Goal: Task Accomplishment & Management: Manage account settings

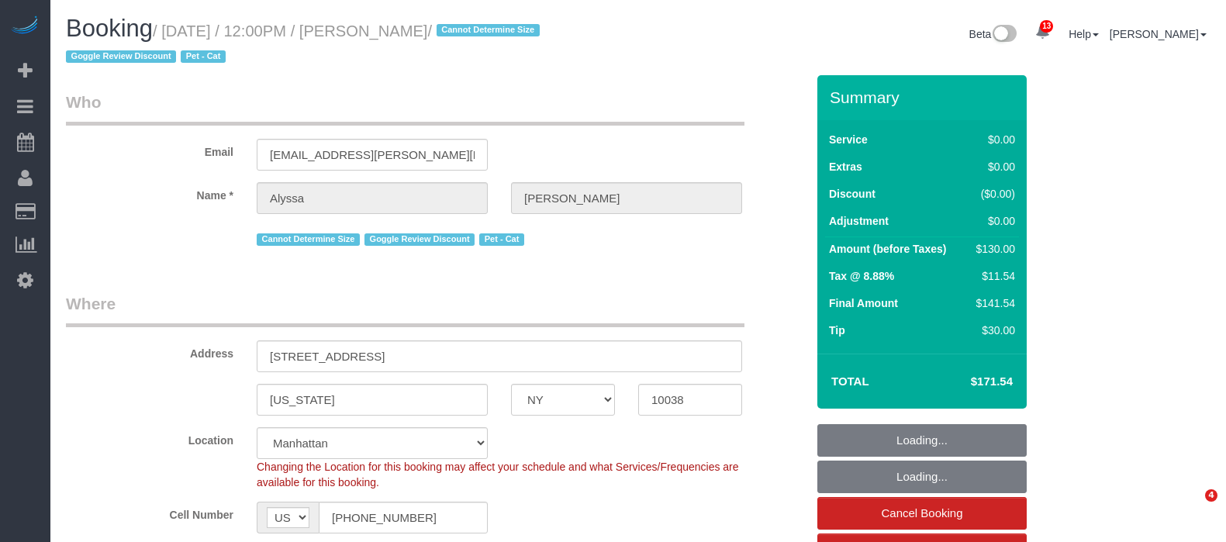
select select "NY"
select select "1"
select select "spot1"
select select "number:59"
select select "number:77"
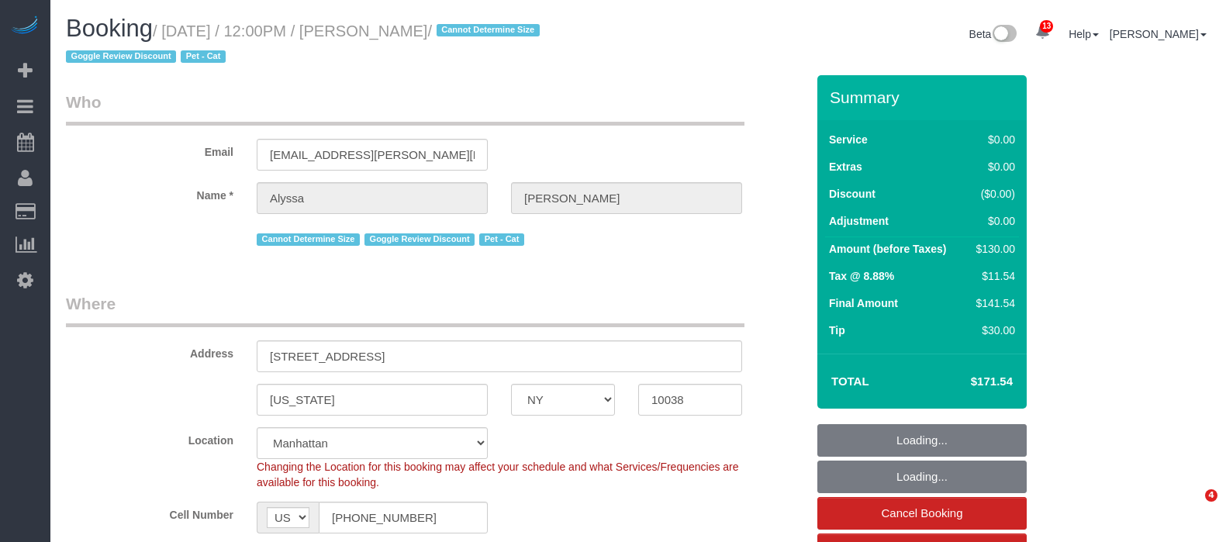
select select "number:14"
select select "number:6"
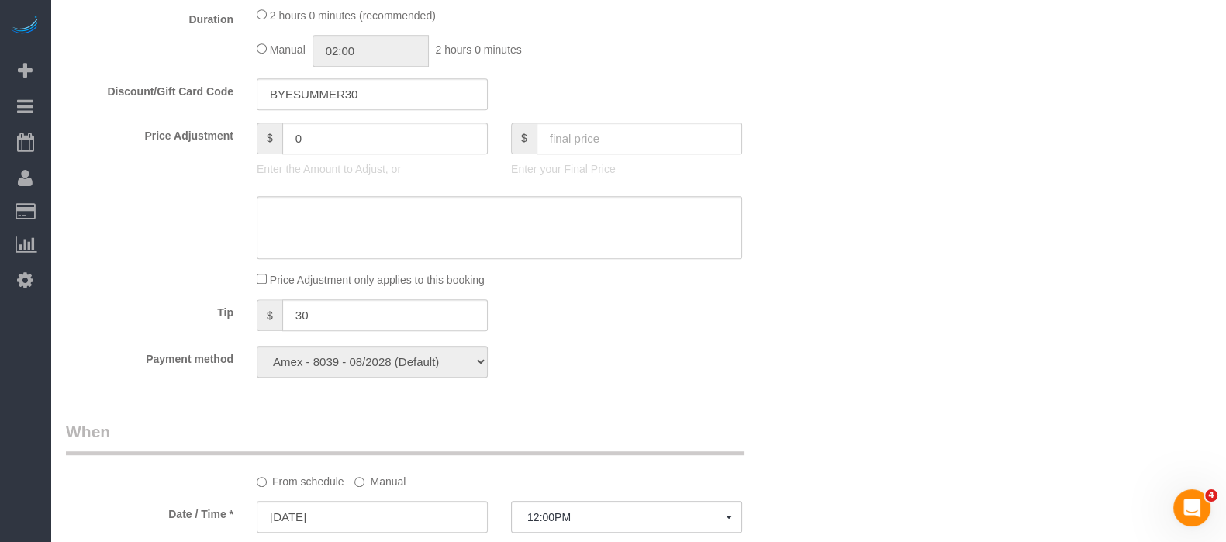
scroll to position [970, 0]
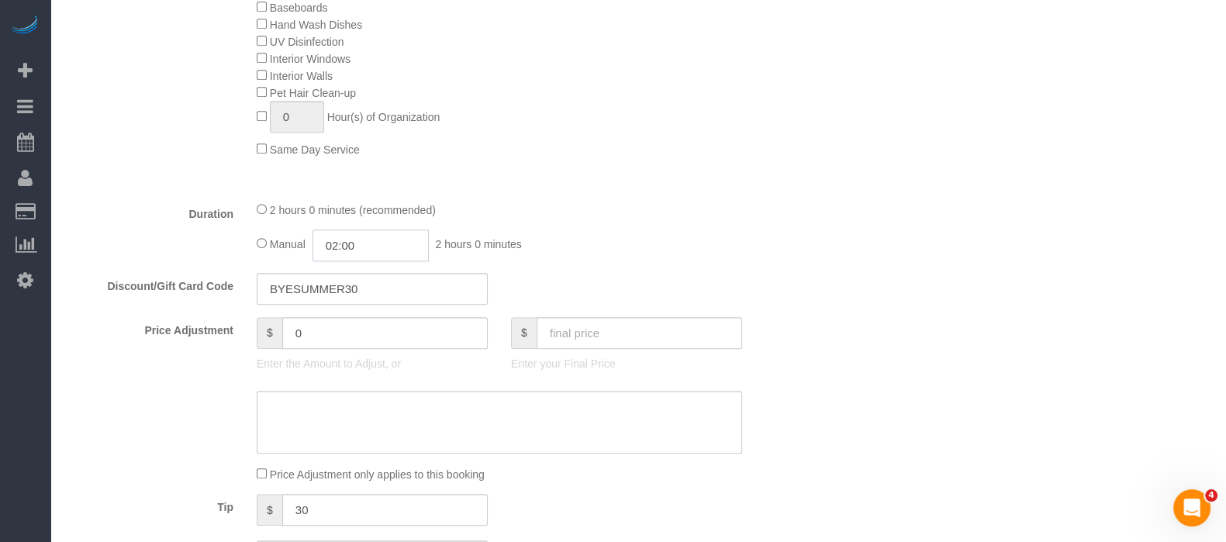
click at [389, 247] on input "02:00" at bounding box center [371, 246] width 116 height 32
type input "03:00"
click at [364, 341] on li "03:00" at bounding box center [353, 344] width 69 height 20
select select "spot36"
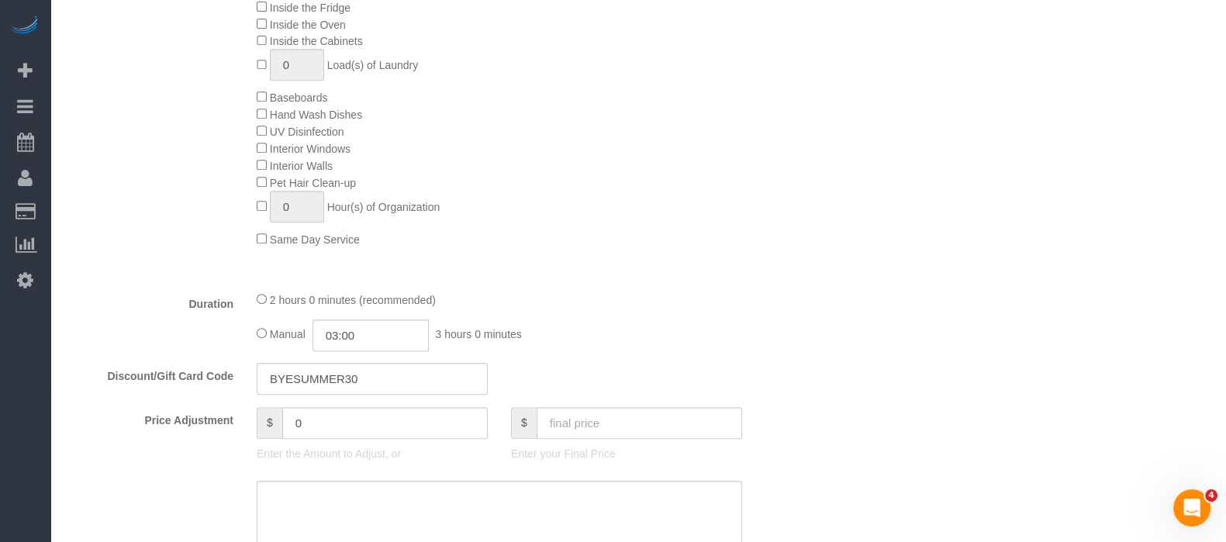
scroll to position [1066, 0]
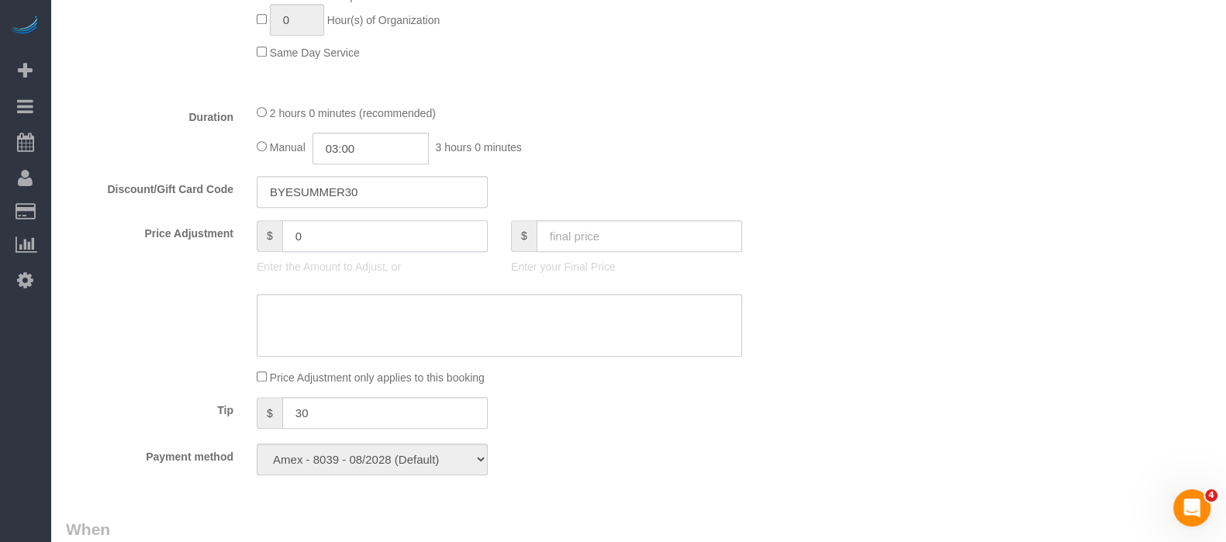
click at [340, 252] on input "0" at bounding box center [385, 236] width 206 height 32
type input "80"
click at [380, 327] on textarea at bounding box center [500, 326] width 486 height 64
drag, startPoint x: 296, startPoint y: 322, endPoint x: 288, endPoint y: 1, distance: 321.2
click at [375, 313] on textarea at bounding box center [500, 326] width 486 height 64
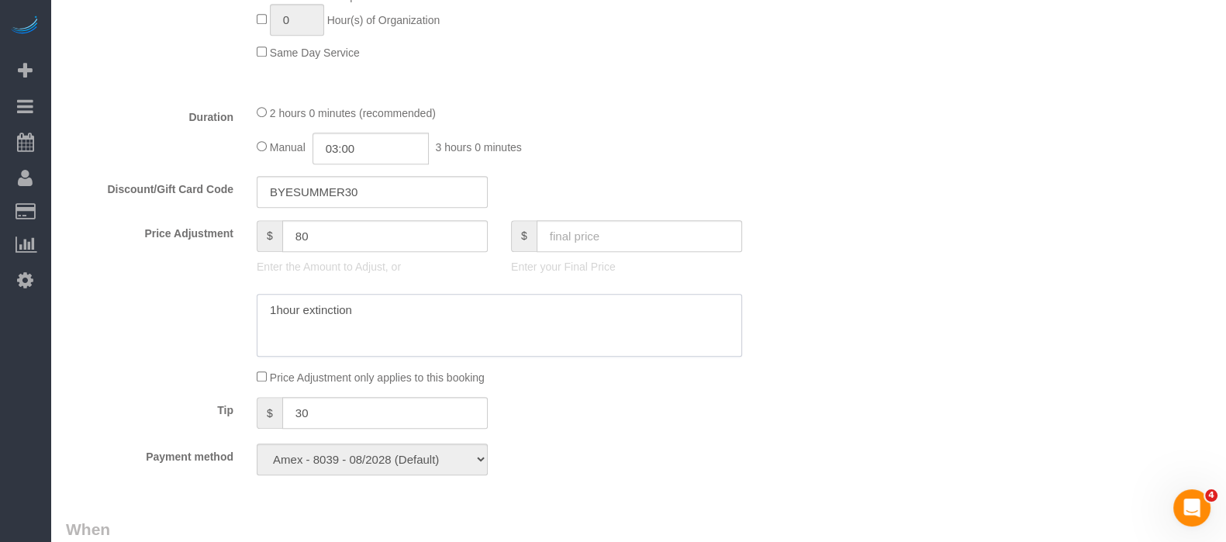
type textarea "1hour extinction"
click at [435, 326] on textarea at bounding box center [500, 326] width 486 height 64
click at [427, 323] on textarea at bounding box center [500, 326] width 486 height 64
drag, startPoint x: 303, startPoint y: 318, endPoint x: 375, endPoint y: 314, distance: 71.5
click at [375, 316] on textarea at bounding box center [500, 326] width 486 height 64
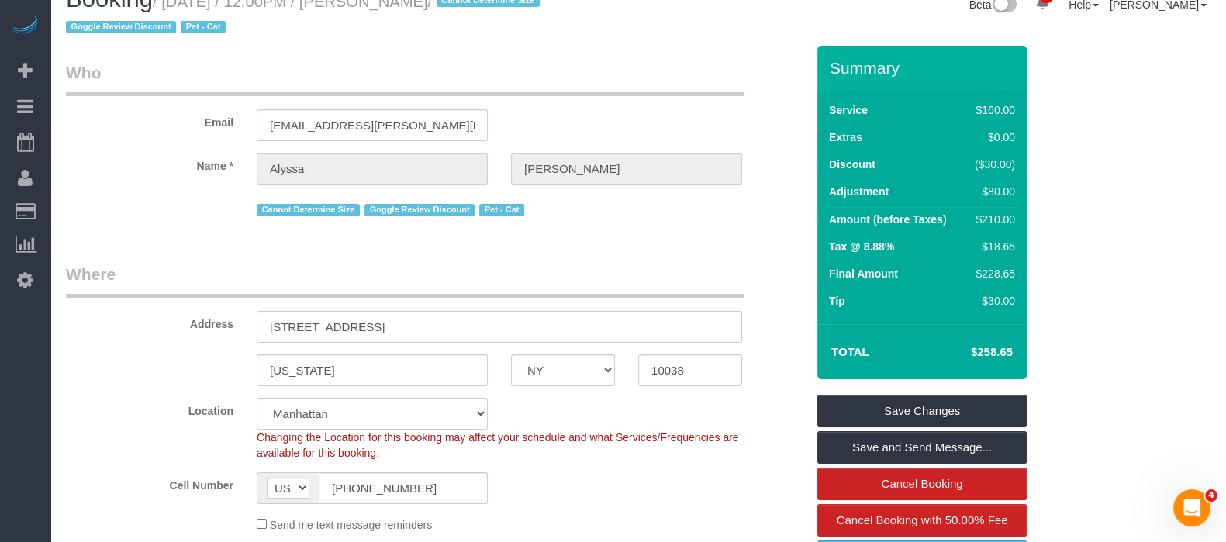
scroll to position [0, 0]
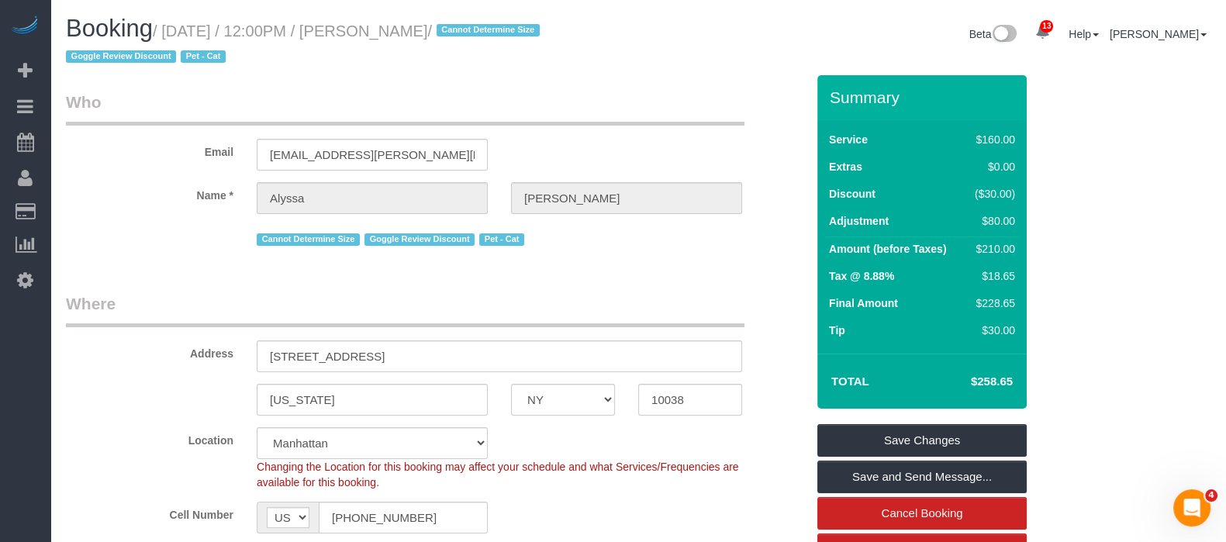
copy small "Alyssa Brady"
drag, startPoint x: 399, startPoint y: 39, endPoint x: 491, endPoint y: 33, distance: 92.5
click at [491, 33] on small "/ September 06, 2025 / 12:00PM / Alyssa Brady / Cannot Determine Size Goggle Re…" at bounding box center [305, 43] width 479 height 43
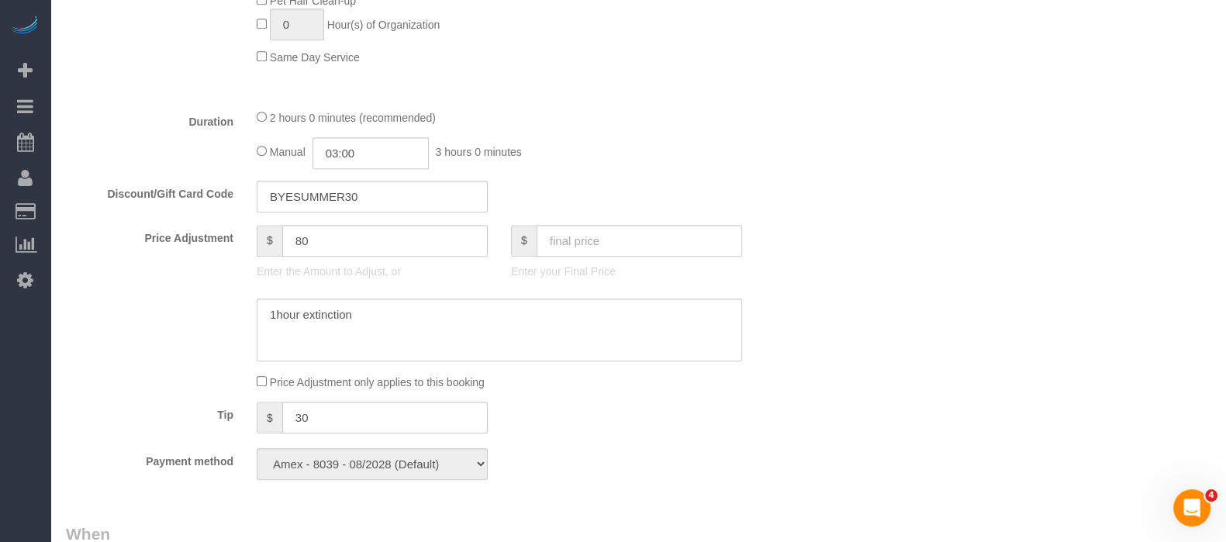
scroll to position [1066, 0]
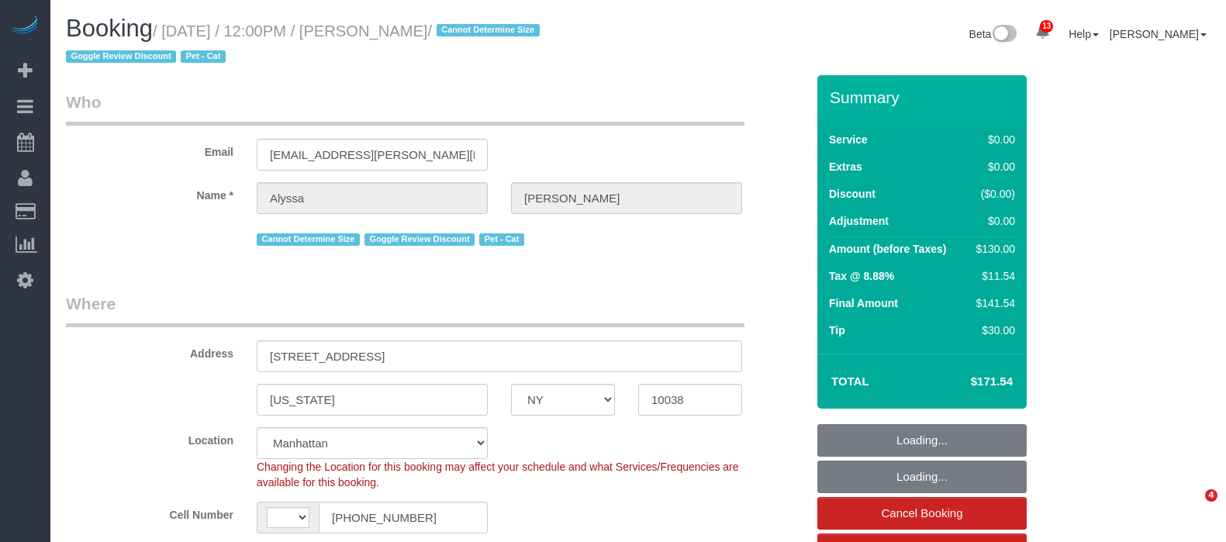
select select "NY"
select select "number:59"
select select "number:77"
select select "number:14"
select select "number:6"
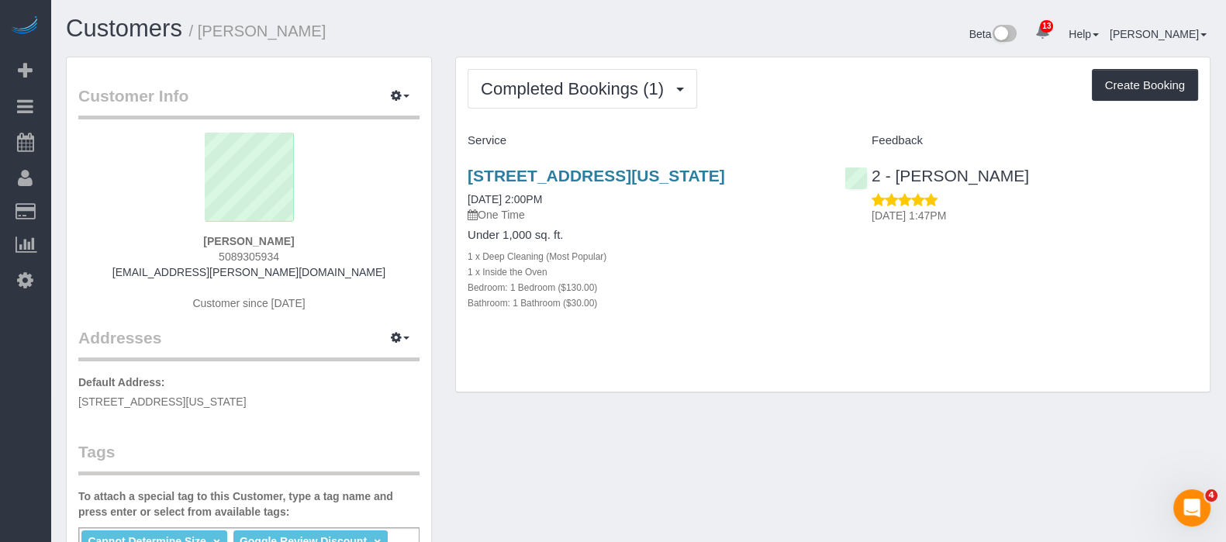
scroll to position [96, 0]
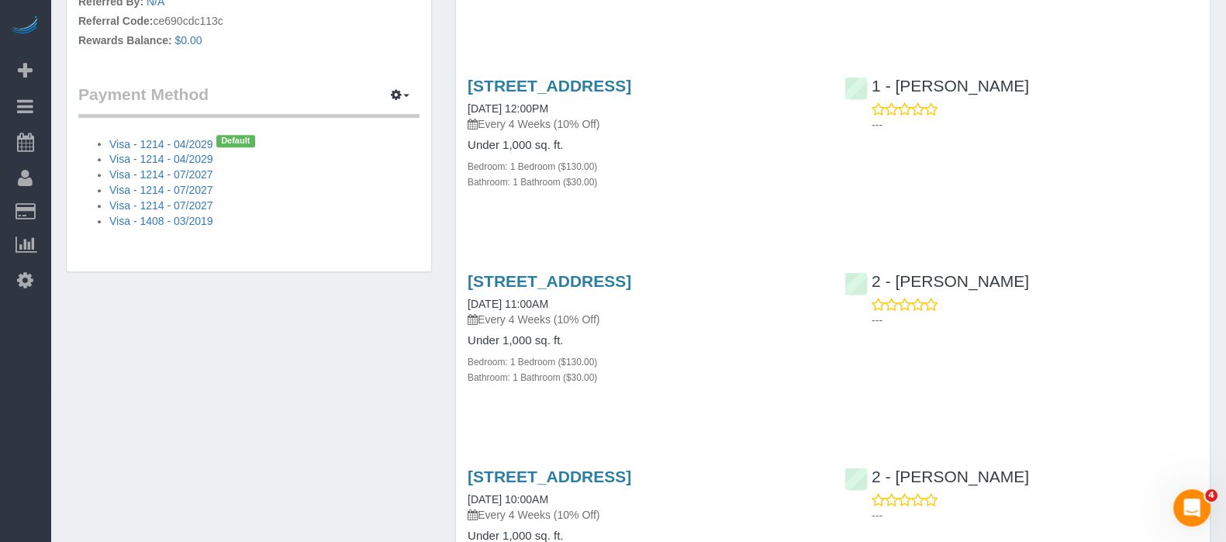
scroll to position [970, 0]
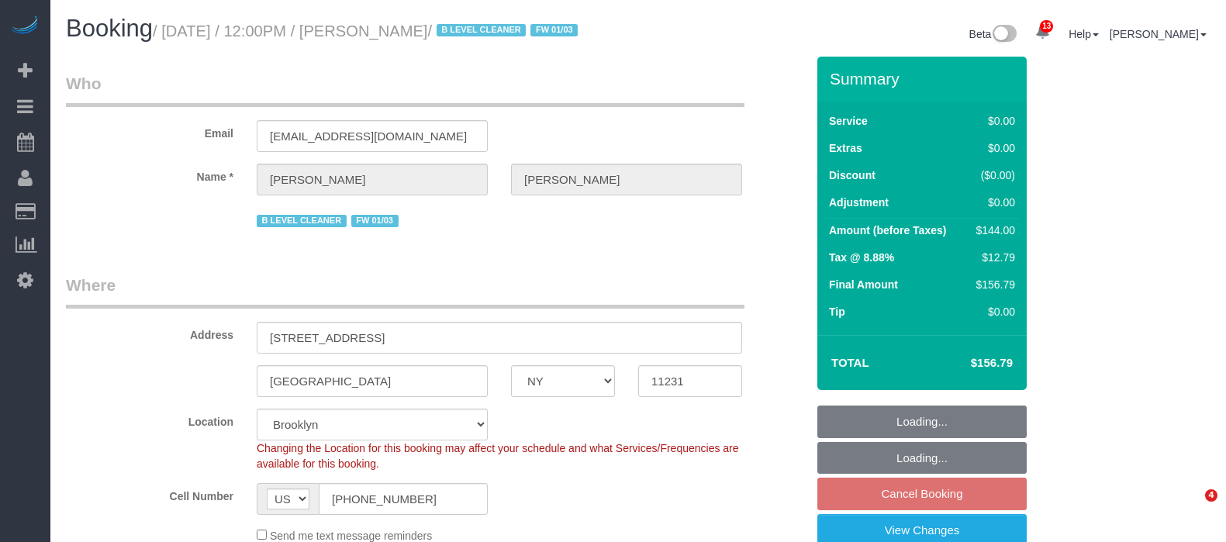
select select "NY"
select select "1"
select select "string:stripe-pm_1PgYP34VGloSiKo7Mp6Huc2u"
select select "spot5"
select select "number:89"
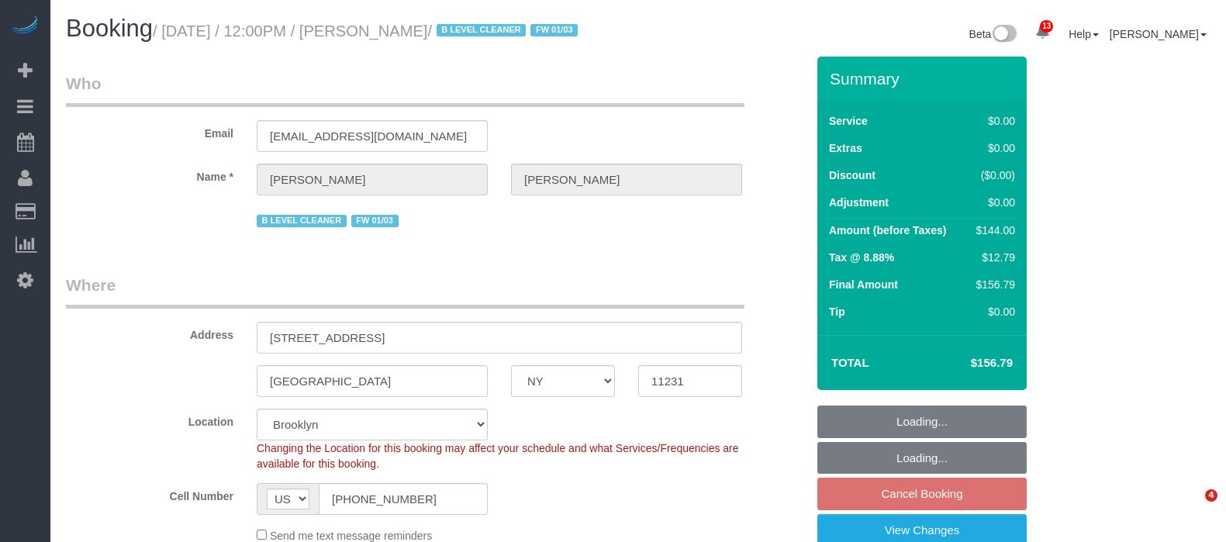
select select "number:90"
select select "number:15"
select select "number:5"
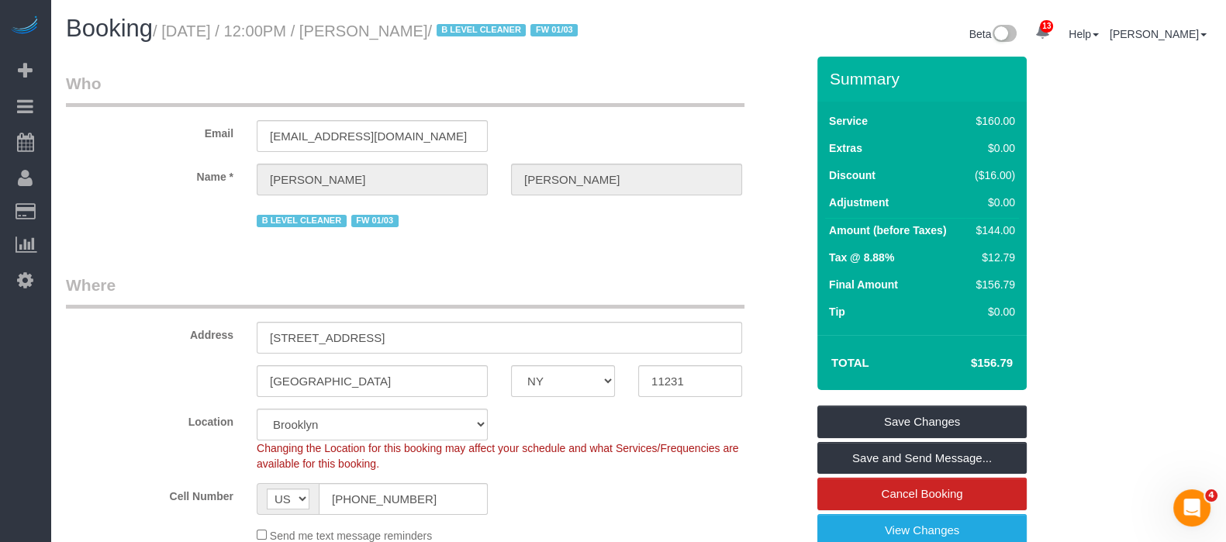
drag, startPoint x: 171, startPoint y: 29, endPoint x: 525, endPoint y: 29, distance: 354.5
click at [525, 29] on small "/ September 08, 2025 / 12:00PM / Christiaan Gentile / B LEVEL CLEANER FW 01/03" at bounding box center [368, 30] width 430 height 17
copy small "September 08, 2025 / 12:00PM / Christiaan Gentile"
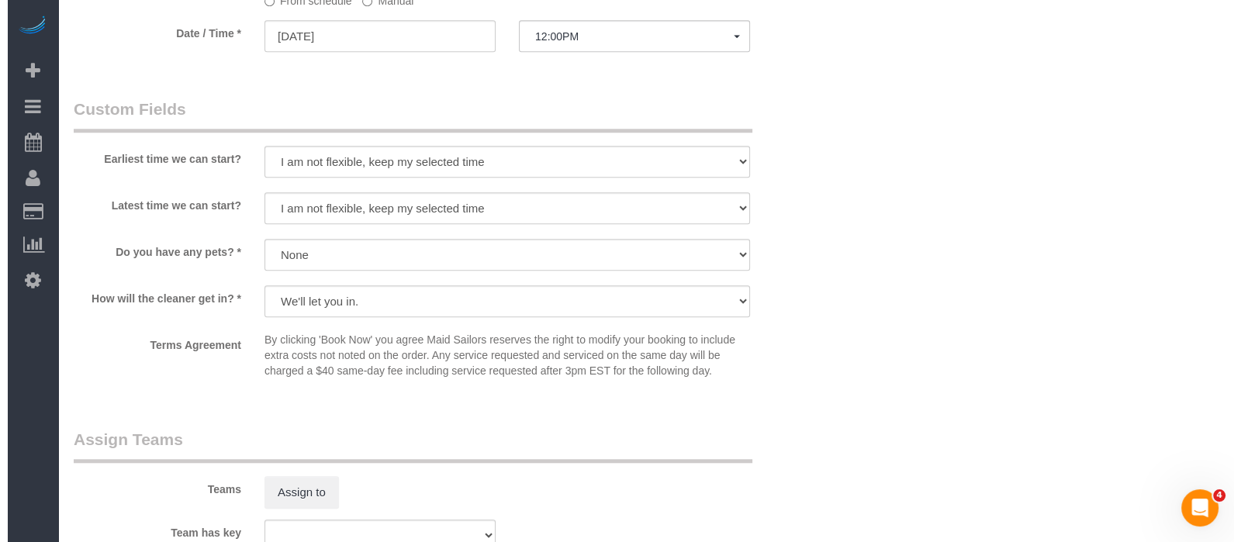
scroll to position [1842, 0]
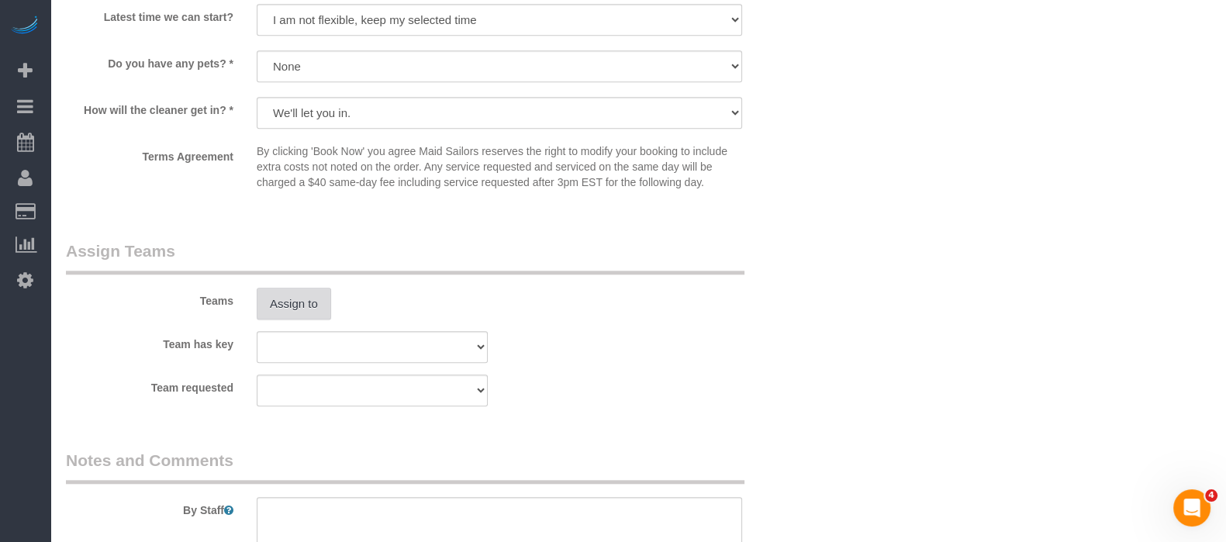
click at [289, 320] on button "Assign to" at bounding box center [294, 304] width 74 height 33
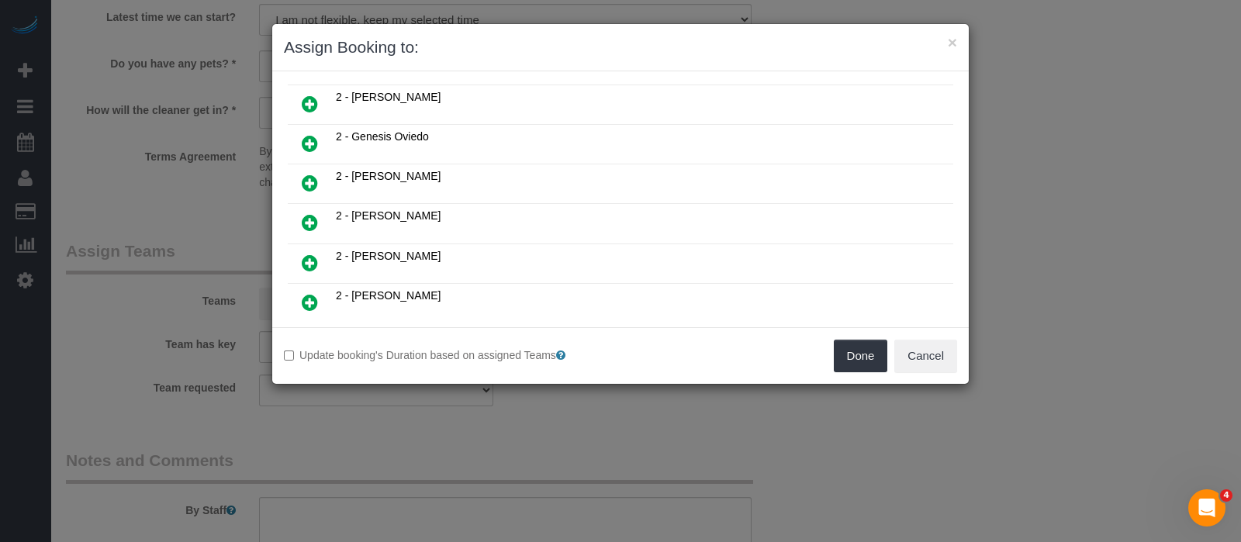
scroll to position [678, 0]
click at [310, 334] on icon at bounding box center [310, 343] width 16 height 19
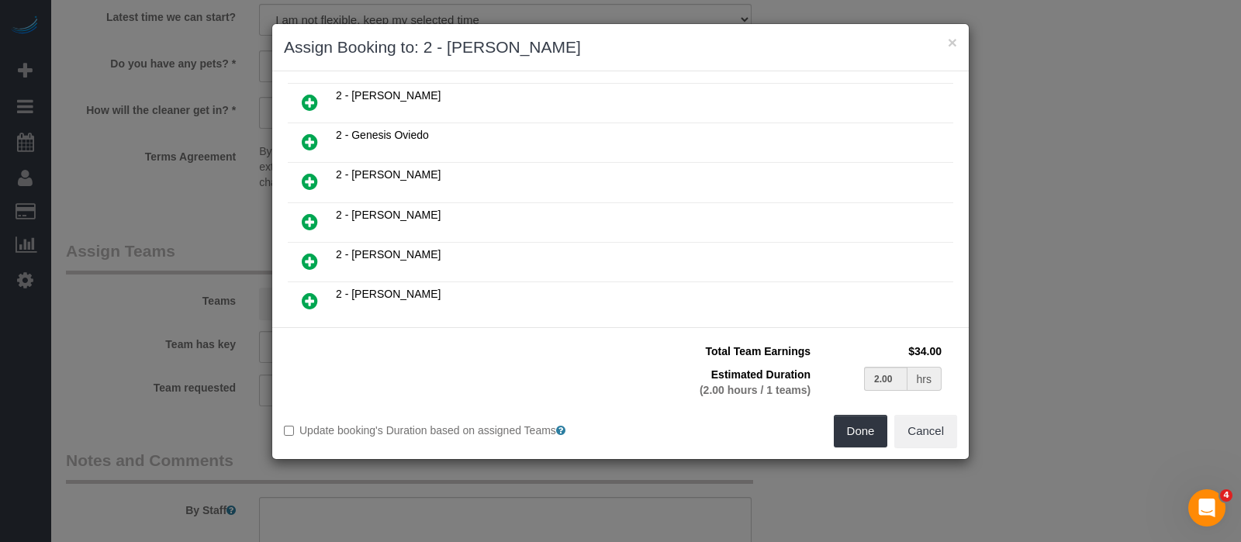
scroll to position [714, 0]
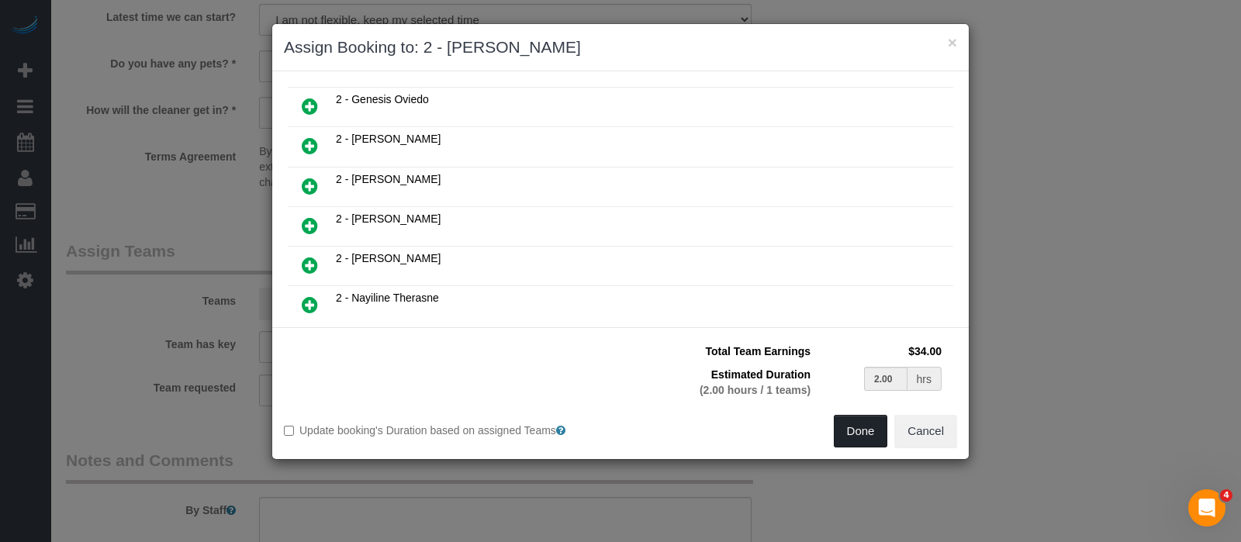
click at [869, 422] on button "Done" at bounding box center [861, 431] width 54 height 33
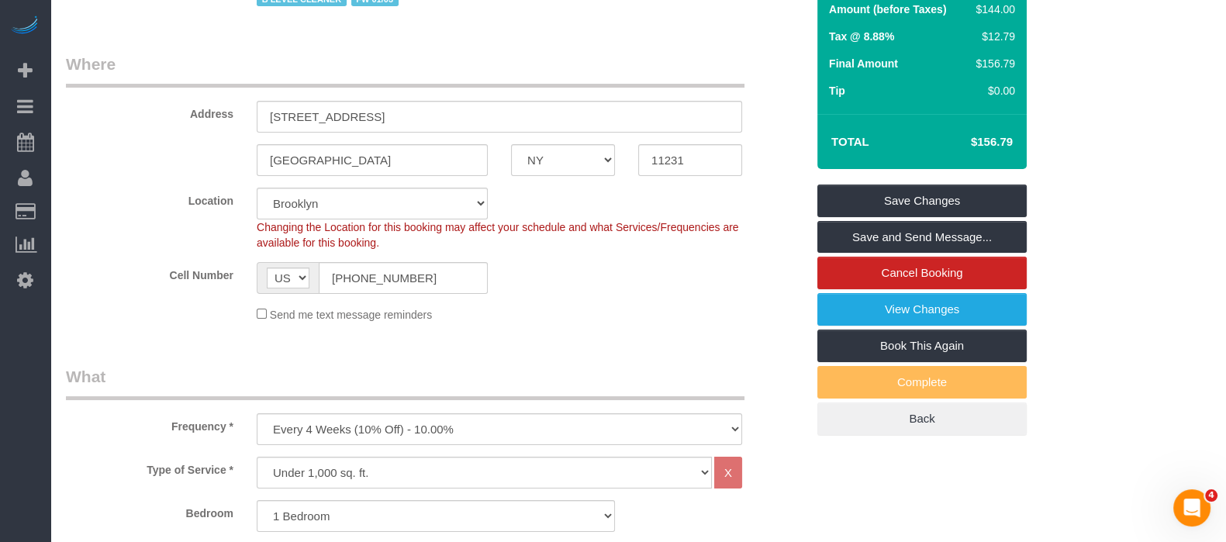
scroll to position [96, 0]
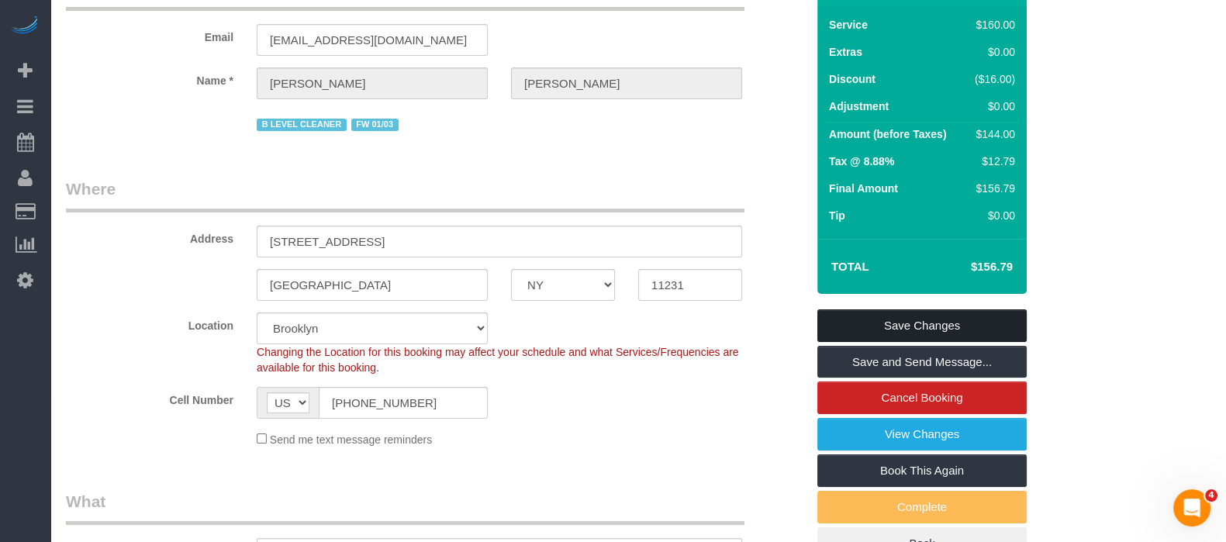
click at [954, 337] on link "Save Changes" at bounding box center [921, 325] width 209 height 33
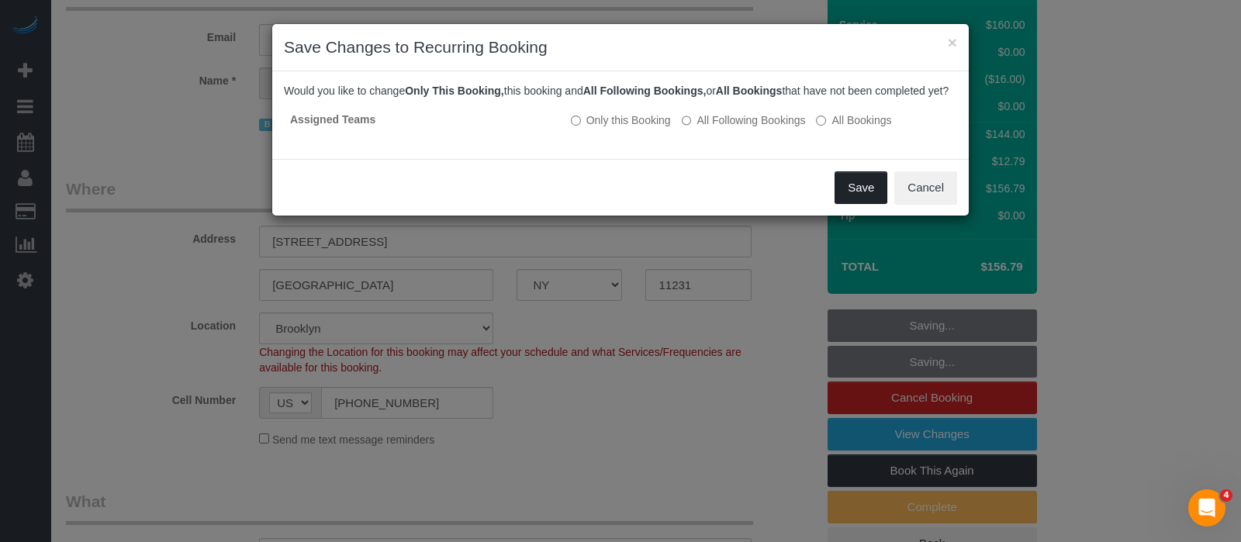
click at [869, 194] on button "Save" at bounding box center [861, 187] width 53 height 33
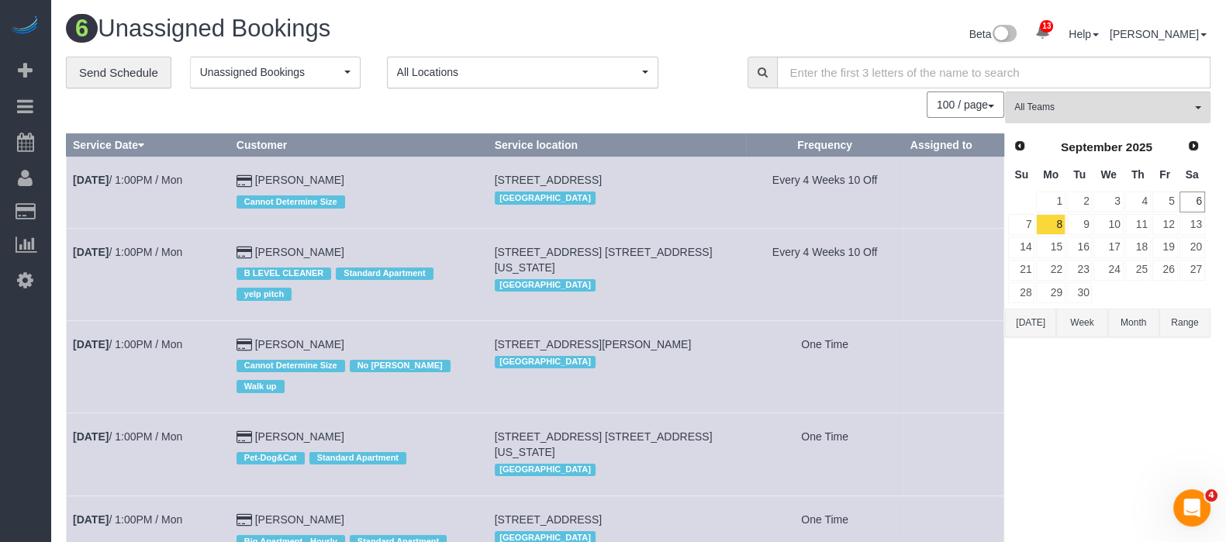
click at [608, 5] on div "6 Unassigned Bookings Beta 13 Your Notifications You have 0 alerts × You have 4…" at bounding box center [638, 396] width 1176 height 793
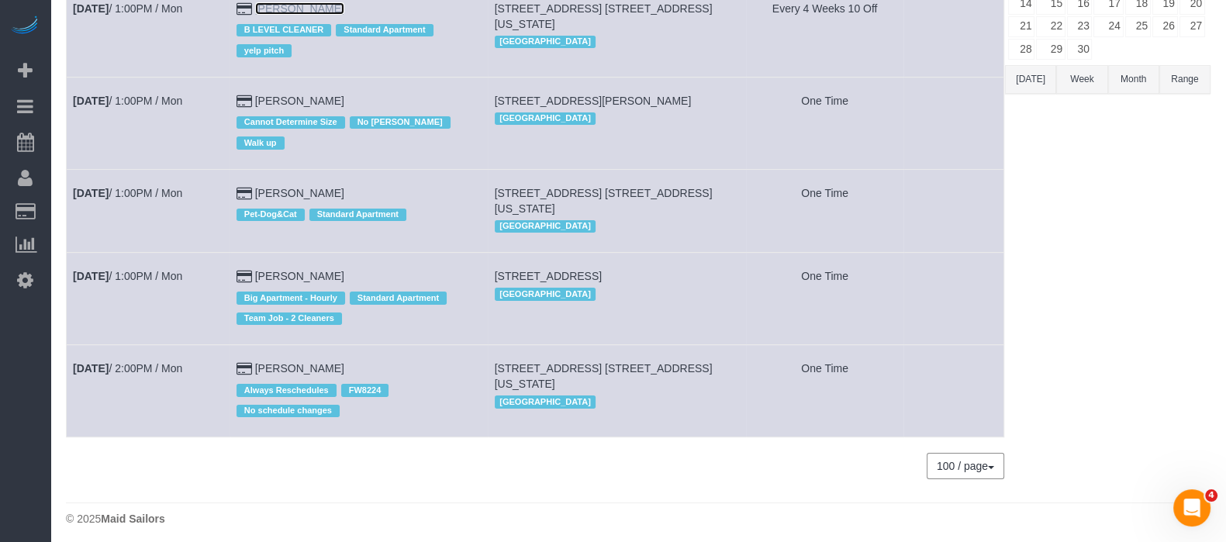
scroll to position [244, 0]
drag, startPoint x: 286, startPoint y: 258, endPoint x: 226, endPoint y: 285, distance: 65.6
click at [206, 289] on td "Sep 8th / 1:00PM / Mon" at bounding box center [149, 298] width 164 height 92
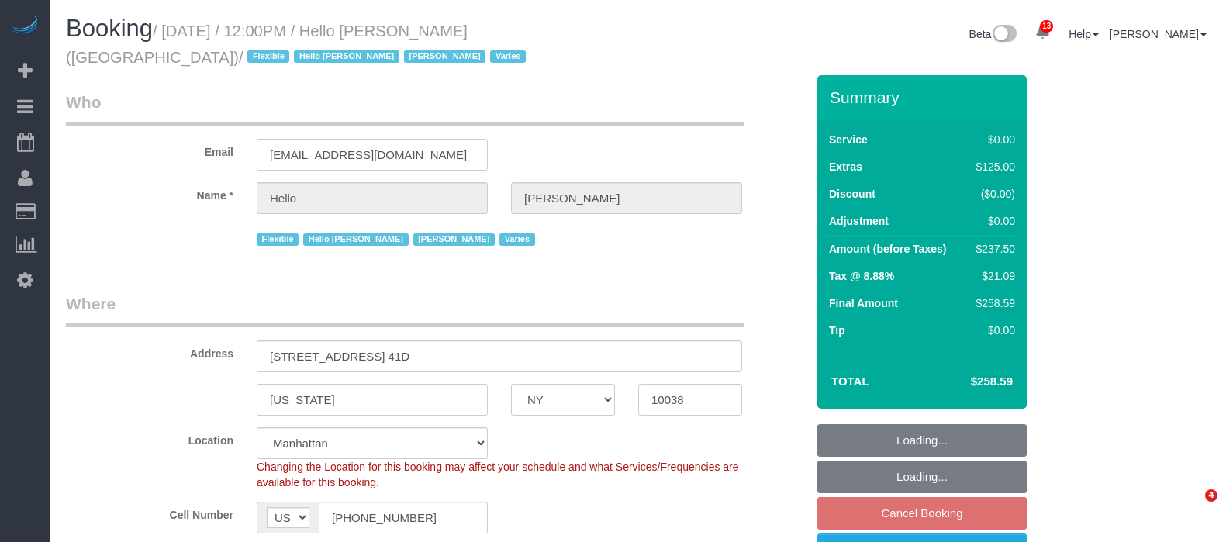
select select "NY"
select select "number:89"
select select "number:90"
select select "number:14"
select select "number:7"
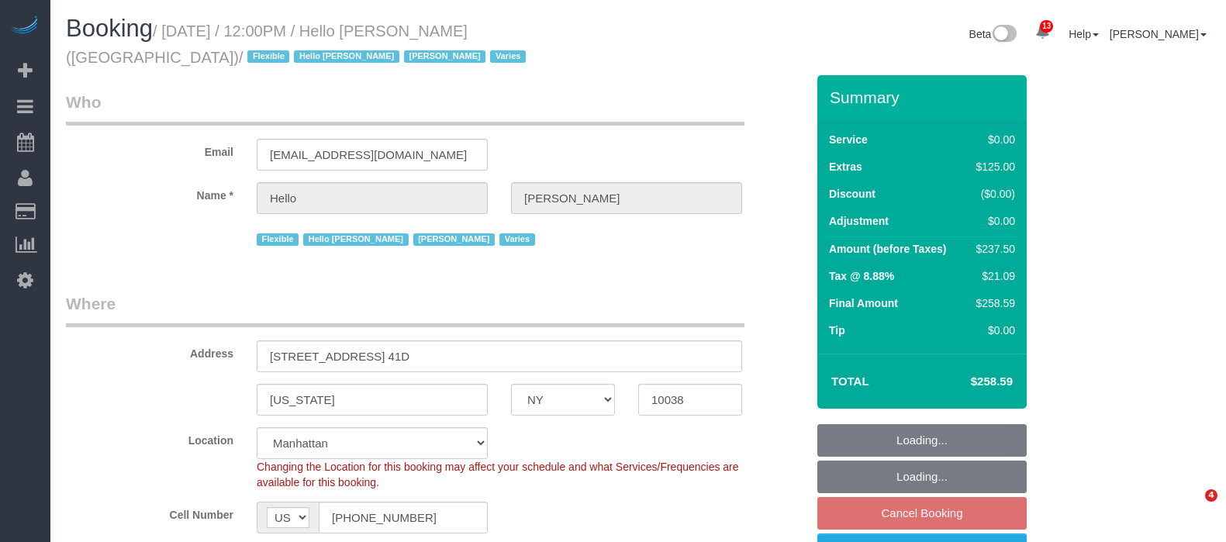
select select "spot2"
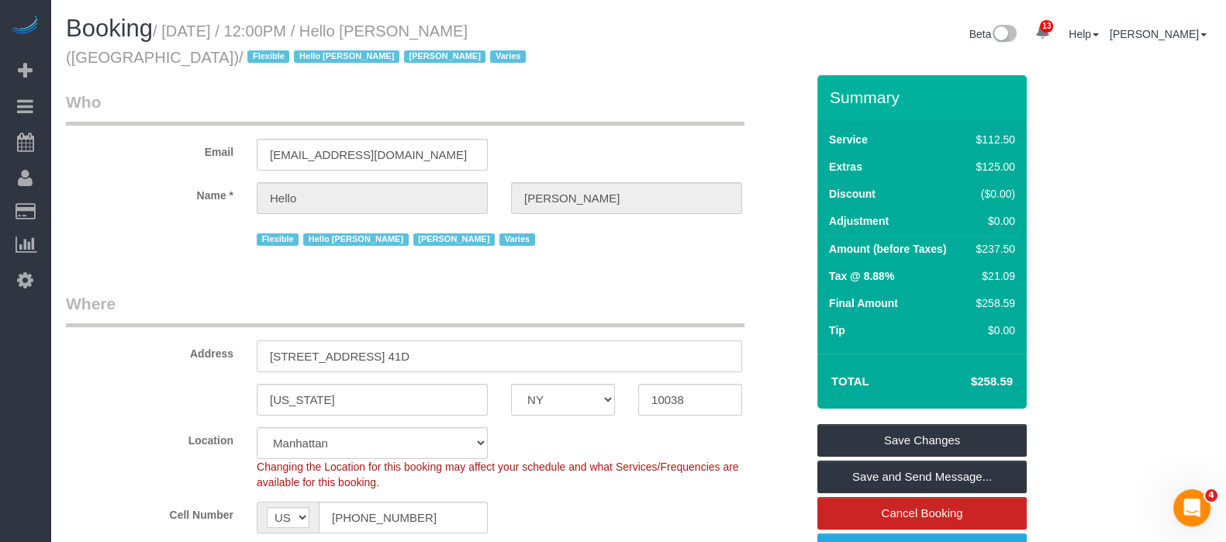
drag, startPoint x: 270, startPoint y: 358, endPoint x: 354, endPoint y: 354, distance: 83.8
click at [354, 358] on input "19 Dutch Street, Apt. 41D" at bounding box center [500, 356] width 486 height 32
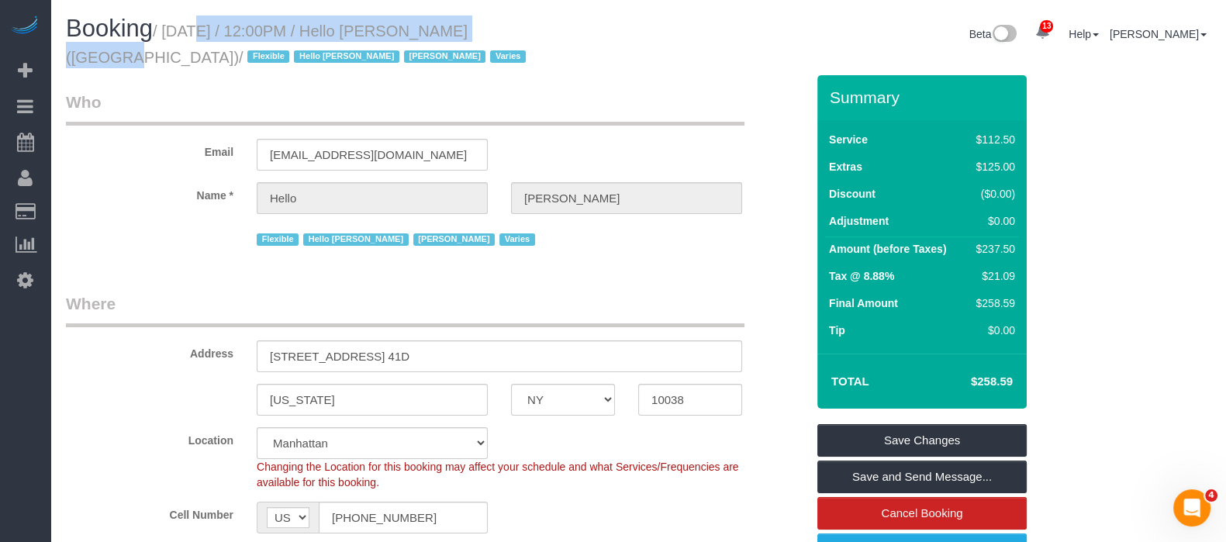
drag, startPoint x: 168, startPoint y: 26, endPoint x: 479, endPoint y: 32, distance: 311.1
click at [479, 32] on small "/ September 08, 2025 / 12:00PM / Hello Alfred (NYC) / Flexible Hello Alfred Jac…" at bounding box center [298, 43] width 465 height 43
copy small "September 08, 2025 / 12:00PM / Hello Alfred"
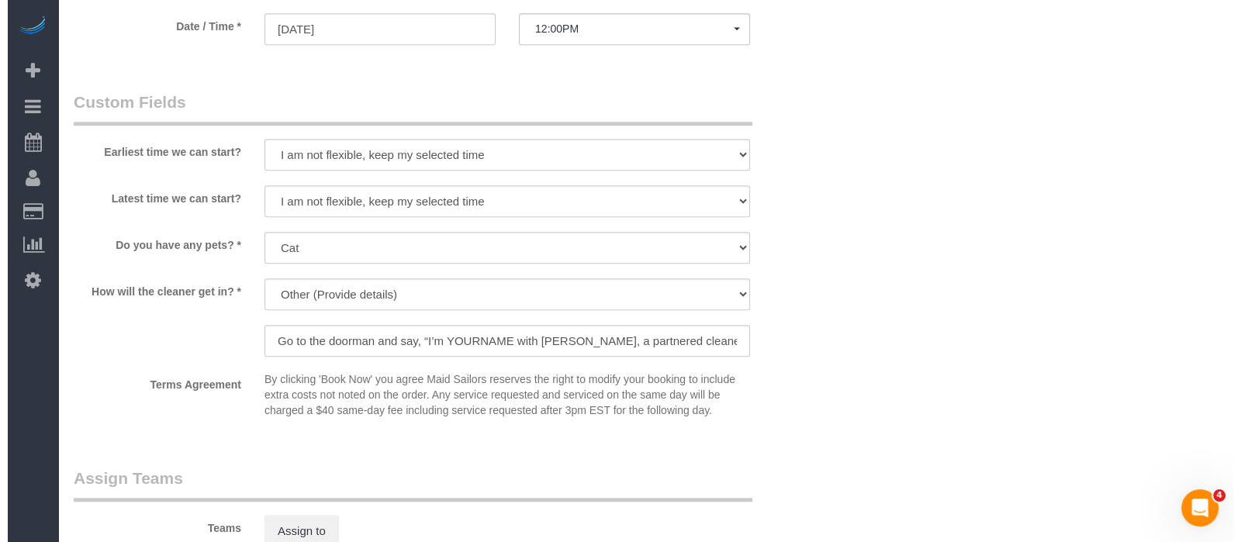
scroll to position [1745, 0]
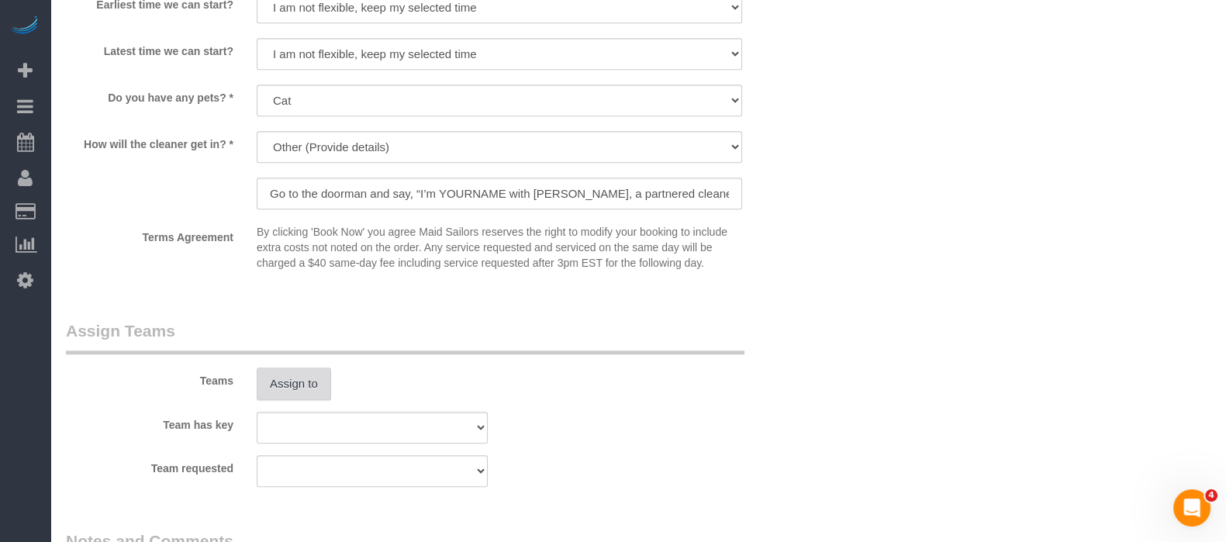
click at [306, 394] on button "Assign to" at bounding box center [294, 384] width 74 height 33
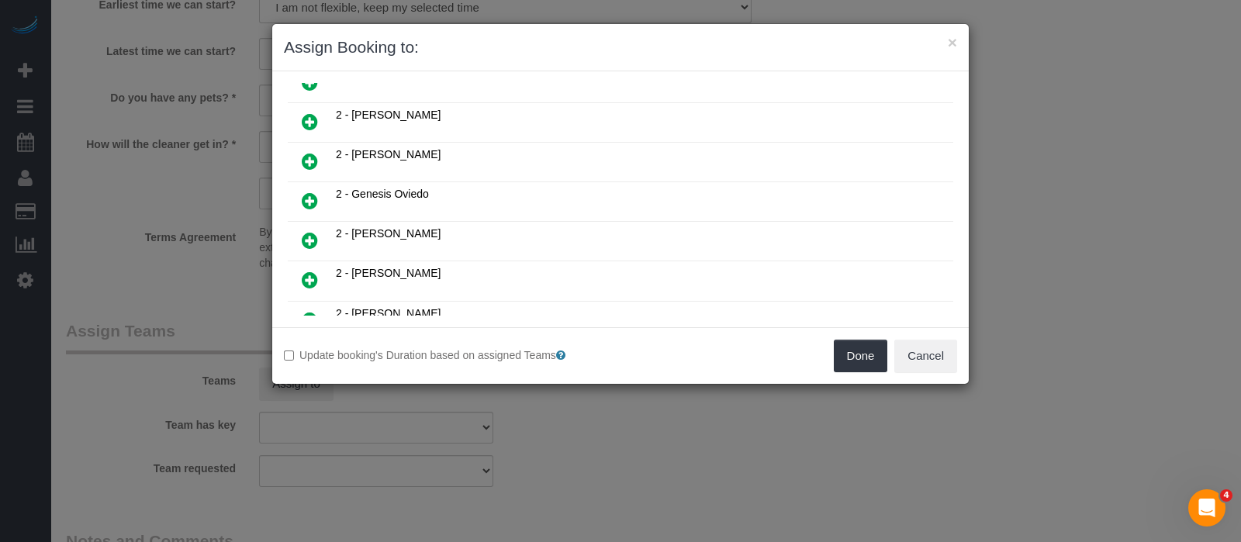
scroll to position [387, 0]
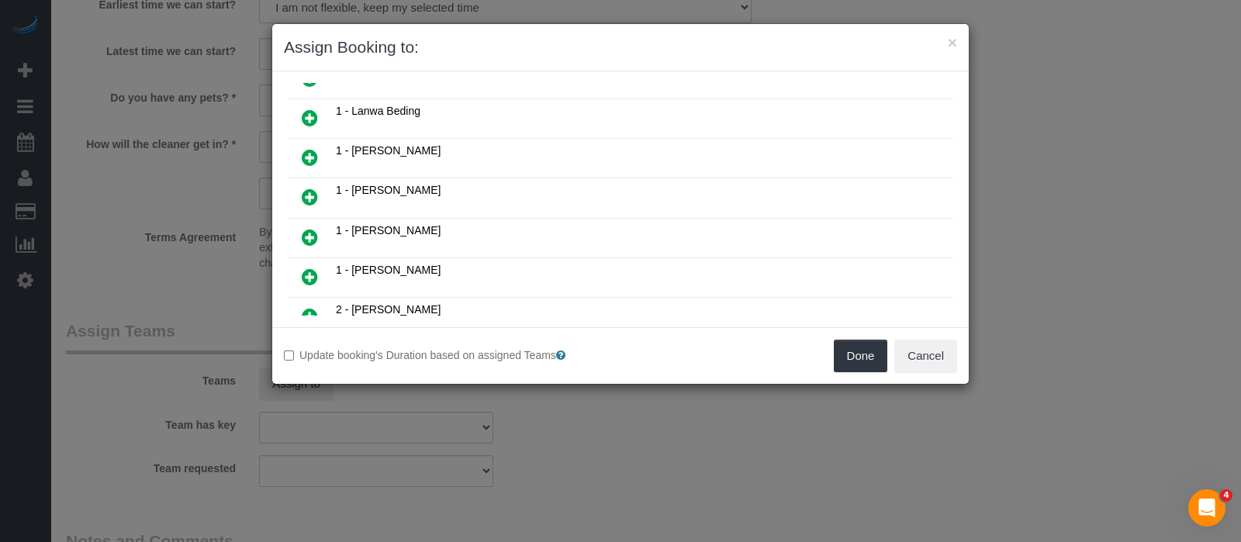
click at [313, 228] on icon at bounding box center [310, 237] width 16 height 19
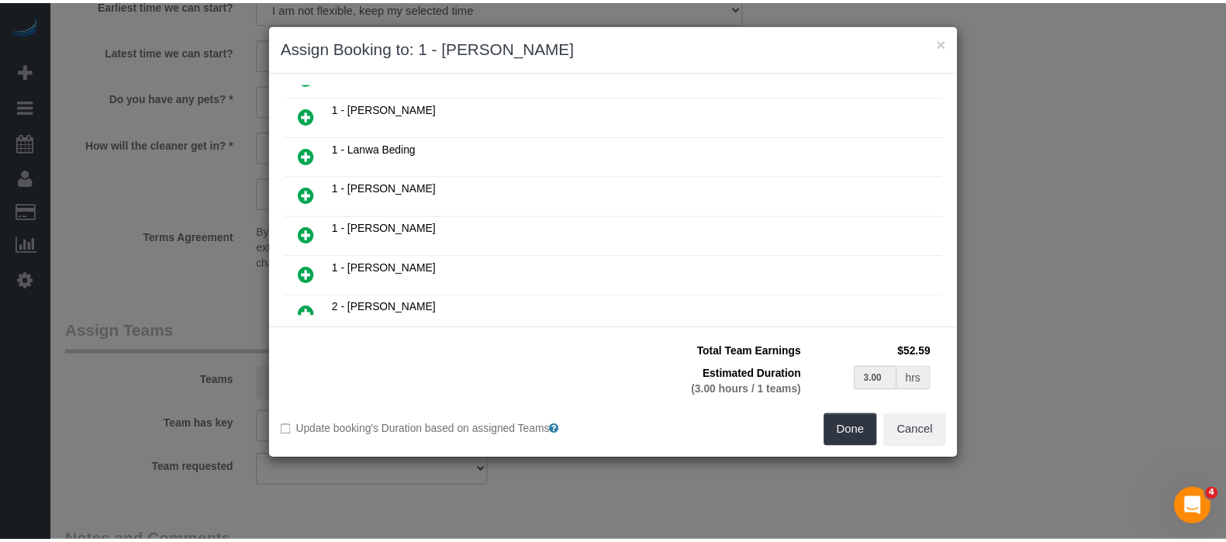
scroll to position [423, 0]
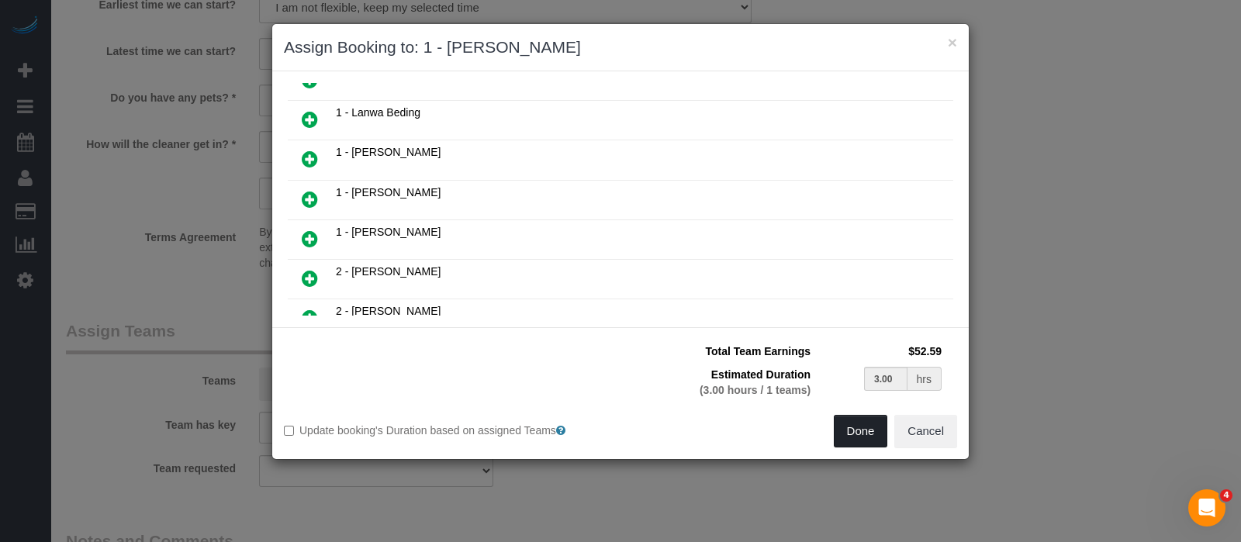
click at [840, 434] on button "Done" at bounding box center [861, 431] width 54 height 33
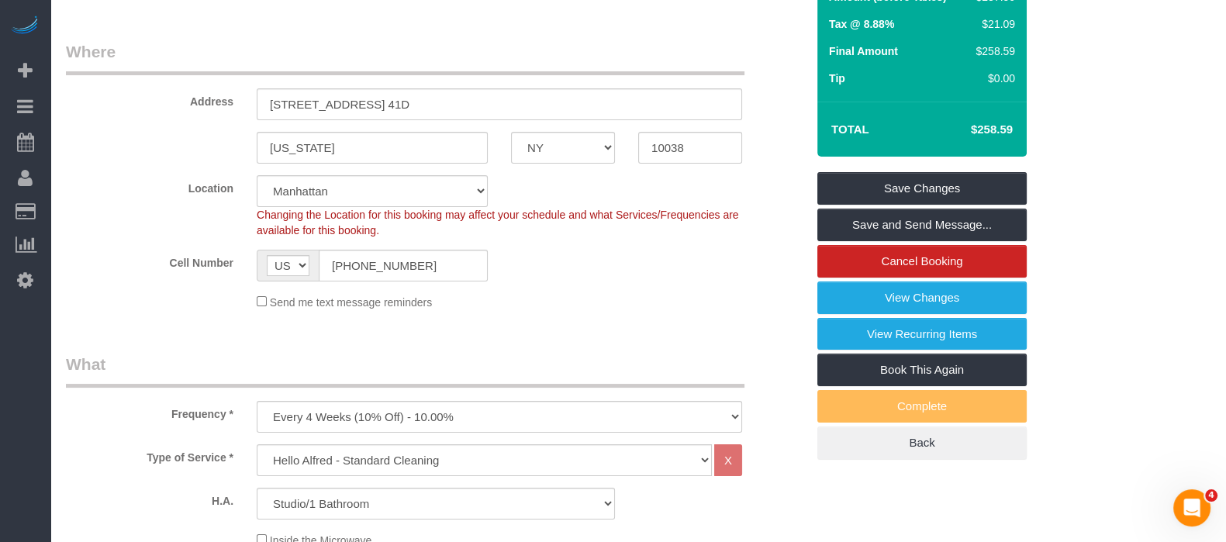
scroll to position [96, 0]
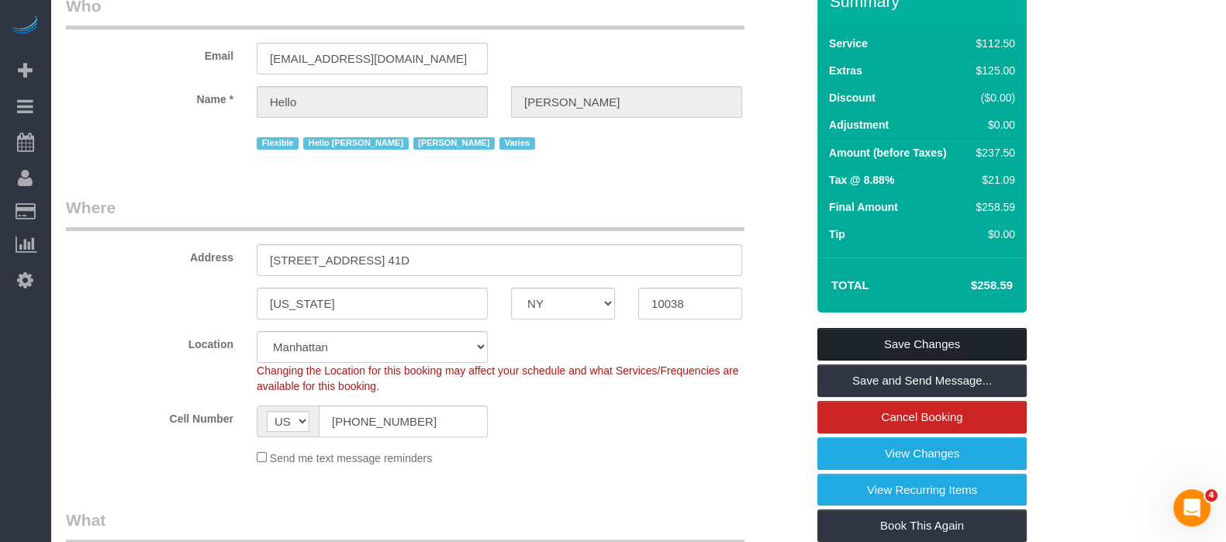
click at [943, 351] on link "Save Changes" at bounding box center [921, 344] width 209 height 33
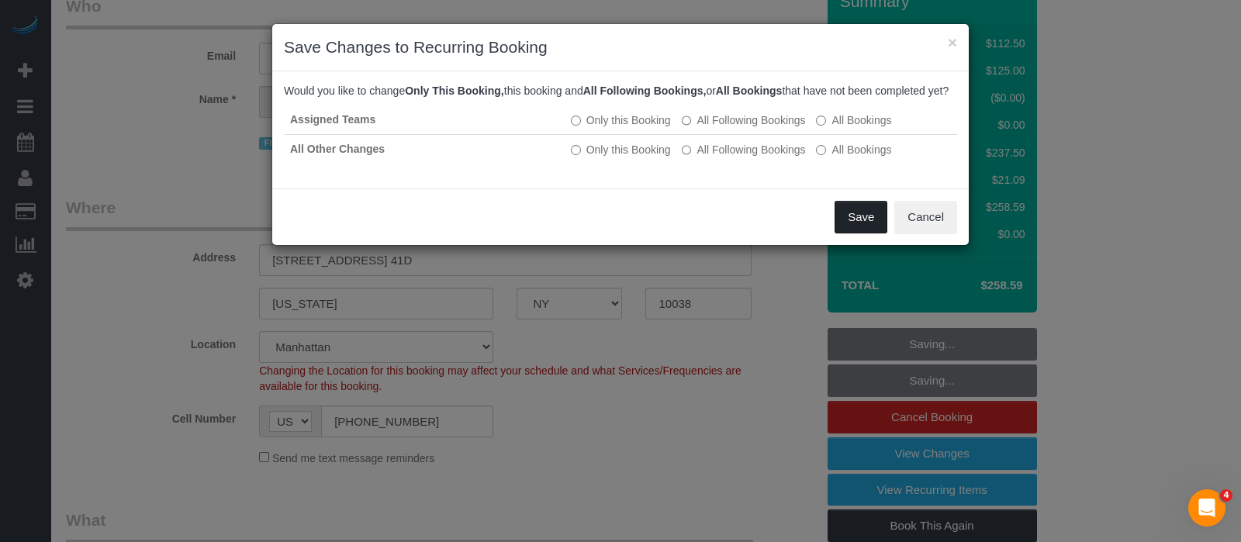
click at [879, 227] on button "Save" at bounding box center [861, 217] width 53 height 33
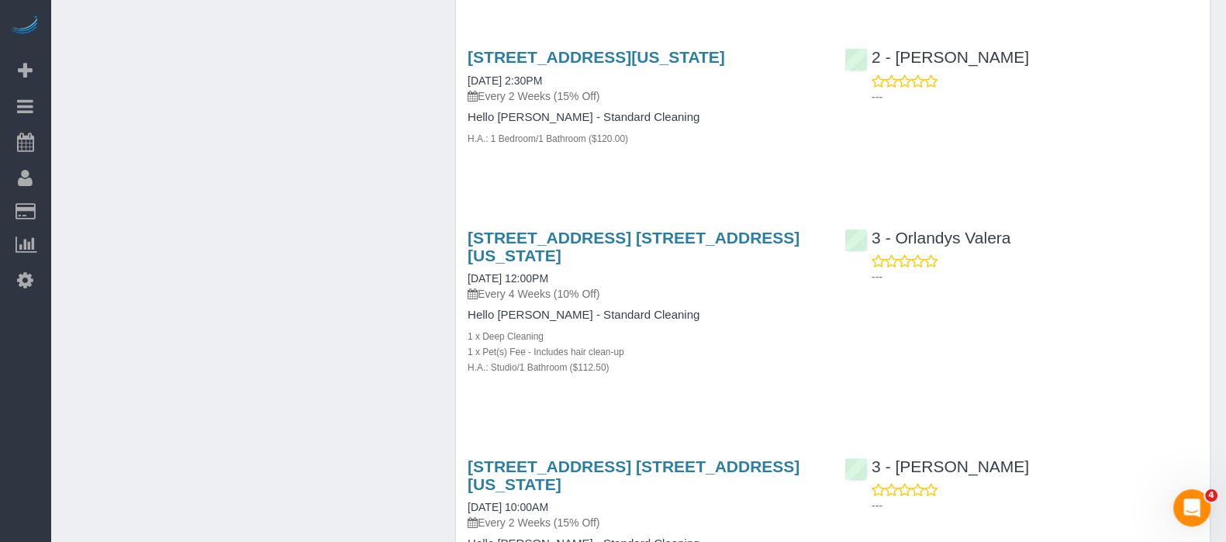
scroll to position [3710, 0]
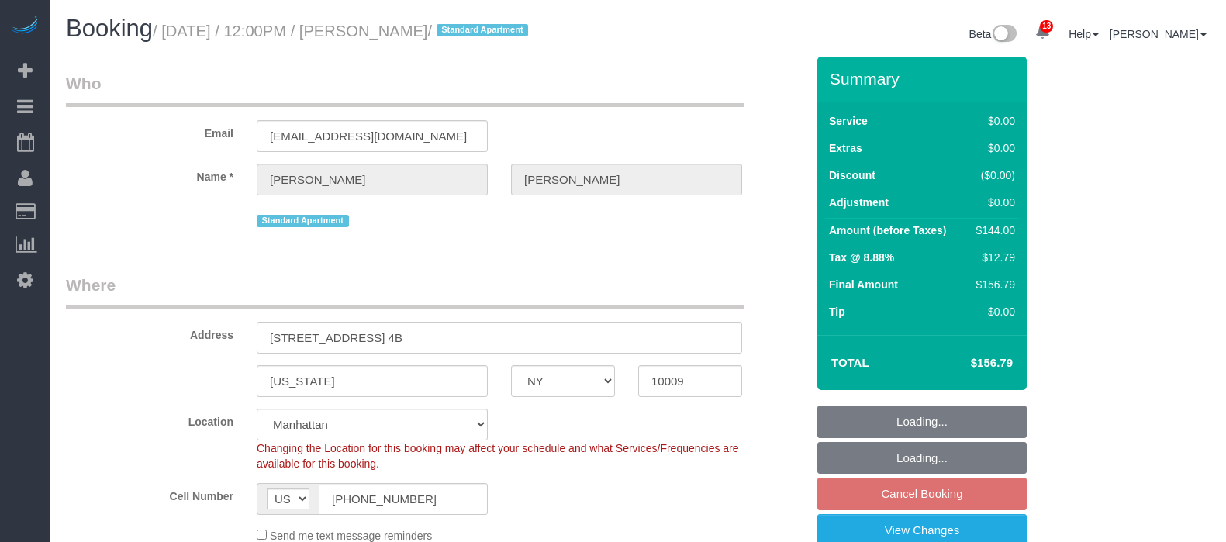
select select "NY"
select select "1"
select select "spot2"
select select "number:60"
select select "number:77"
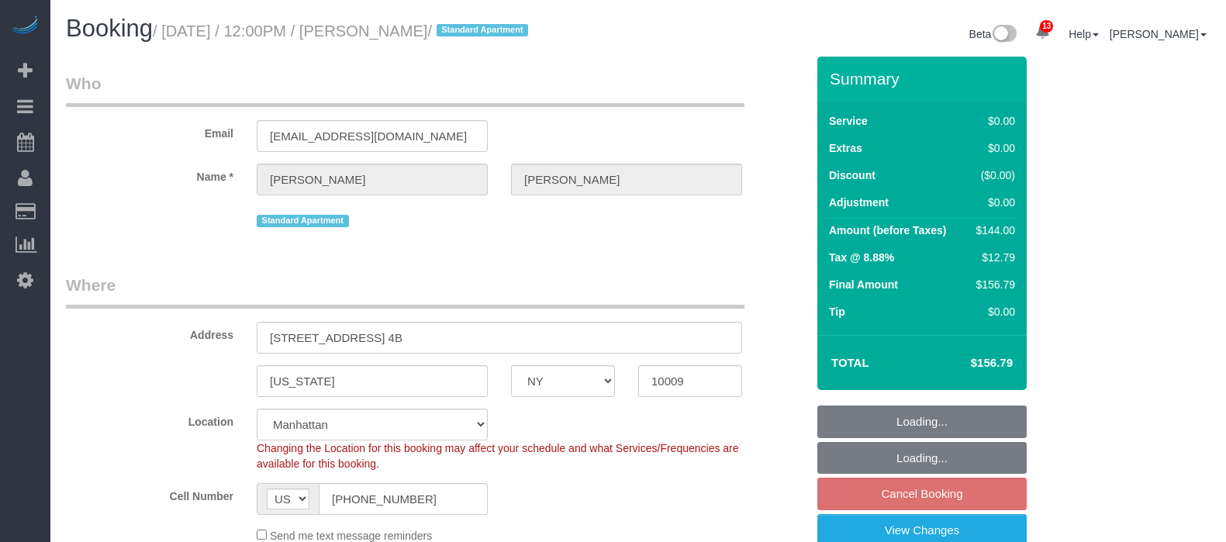
select select "number:15"
select select "number:5"
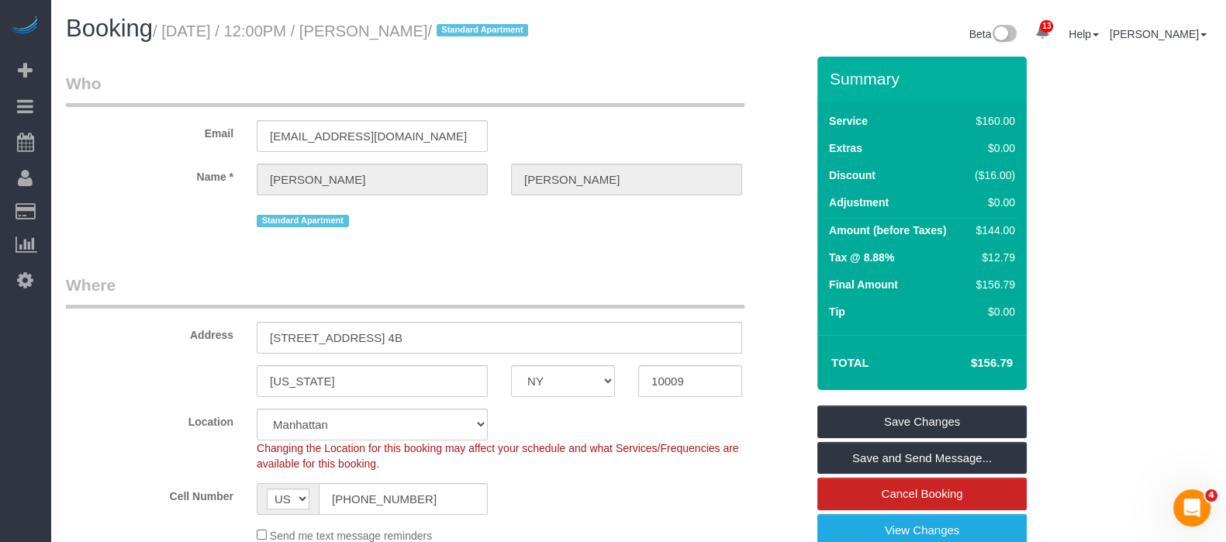
drag, startPoint x: 169, startPoint y: 29, endPoint x: 483, endPoint y: 25, distance: 314.1
click at [483, 25] on small "/ September 08, 2025 / 12:00PM / Jake Gilbert / Standard Apartment" at bounding box center [343, 30] width 380 height 17
copy small "September 08, 2025 / 12:00PM / Jake Gilbert"
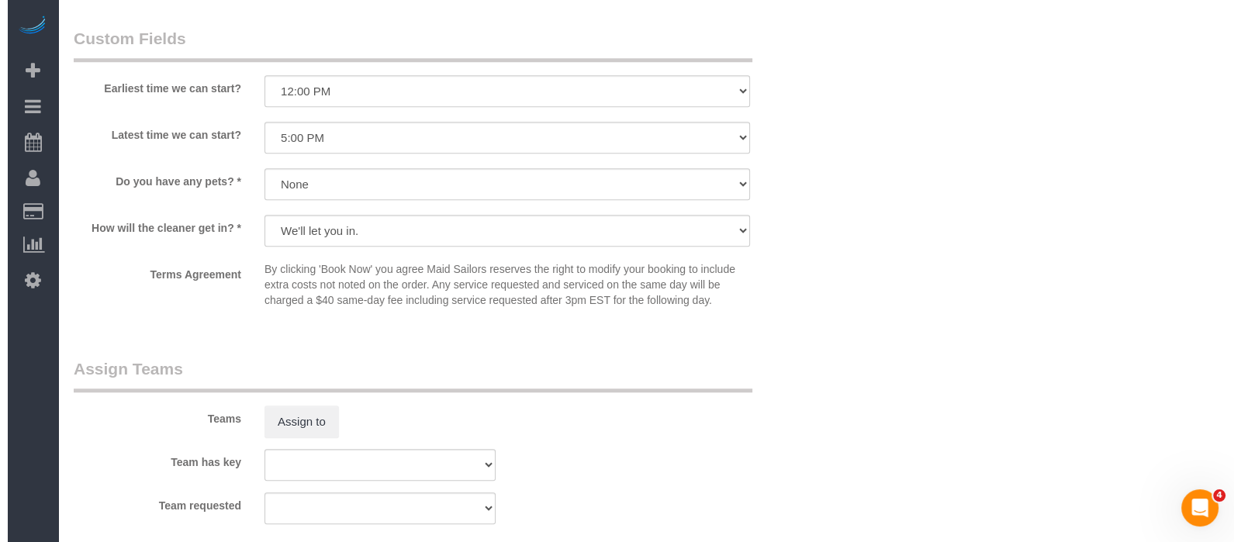
scroll to position [2036, 0]
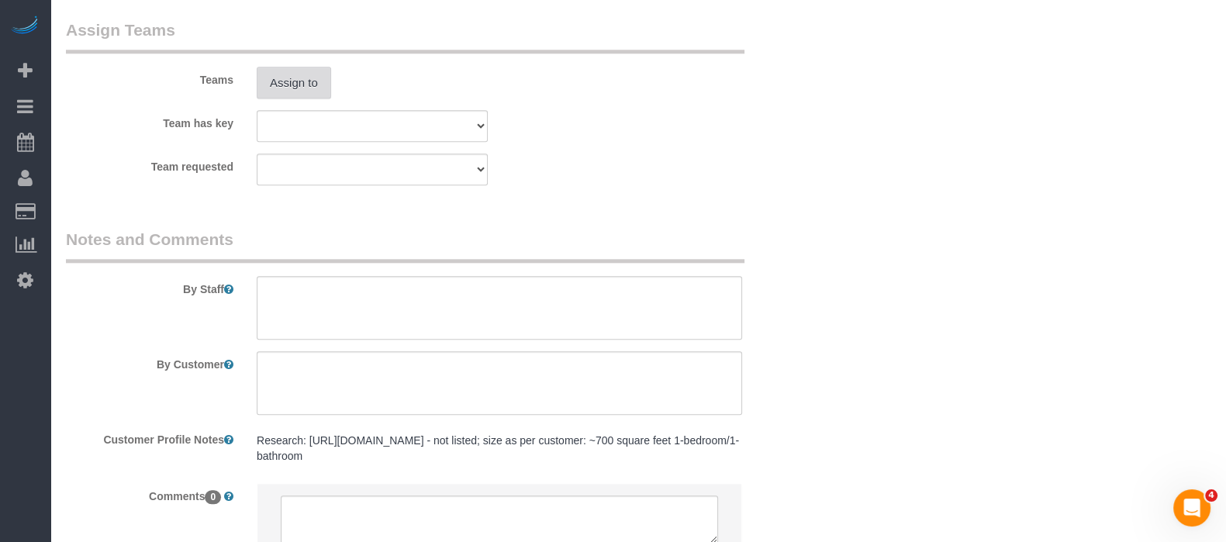
click at [297, 92] on button "Assign to" at bounding box center [294, 83] width 74 height 33
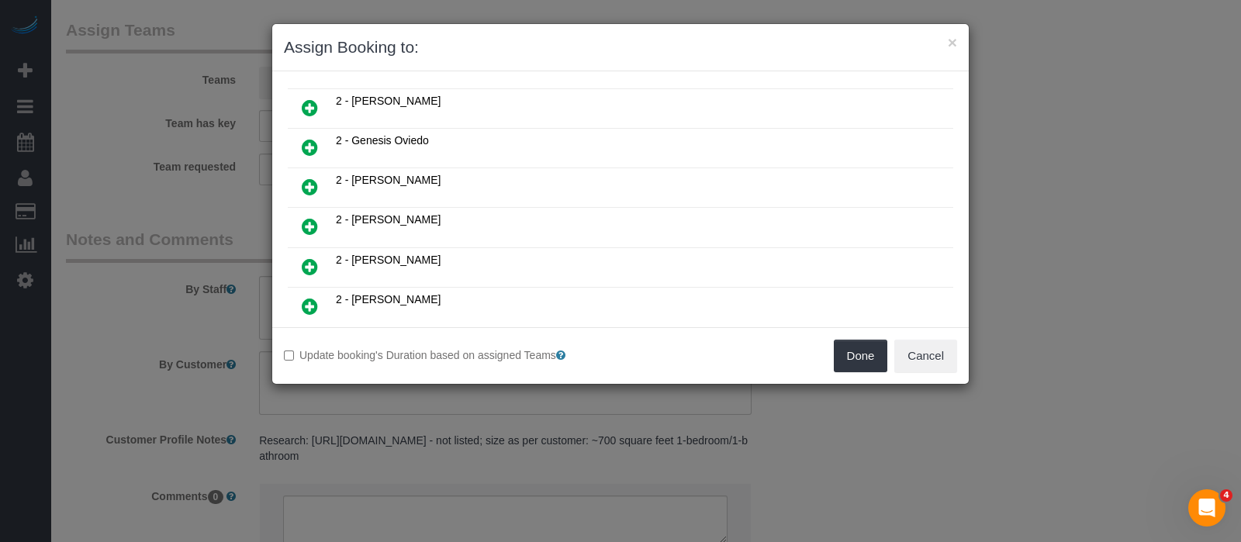
scroll to position [678, 0]
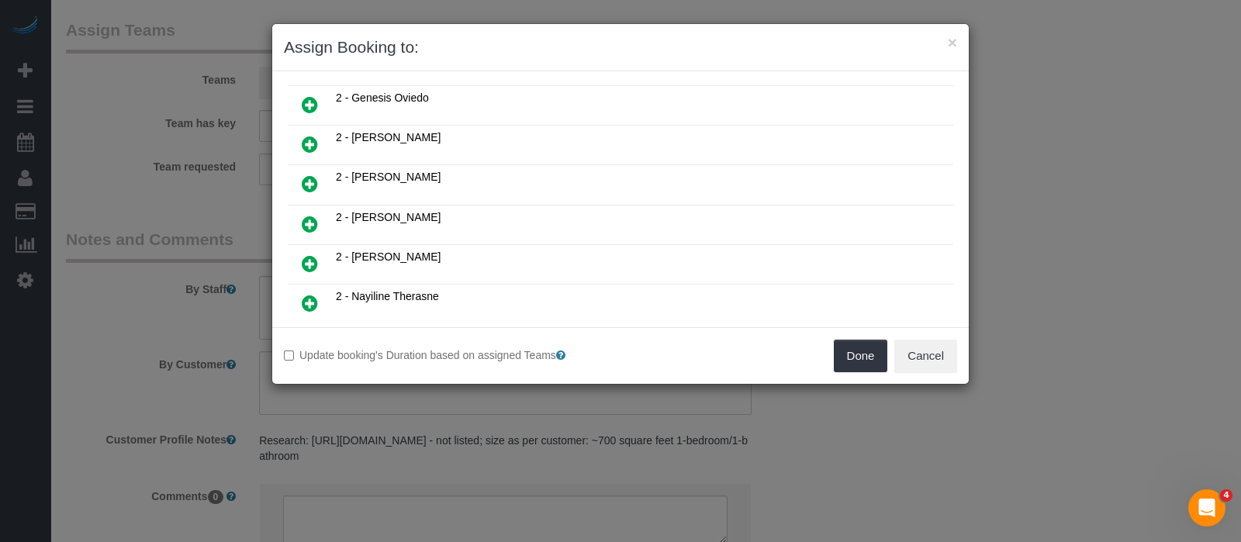
click at [306, 254] on icon at bounding box center [310, 263] width 16 height 19
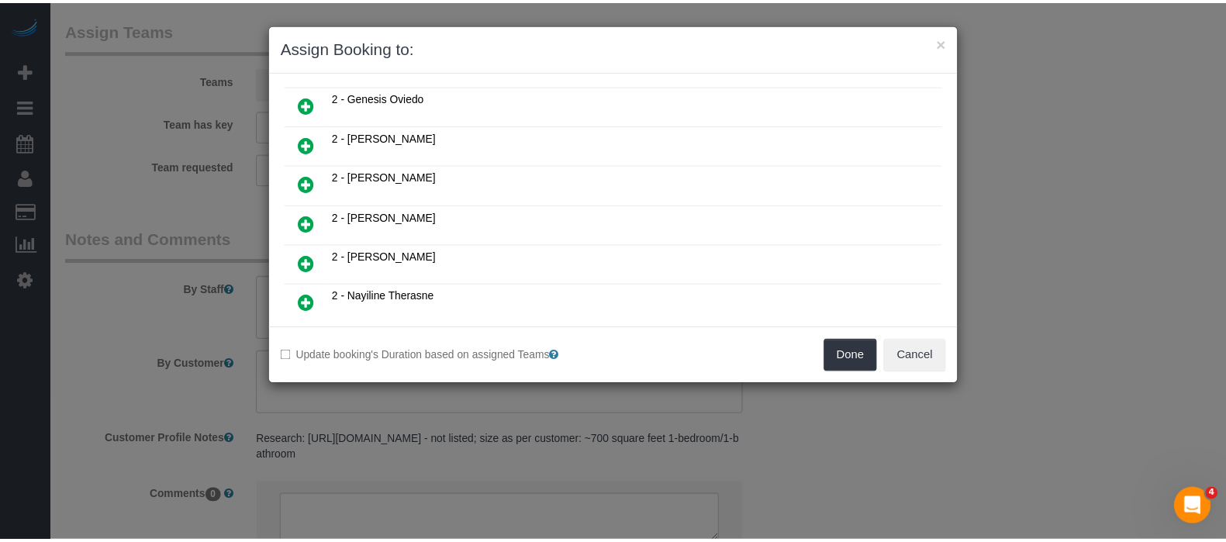
scroll to position [714, 0]
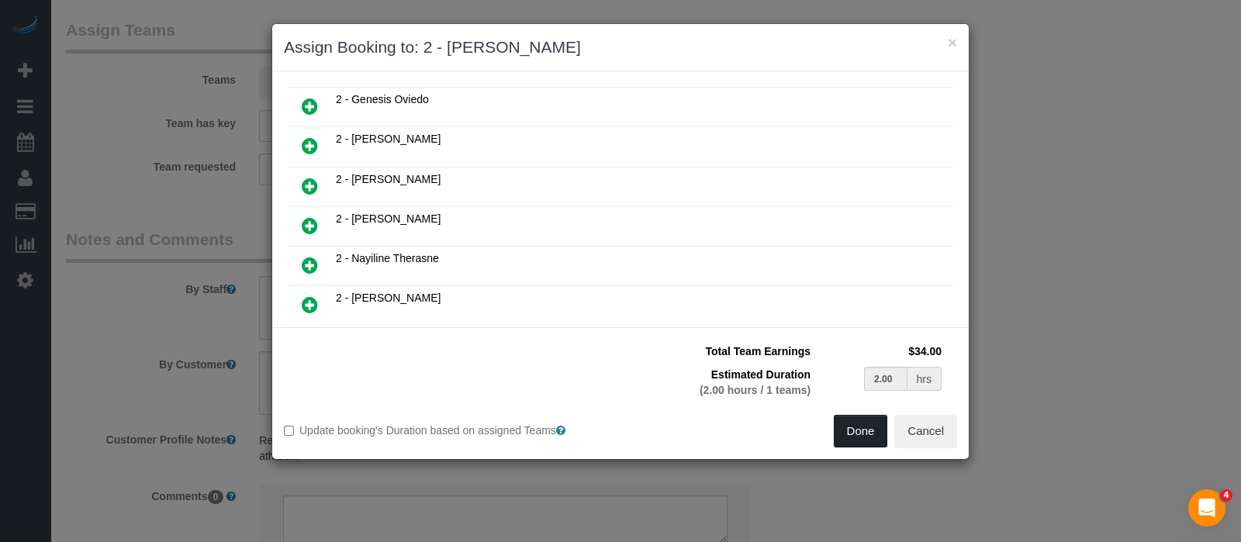
click at [870, 427] on button "Done" at bounding box center [861, 431] width 54 height 33
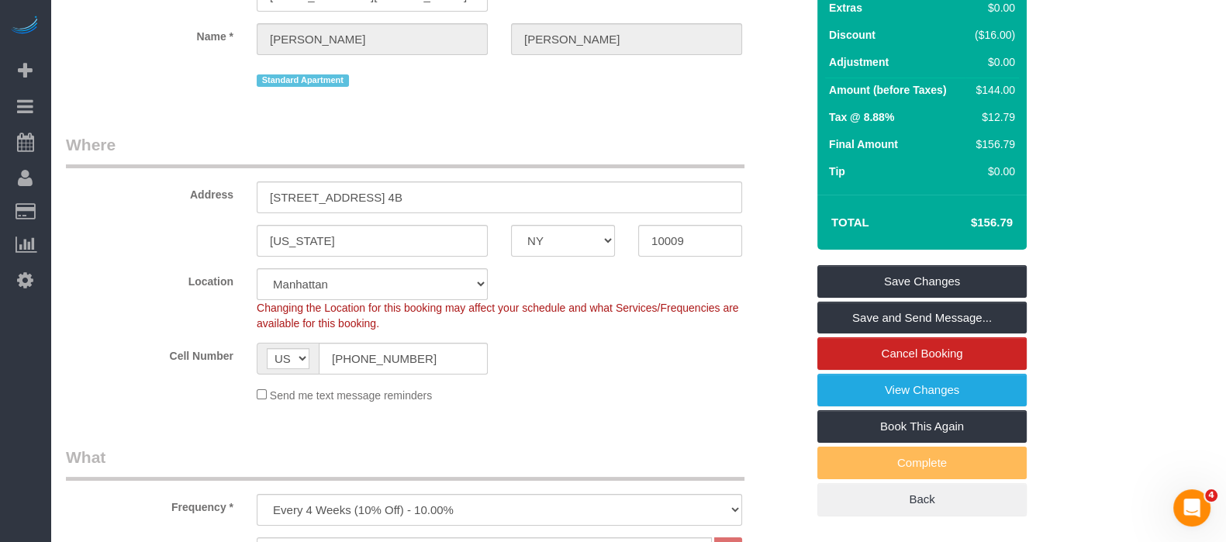
scroll to position [96, 0]
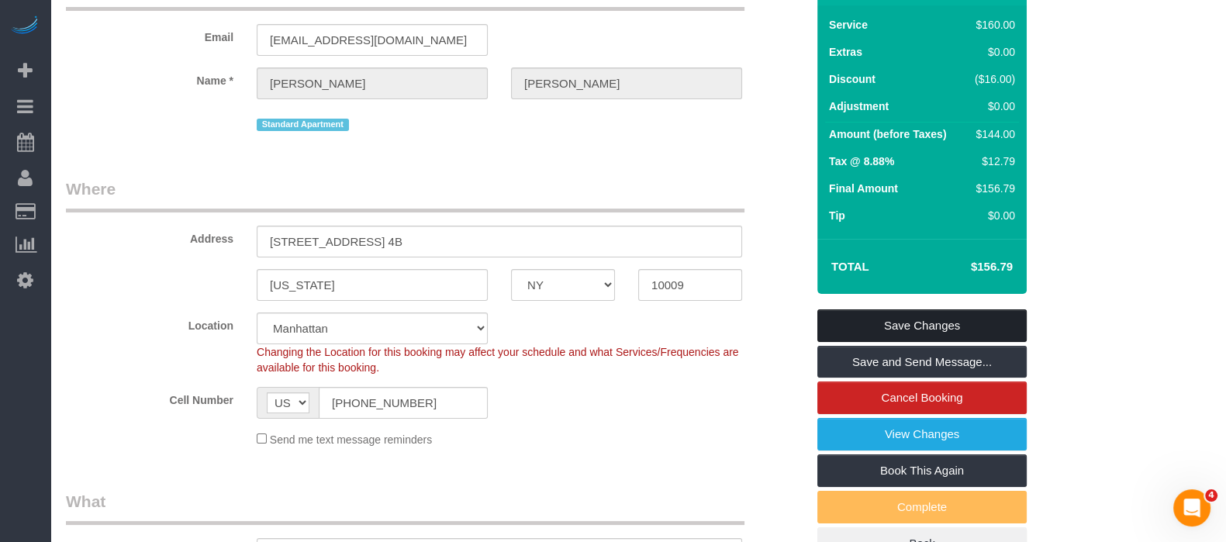
click at [946, 313] on link "Save Changes" at bounding box center [921, 325] width 209 height 33
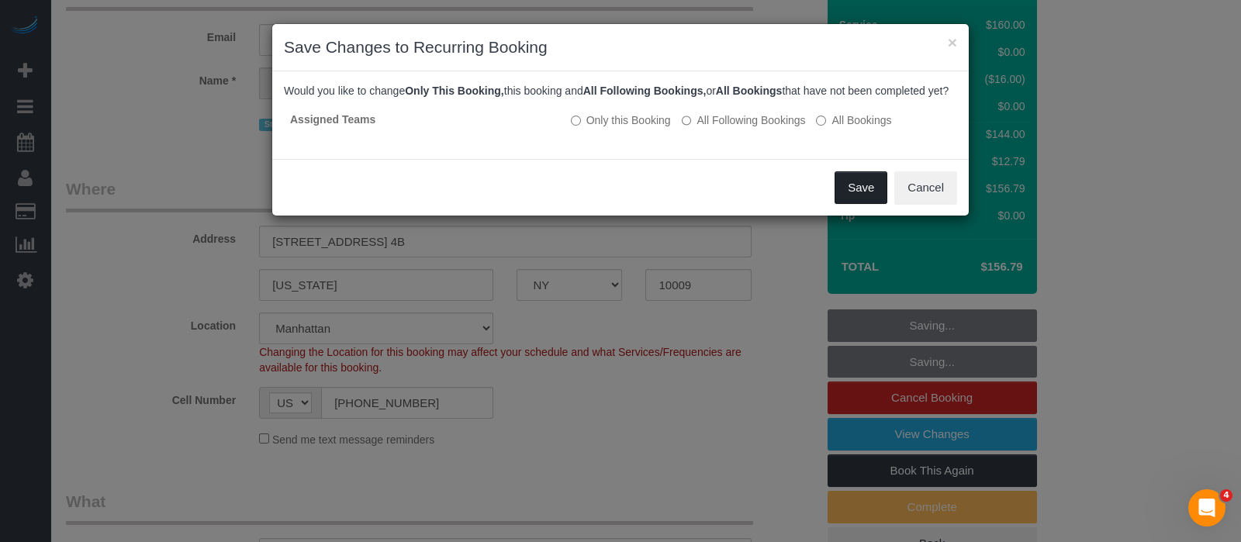
click at [855, 198] on button "Save" at bounding box center [861, 187] width 53 height 33
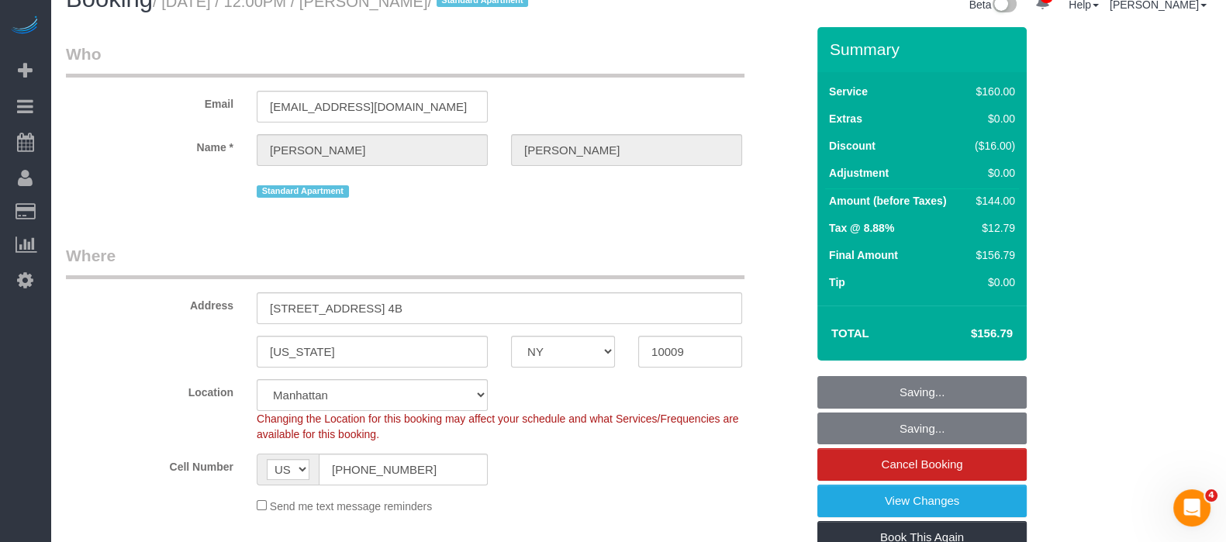
scroll to position [0, 0]
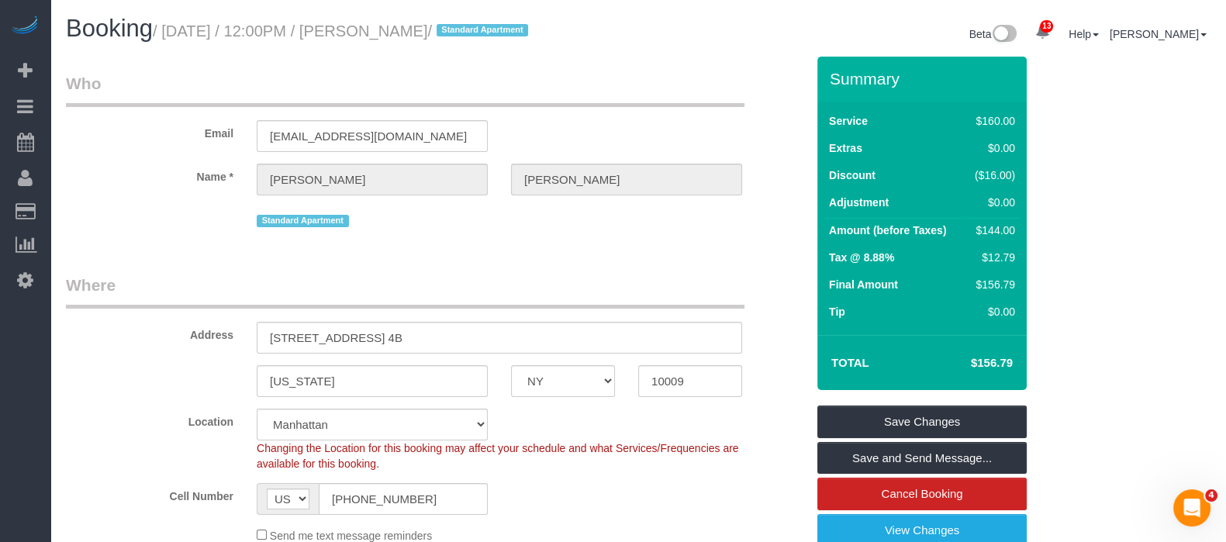
select select "**********"
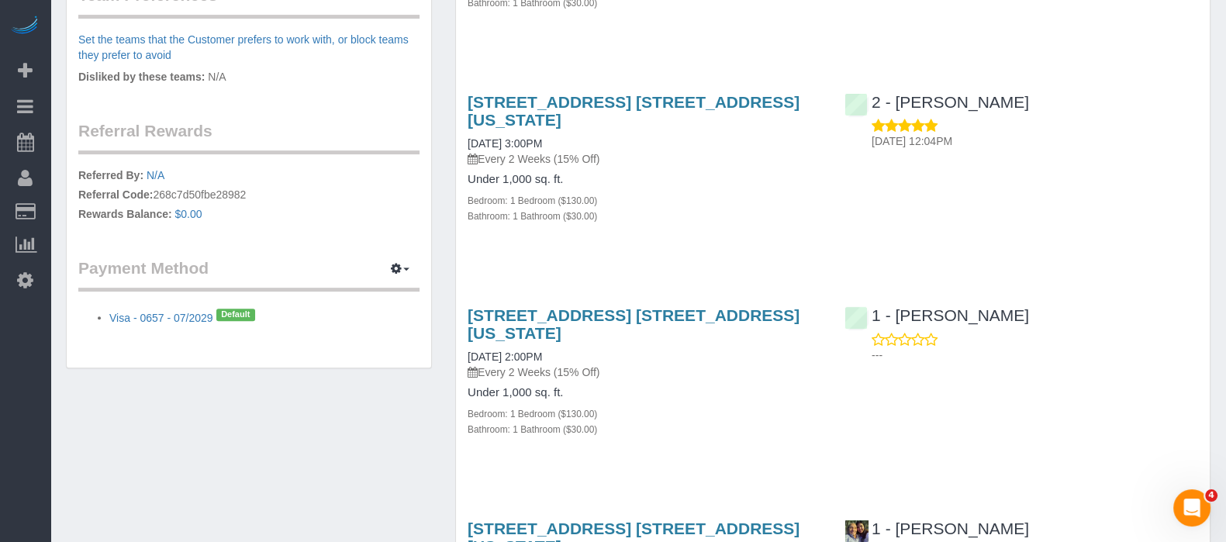
scroll to position [970, 0]
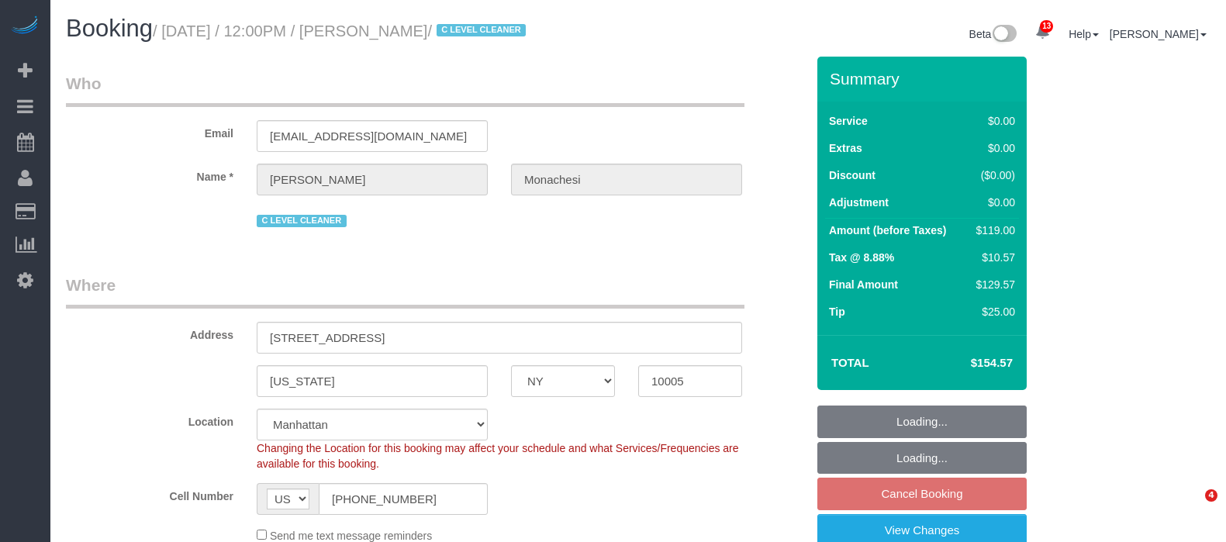
select select "NY"
select select "1"
select select "string:stripe-pm_1QlwZp4VGloSiKo7Aw8ONXaS"
select select "number:59"
select select "number:76"
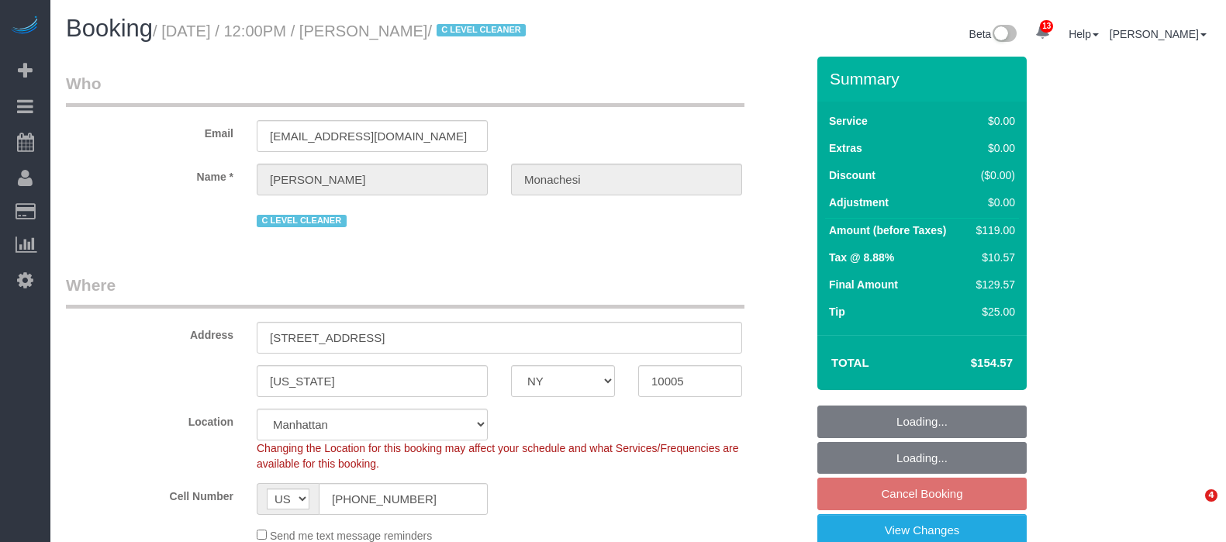
select select "number:15"
select select "number:6"
select select "number:21"
select select "spot59"
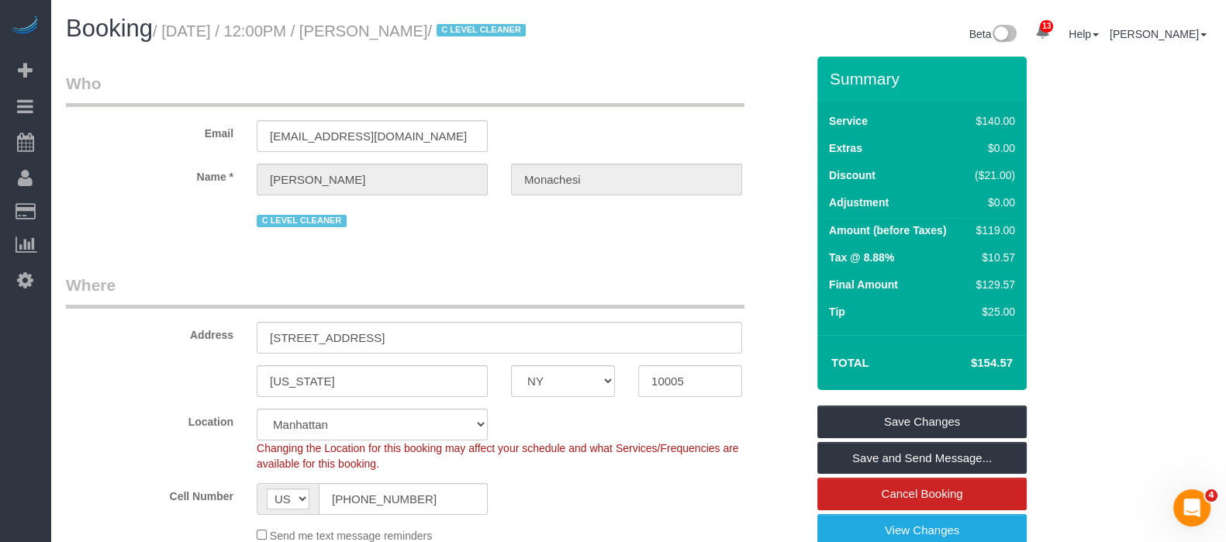
drag, startPoint x: 167, startPoint y: 30, endPoint x: 515, endPoint y: 26, distance: 348.3
click at [513, 26] on small "/ [DATE] / 12:00PM / [PERSON_NAME] / C LEVEL CLEANER" at bounding box center [342, 30] width 378 height 17
copy small "September 08, 2025 / 12:00PM / Julia Monachesi"
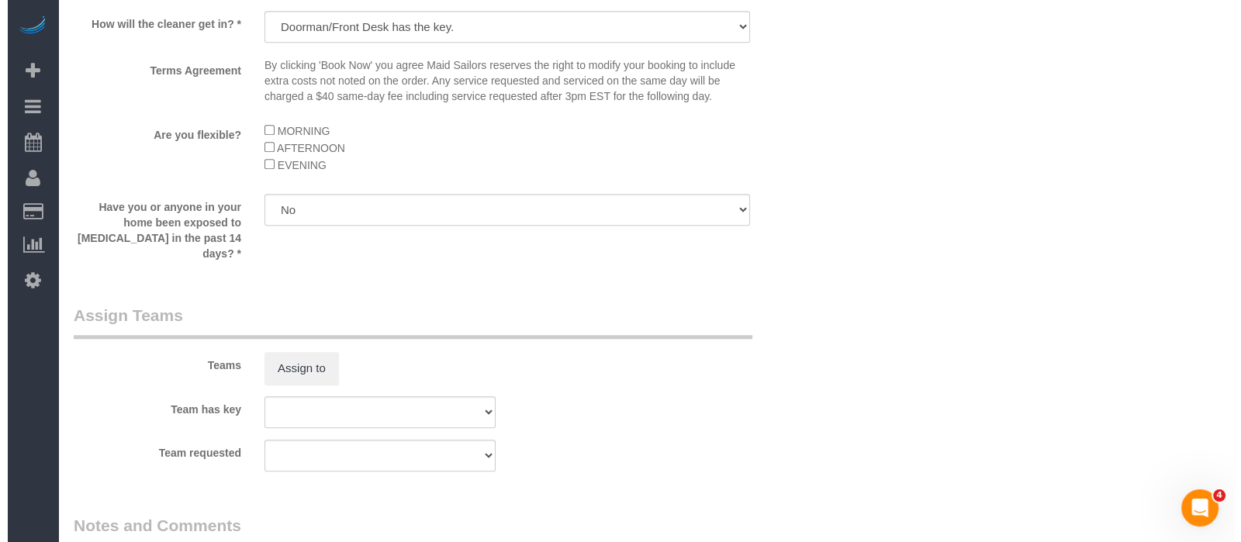
scroll to position [2036, 0]
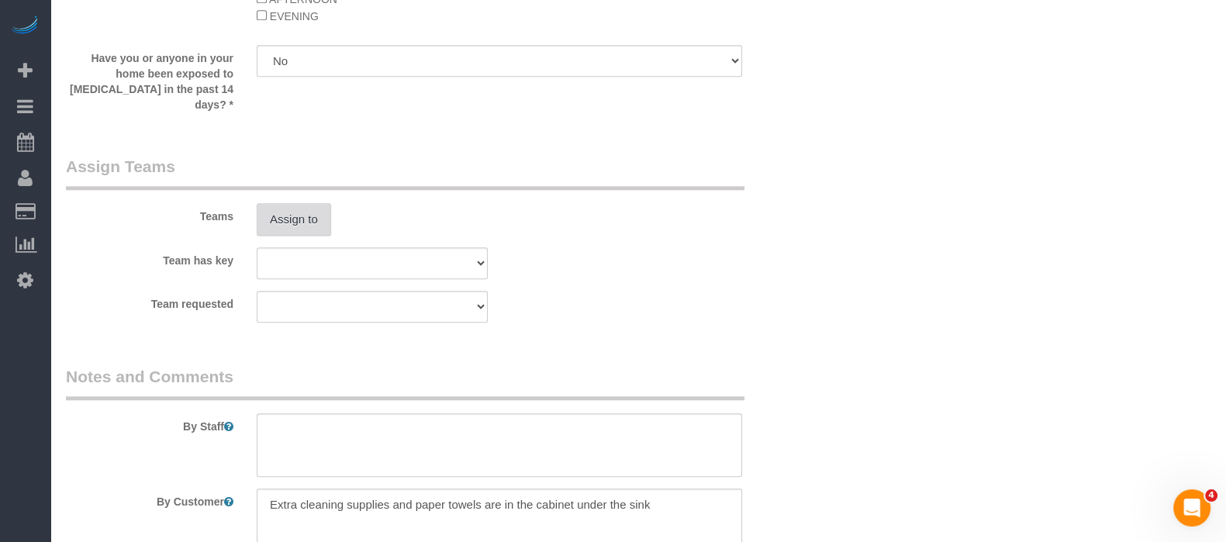
click at [316, 226] on button "Assign to" at bounding box center [294, 219] width 74 height 33
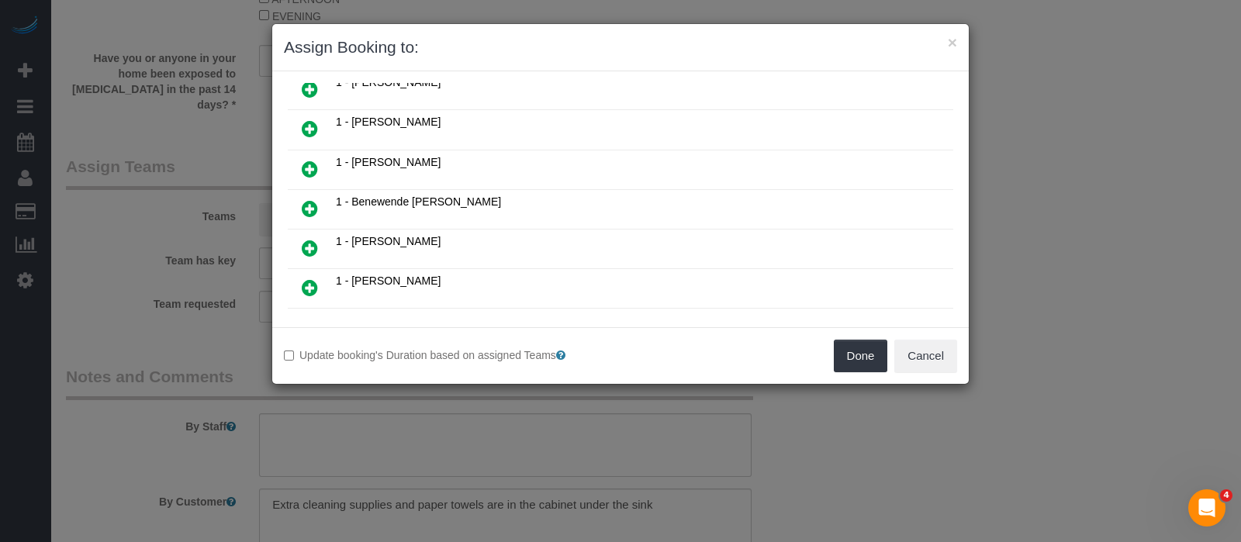
scroll to position [193, 0]
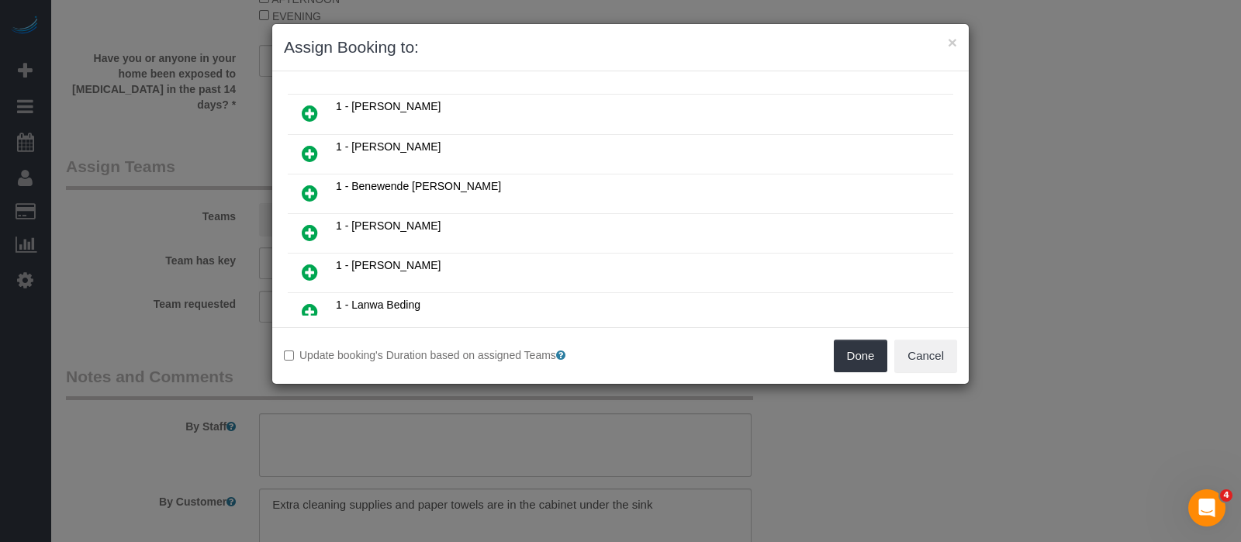
drag, startPoint x: 305, startPoint y: 260, endPoint x: 349, endPoint y: 264, distance: 44.5
click at [305, 263] on icon at bounding box center [310, 272] width 16 height 19
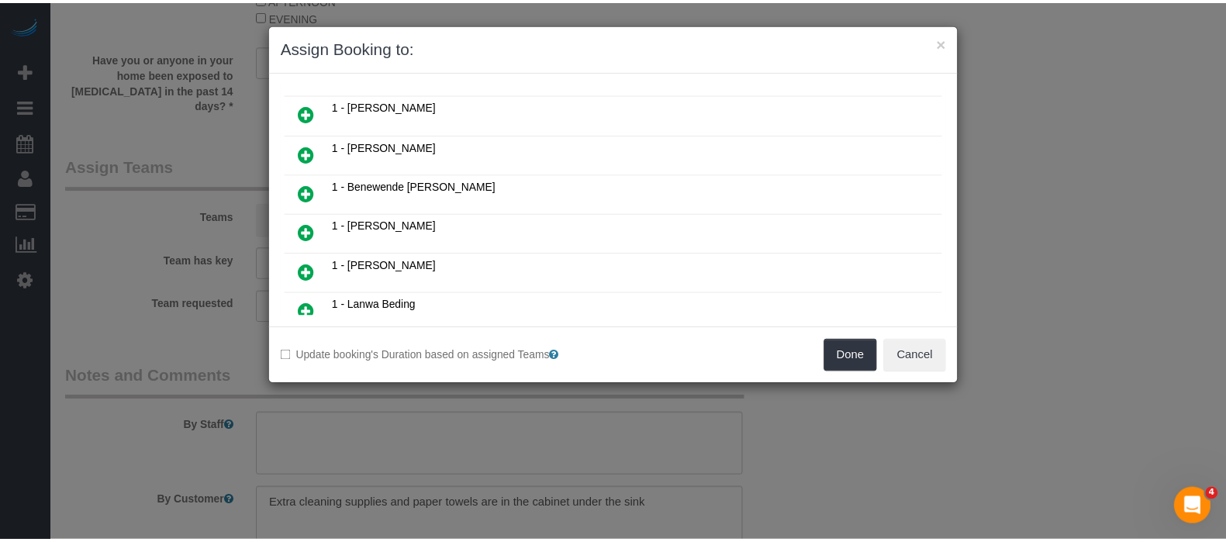
scroll to position [230, 0]
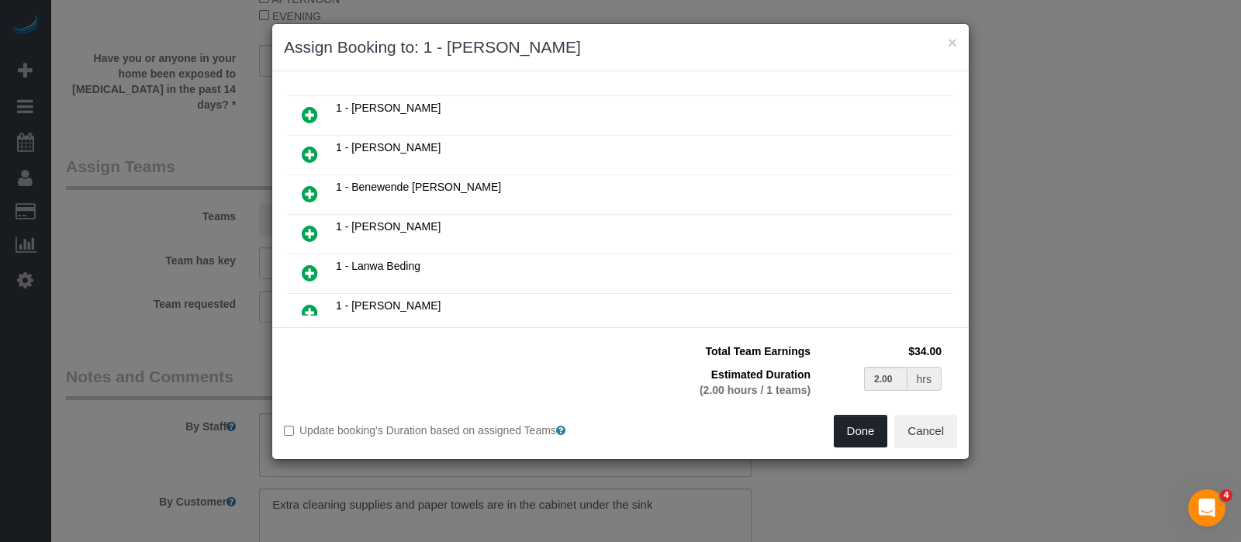
click at [857, 424] on button "Done" at bounding box center [861, 431] width 54 height 33
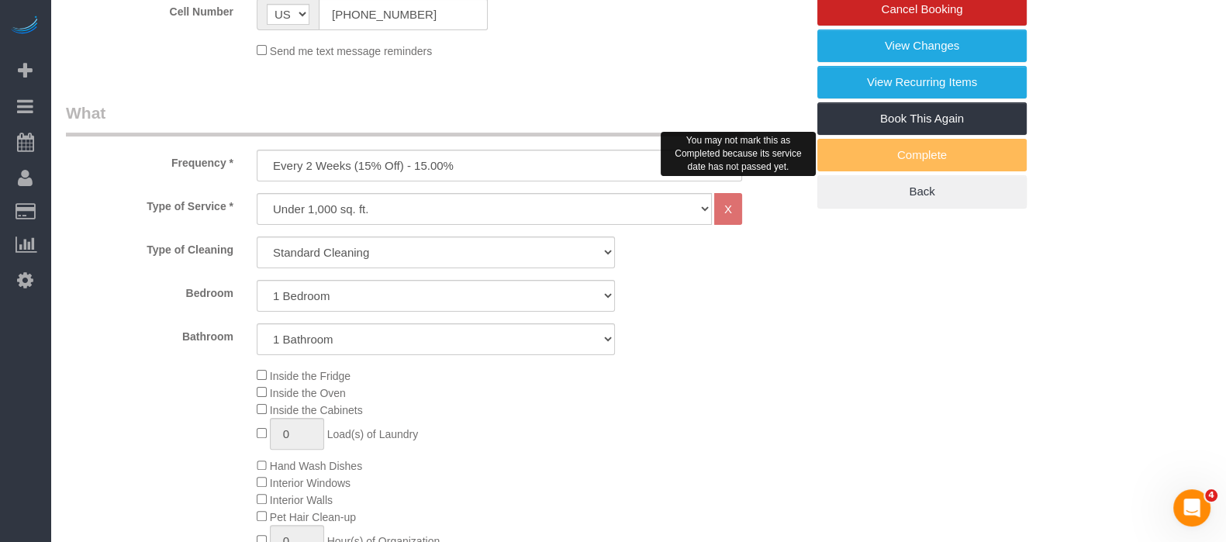
scroll to position [193, 0]
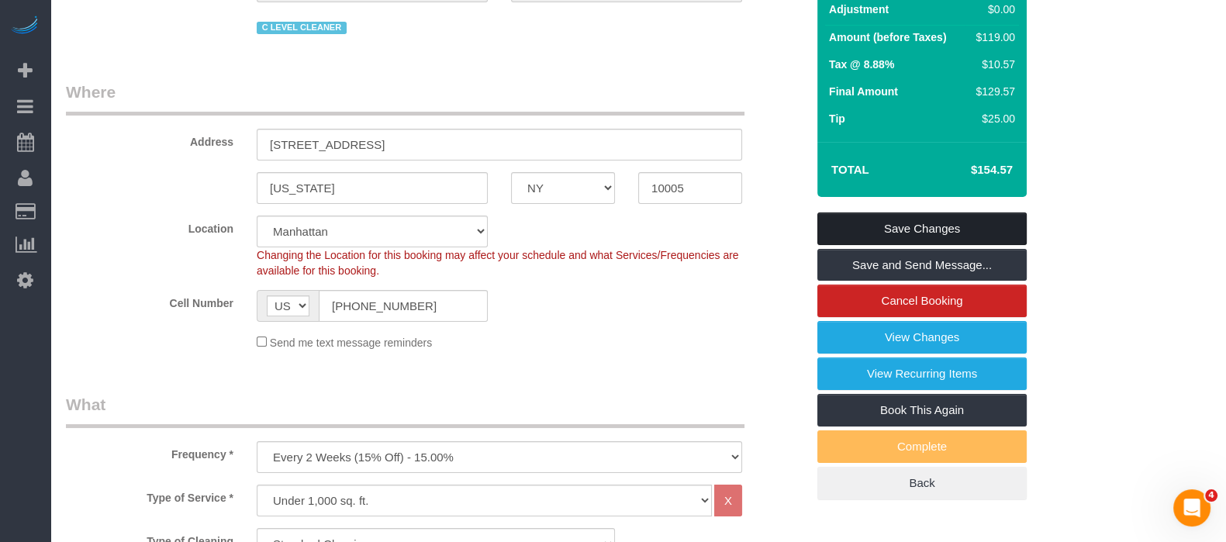
click at [956, 226] on link "Save Changes" at bounding box center [921, 229] width 209 height 33
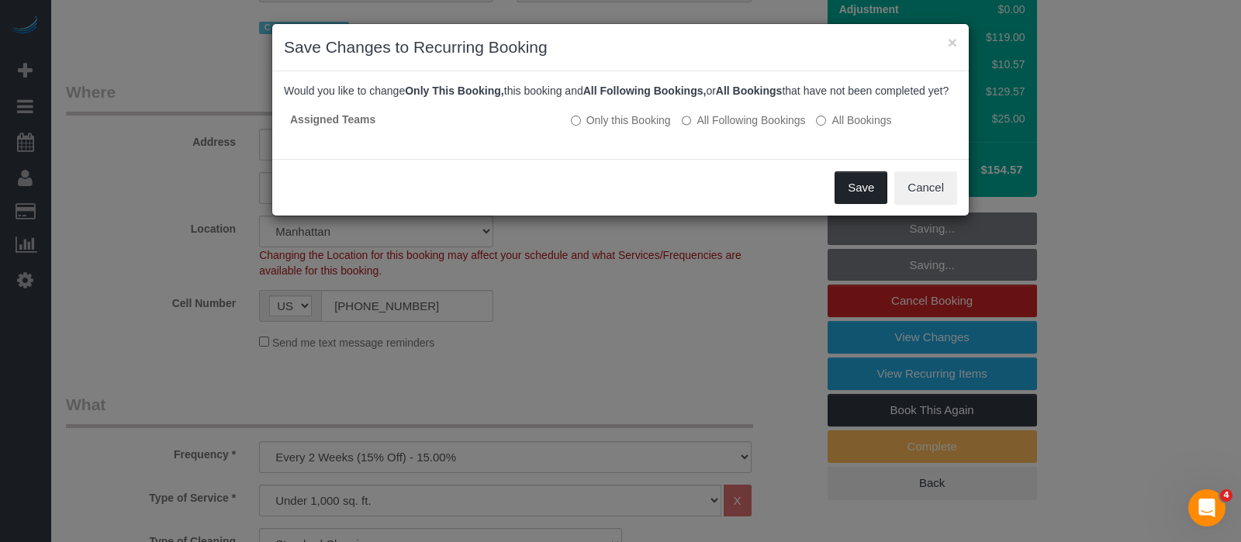
click at [857, 204] on button "Save" at bounding box center [861, 187] width 53 height 33
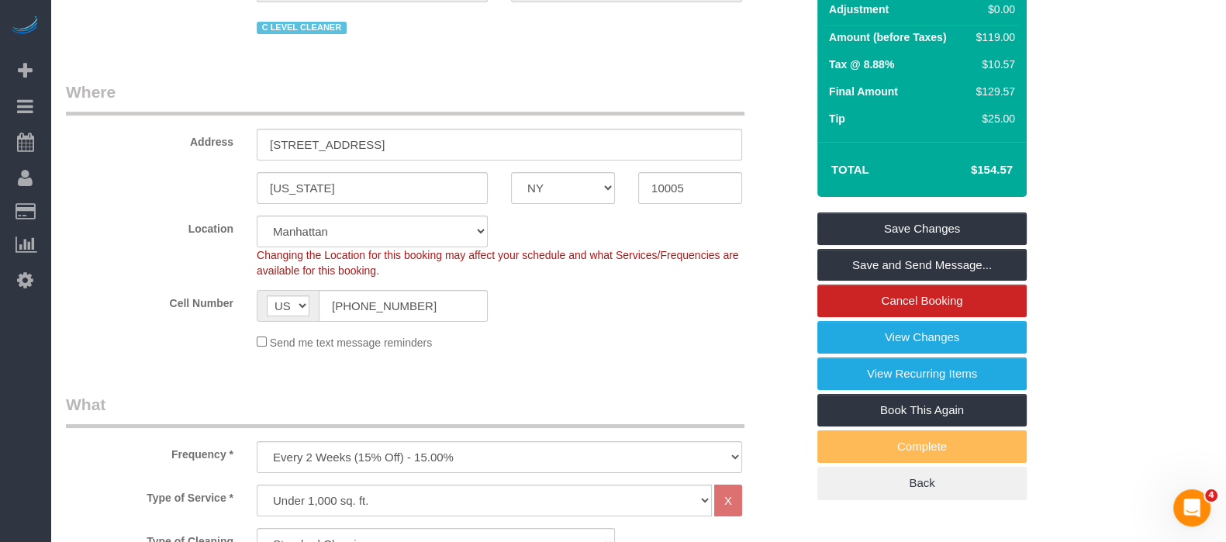
select select "**********"
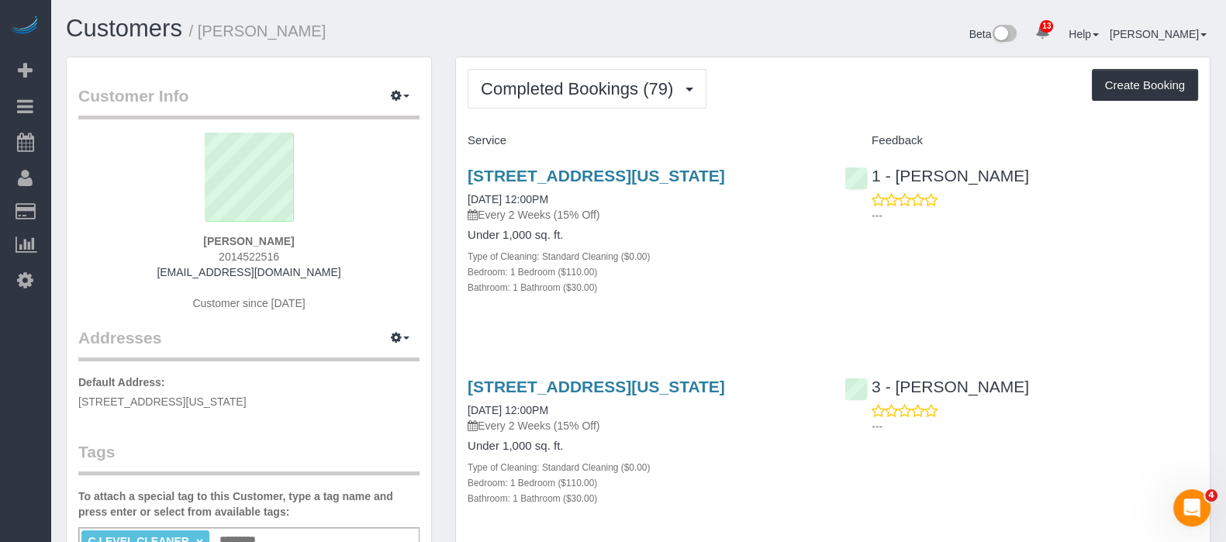
scroll to position [387, 0]
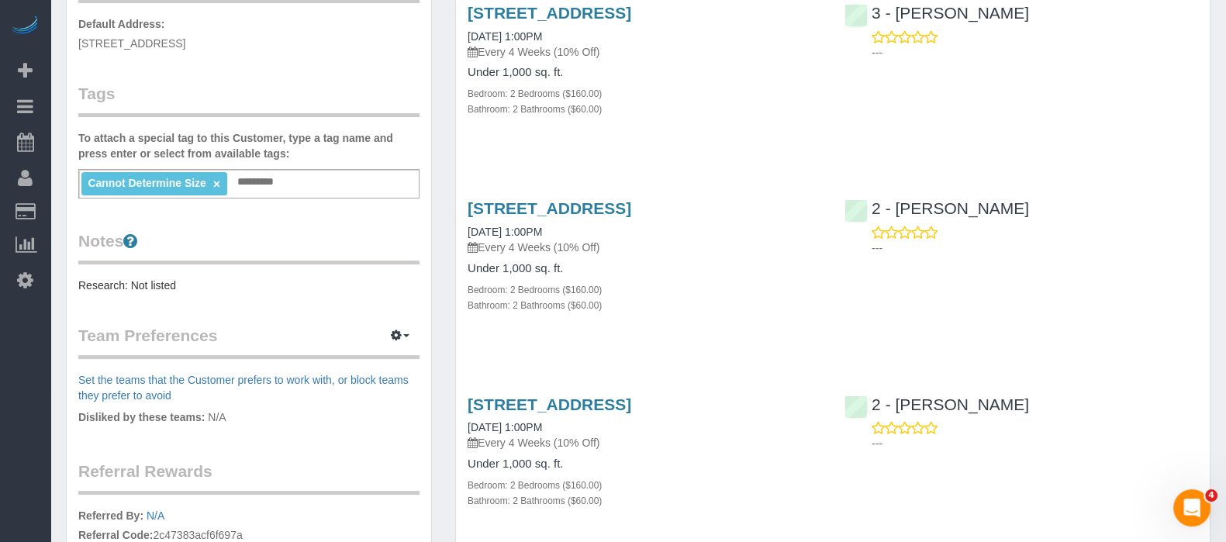
scroll to position [291, 0]
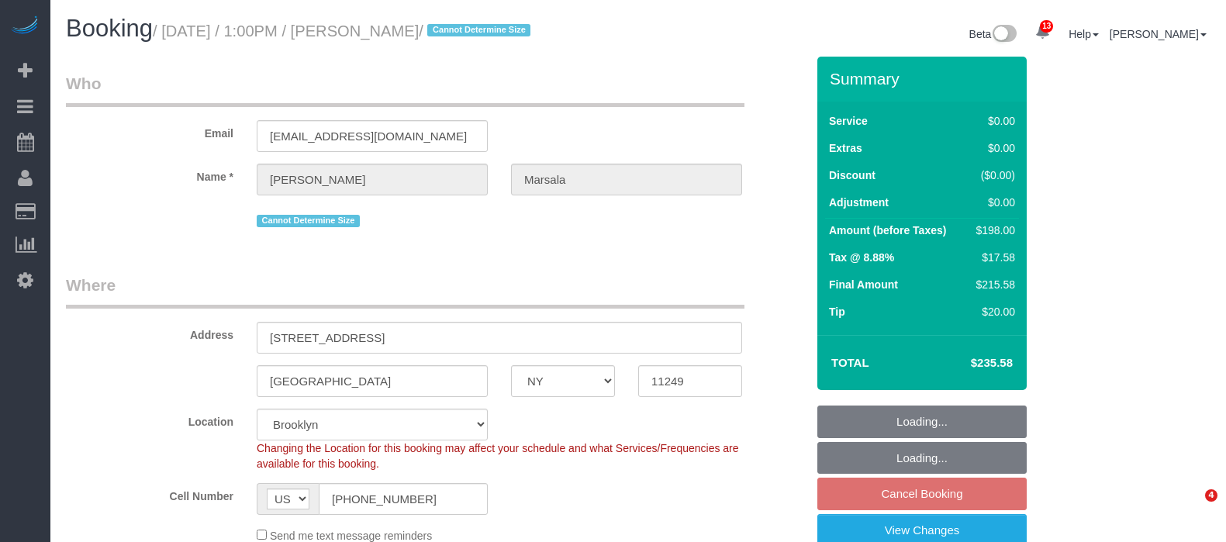
select select "NY"
select select "2"
select select "spot6"
select select "number:89"
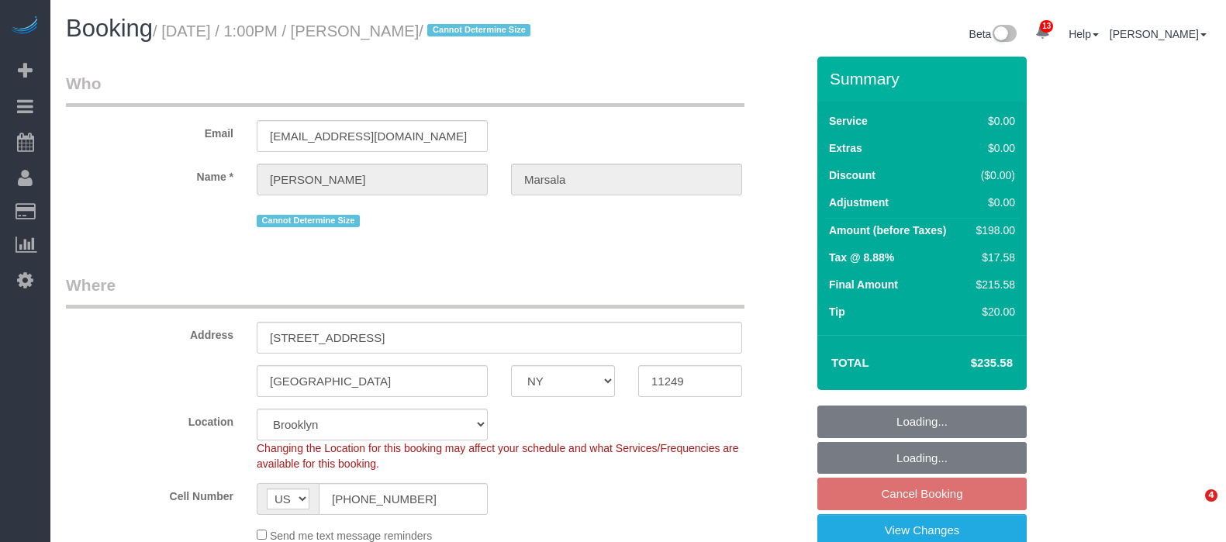
select select "number:90"
select select "number:15"
select select "number:5"
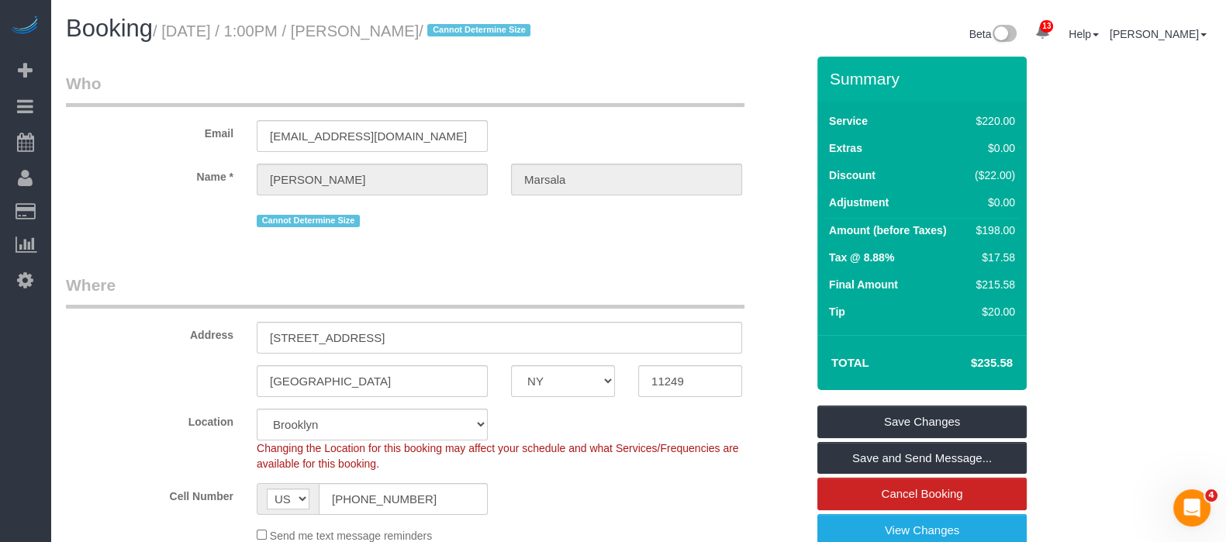
drag, startPoint x: 166, startPoint y: 26, endPoint x: 516, endPoint y: 27, distance: 349.8
click at [506, 27] on small "/ September 08, 2025 / 1:00PM / Anthony Marsala / Cannot Determine Size" at bounding box center [344, 30] width 382 height 17
drag, startPoint x: 271, startPoint y: 351, endPoint x: 341, endPoint y: 354, distance: 69.9
click at [341, 354] on input "325 Kent Ave, S1400" at bounding box center [500, 338] width 486 height 32
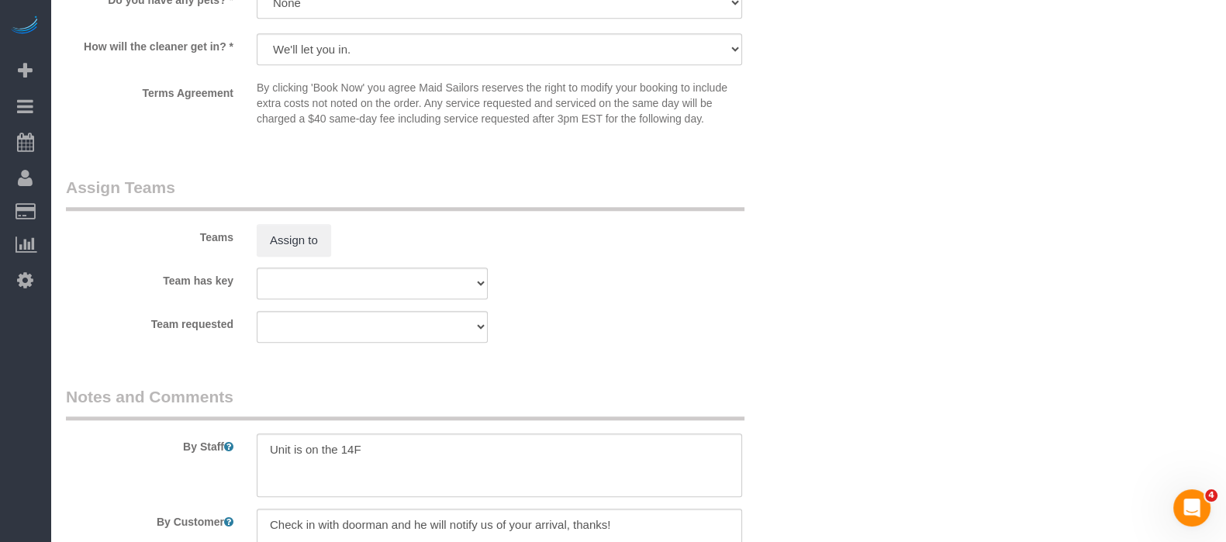
scroll to position [2036, 0]
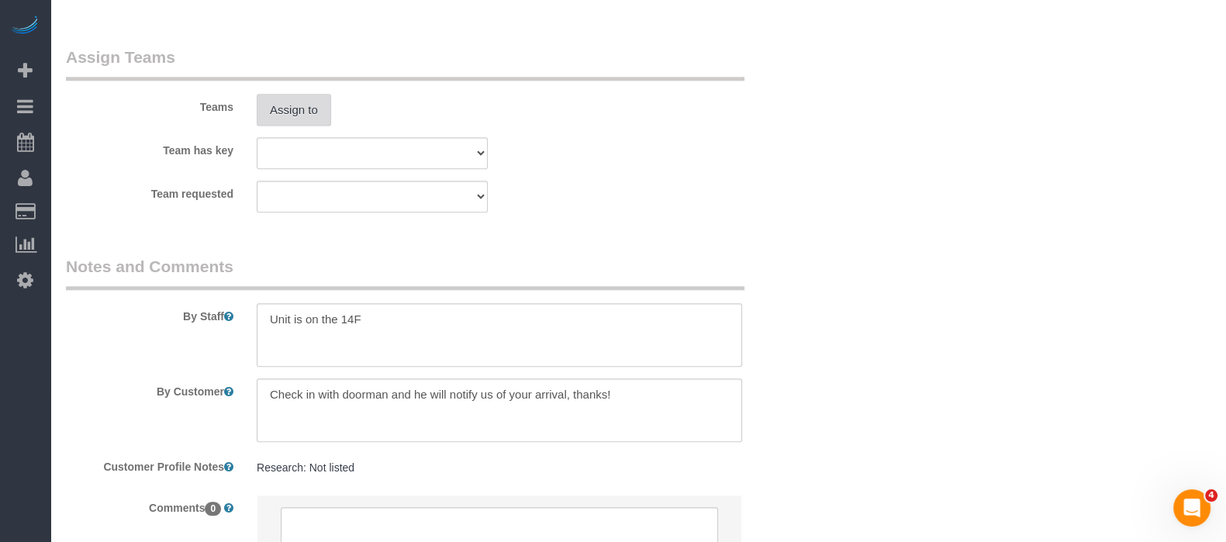
click at [292, 126] on button "Assign to" at bounding box center [294, 110] width 74 height 33
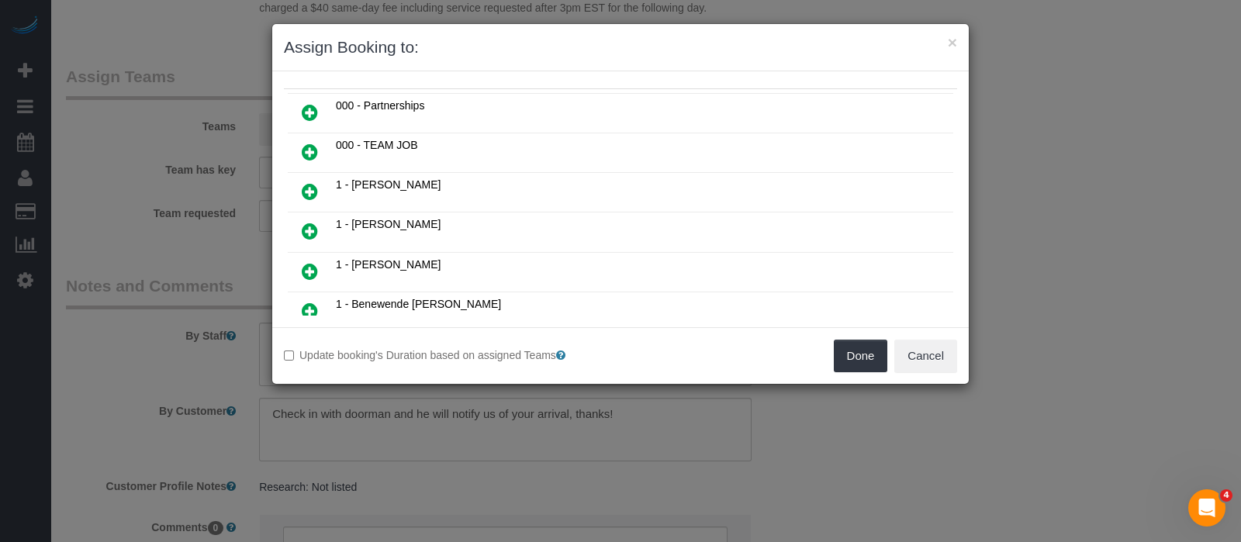
scroll to position [193, 0]
drag, startPoint x: 310, startPoint y: 216, endPoint x: 324, endPoint y: 218, distance: 14.2
click at [310, 223] on icon at bounding box center [310, 232] width 16 height 19
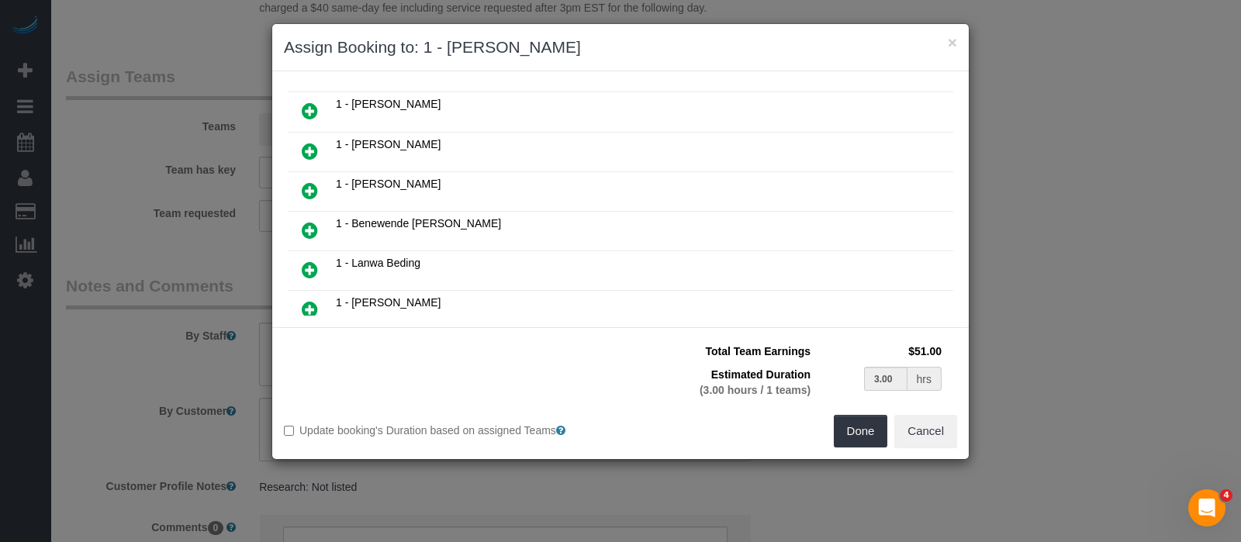
scroll to position [230, 0]
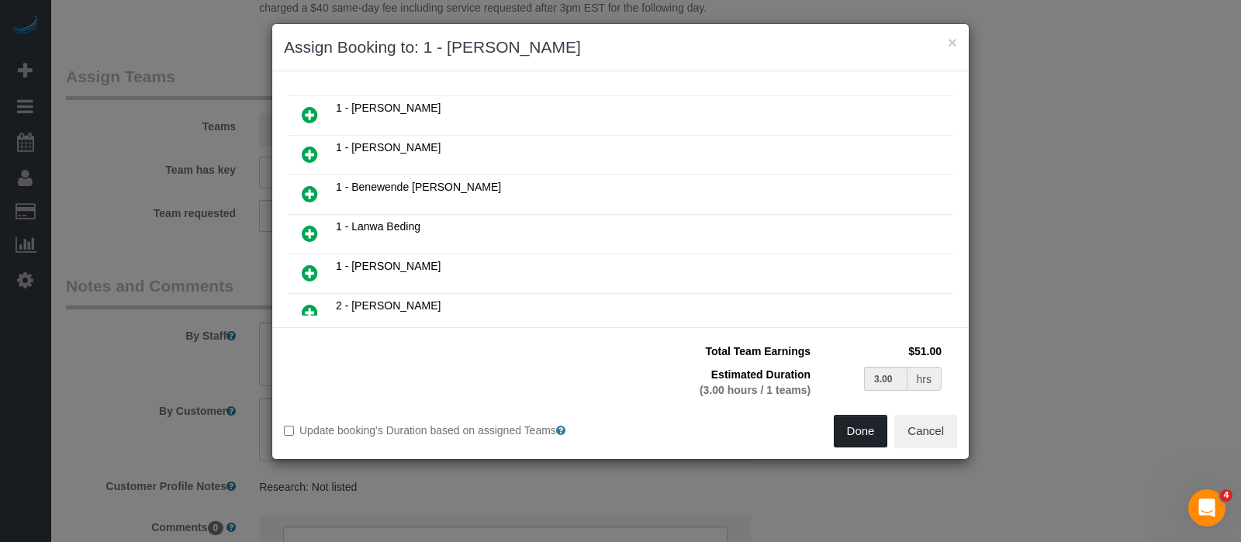
drag, startPoint x: 838, startPoint y: 423, endPoint x: 857, endPoint y: 420, distance: 18.9
click at [838, 423] on button "Done" at bounding box center [861, 431] width 54 height 33
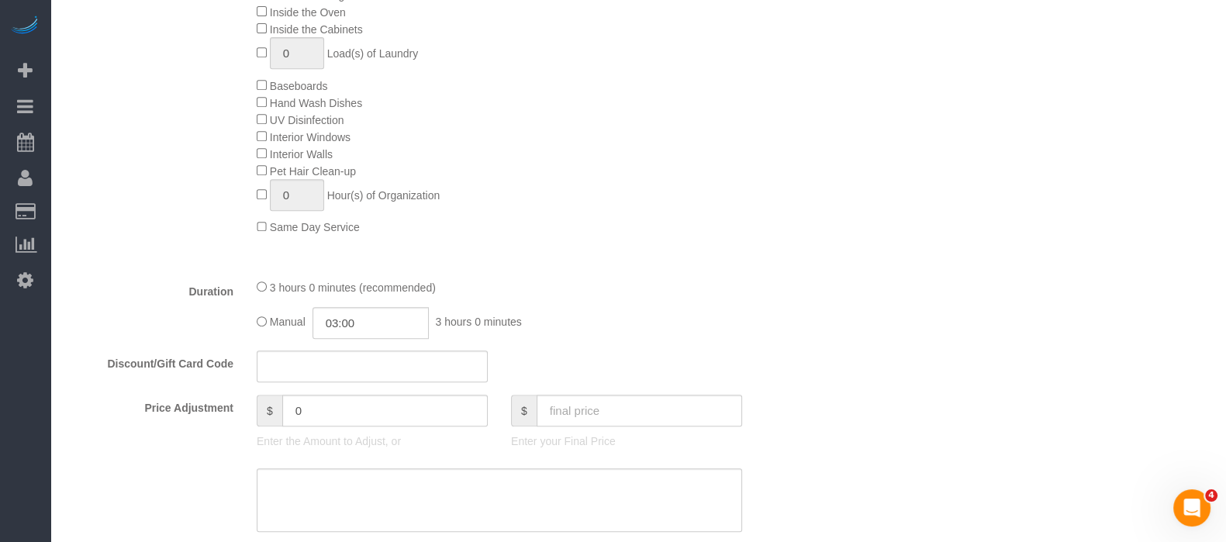
scroll to position [193, 0]
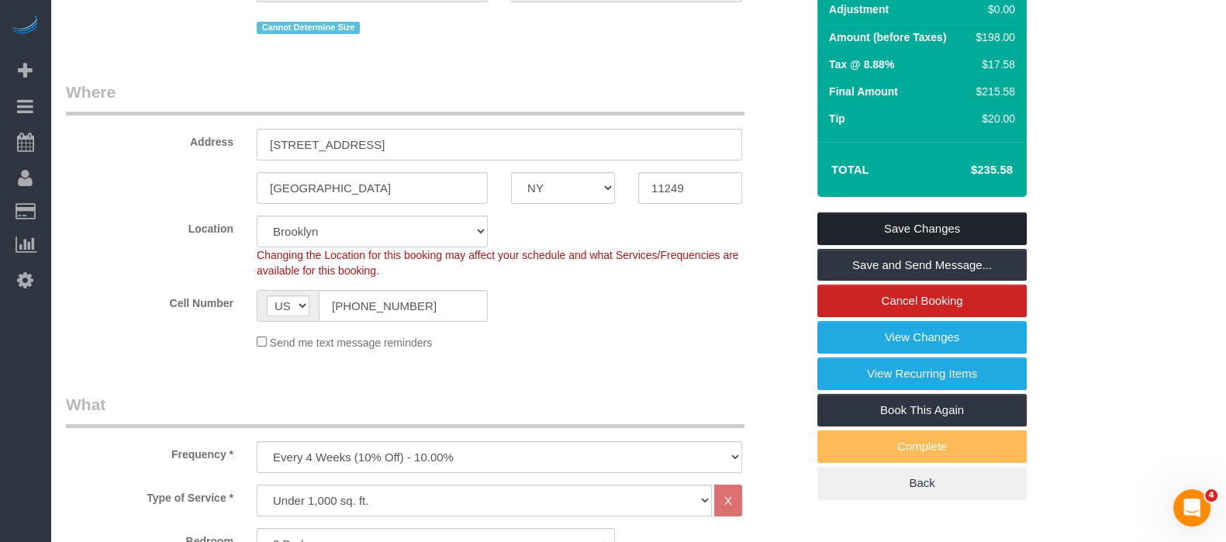
click at [915, 242] on link "Save Changes" at bounding box center [921, 229] width 209 height 33
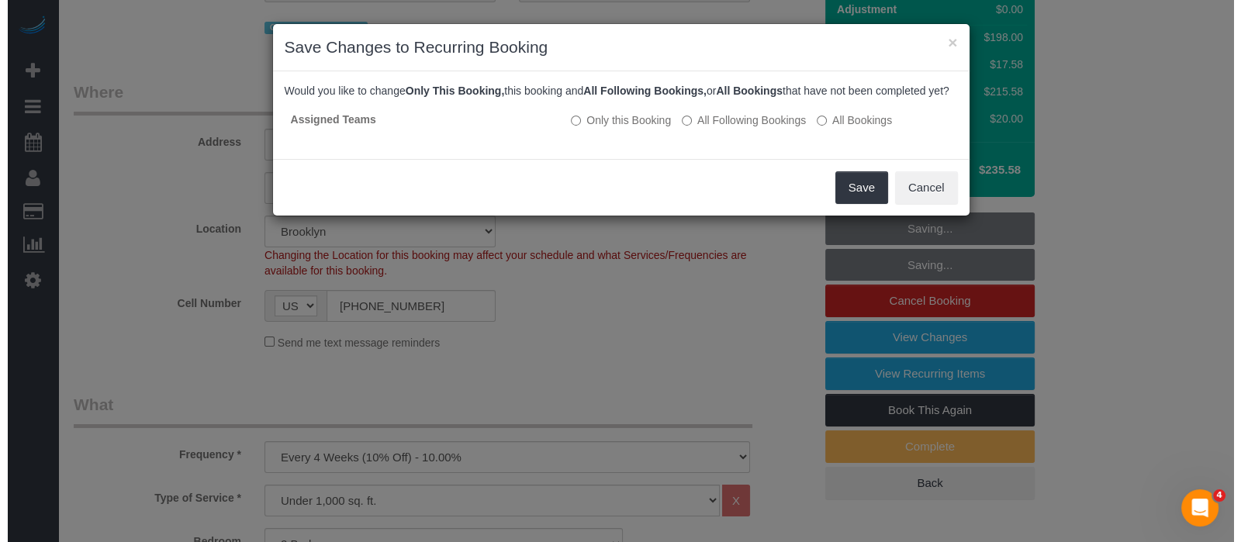
scroll to position [175, 0]
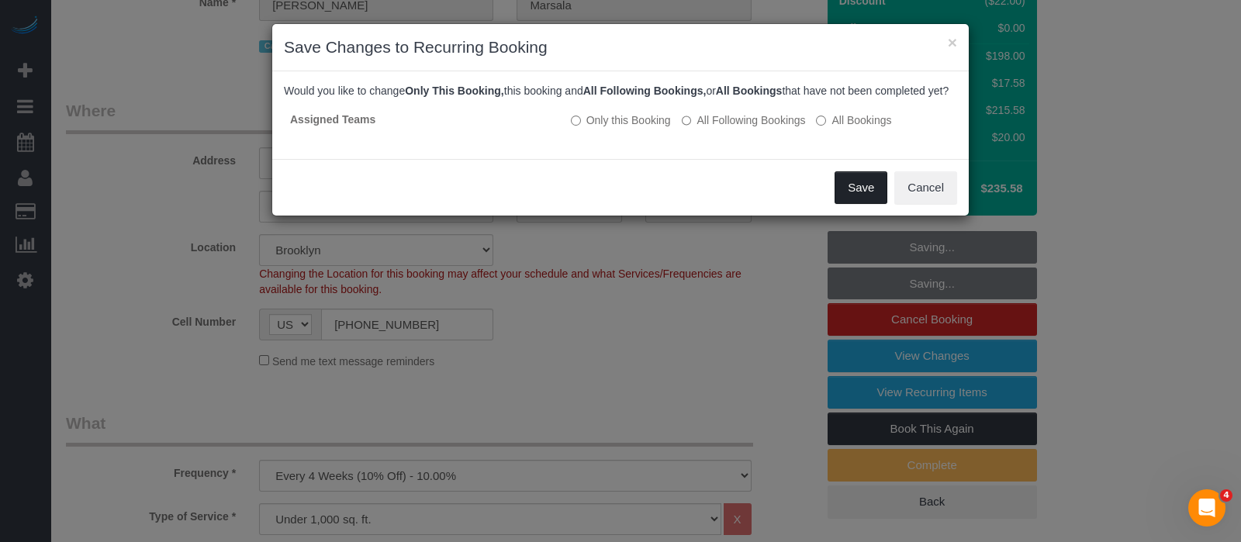
click at [866, 198] on button "Save" at bounding box center [861, 187] width 53 height 33
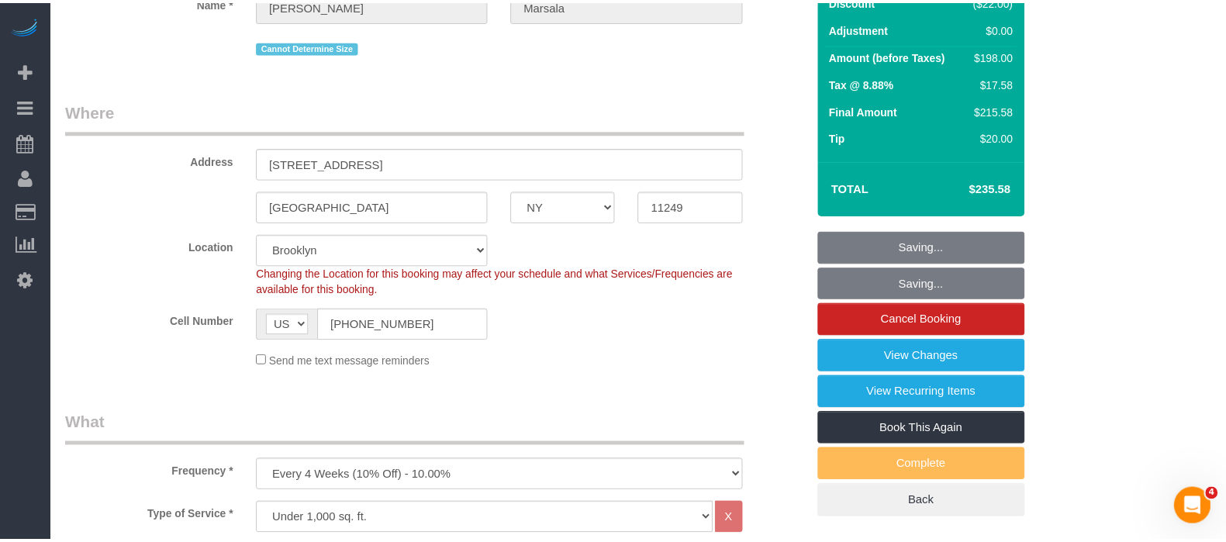
scroll to position [193, 0]
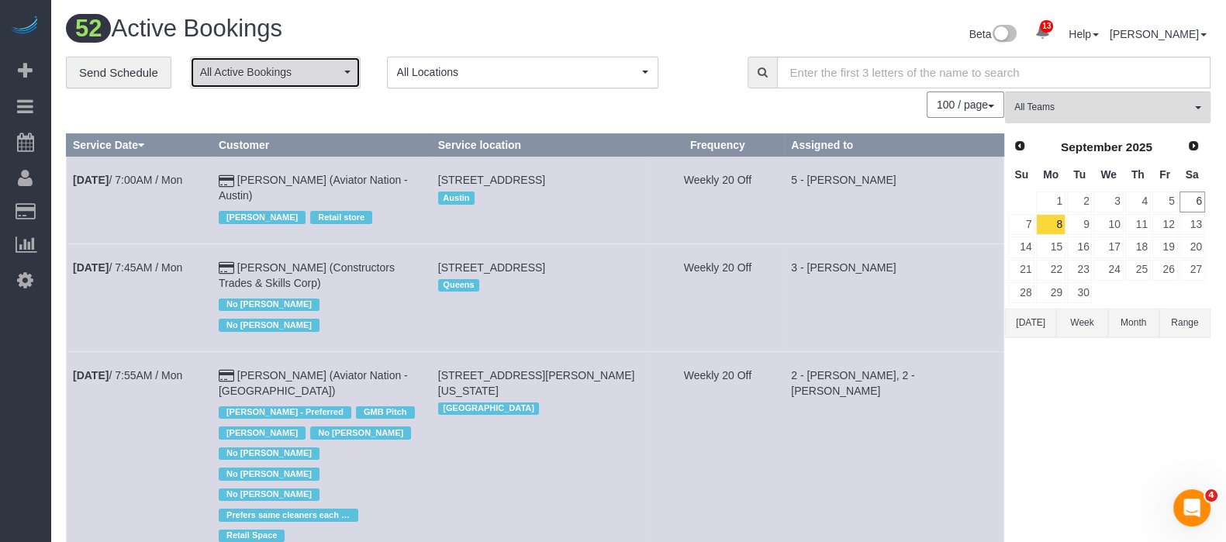
click at [316, 75] on span "All Active Bookings" at bounding box center [270, 72] width 140 height 16
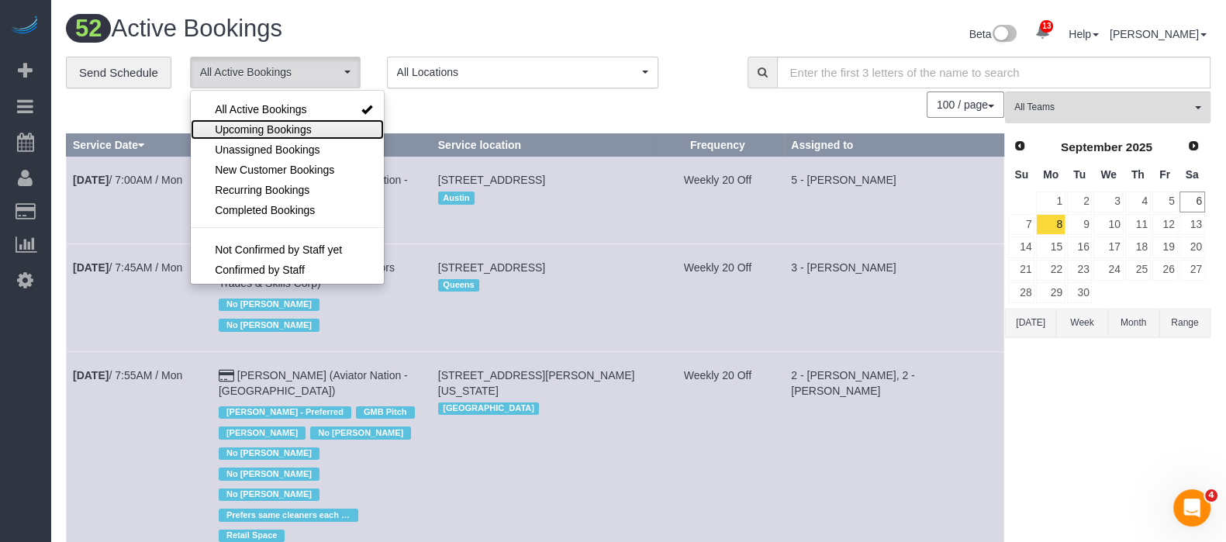
click at [274, 138] on link "Upcoming Bookings" at bounding box center [287, 129] width 193 height 20
select select "********"
click at [277, 134] on span "Upcoming Bookings" at bounding box center [263, 130] width 97 height 16
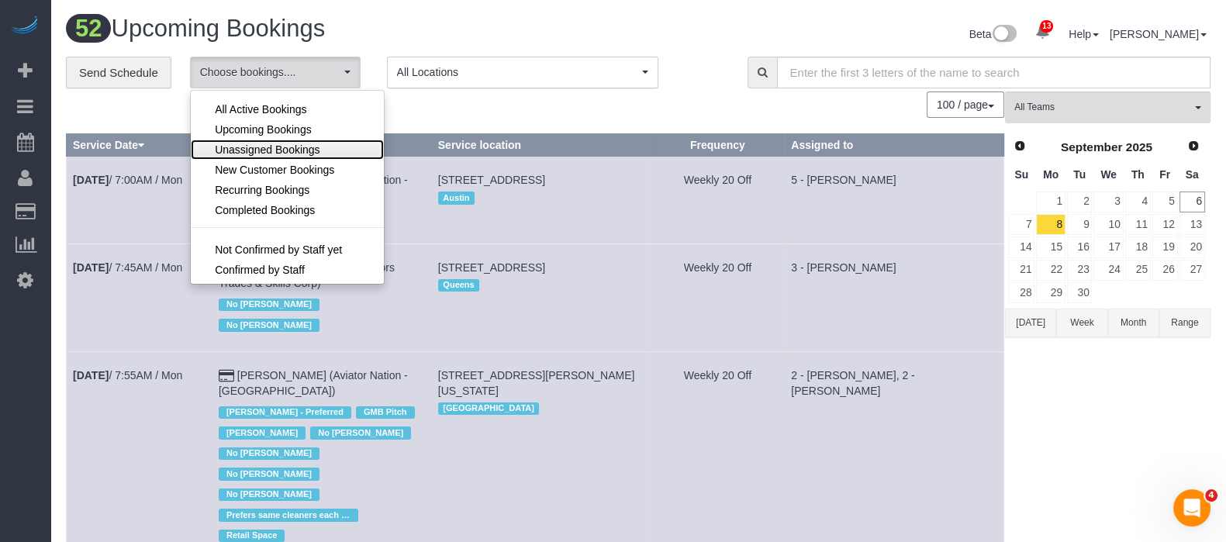
drag, startPoint x: 281, startPoint y: 153, endPoint x: 438, endPoint y: 119, distance: 161.1
click at [283, 153] on span "Unassigned Bookings" at bounding box center [267, 150] width 105 height 16
click at [445, 102] on div "100 / page 10 / page 20 / page 30 / page 40 / page 50 / page 100 / page" at bounding box center [535, 105] width 938 height 26
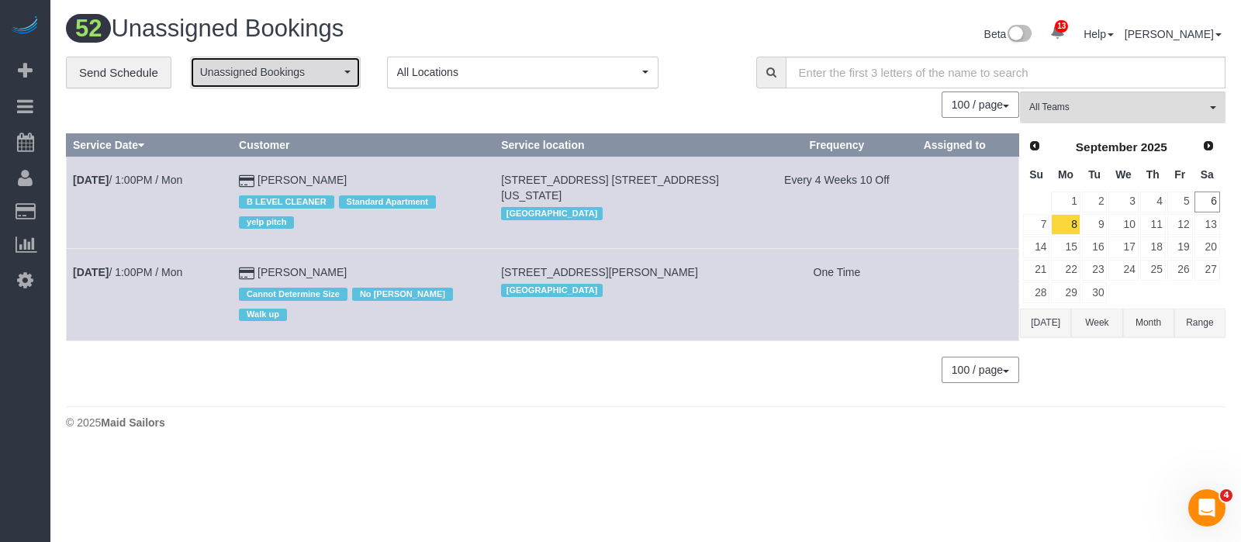
click at [350, 79] on button "Unassigned Bookings" at bounding box center [275, 73] width 171 height 32
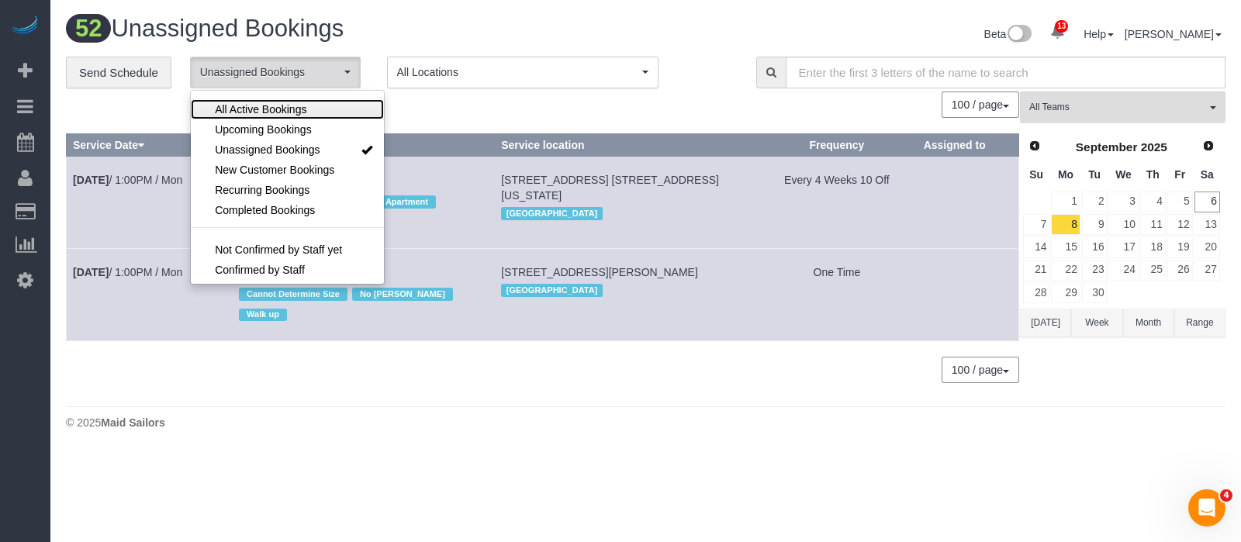
click at [296, 108] on span "All Active Bookings" at bounding box center [261, 110] width 92 height 16
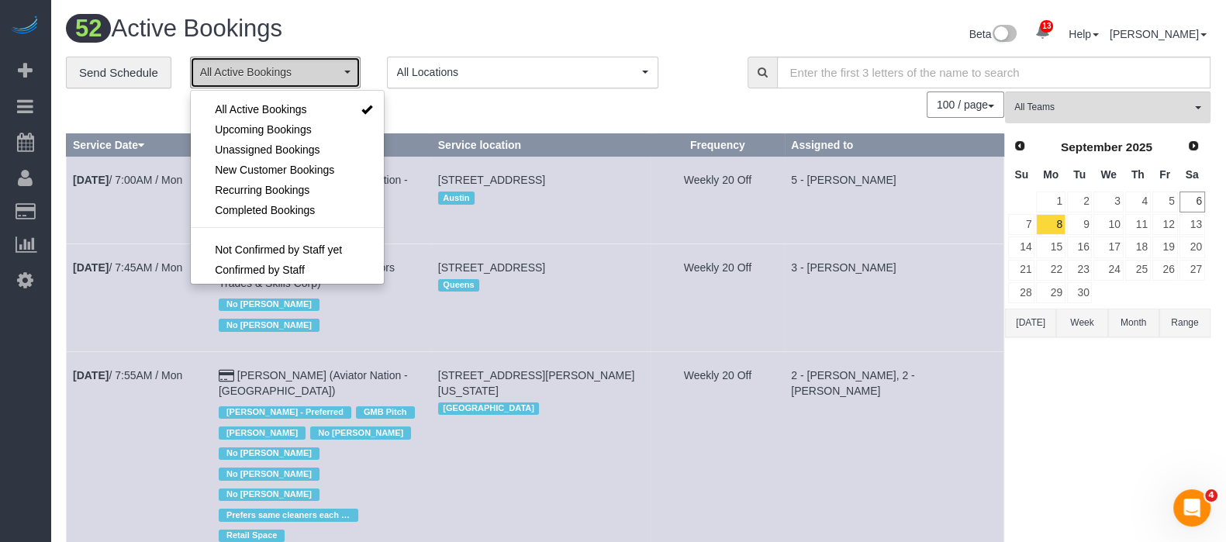
click at [340, 67] on button "All Active Bookings" at bounding box center [275, 73] width 171 height 32
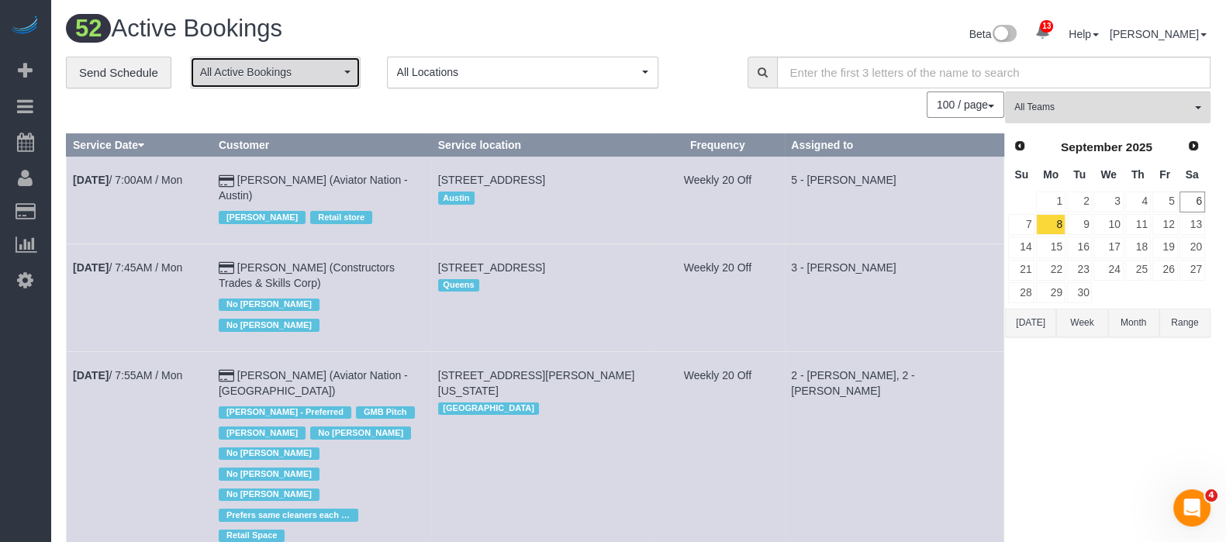
click at [333, 68] on span "All Active Bookings" at bounding box center [270, 72] width 140 height 16
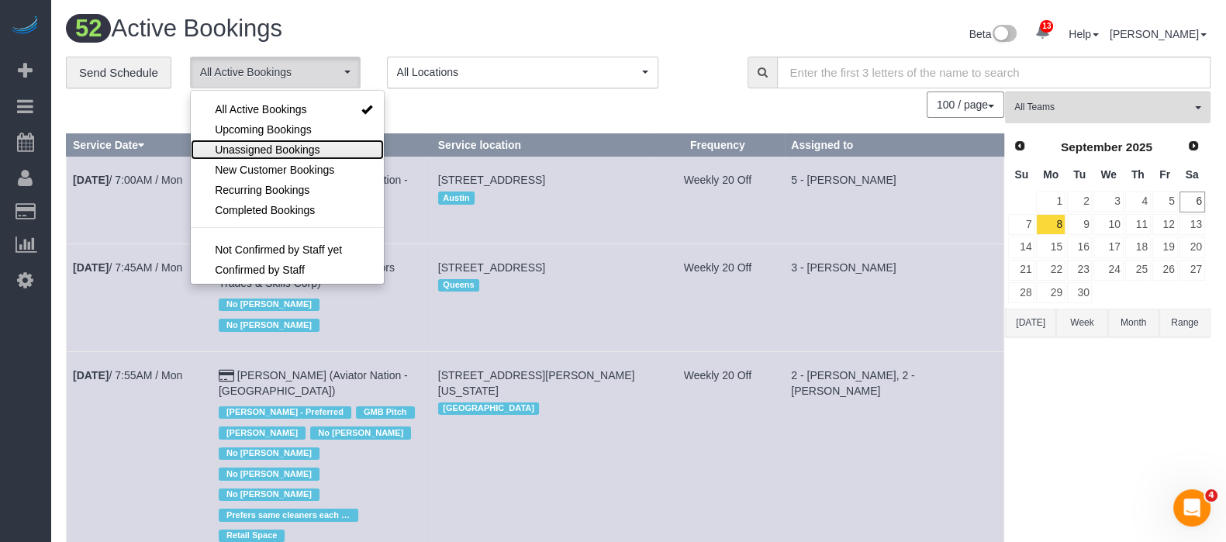
click at [282, 144] on span "Unassigned Bookings" at bounding box center [267, 150] width 105 height 16
select select "**********"
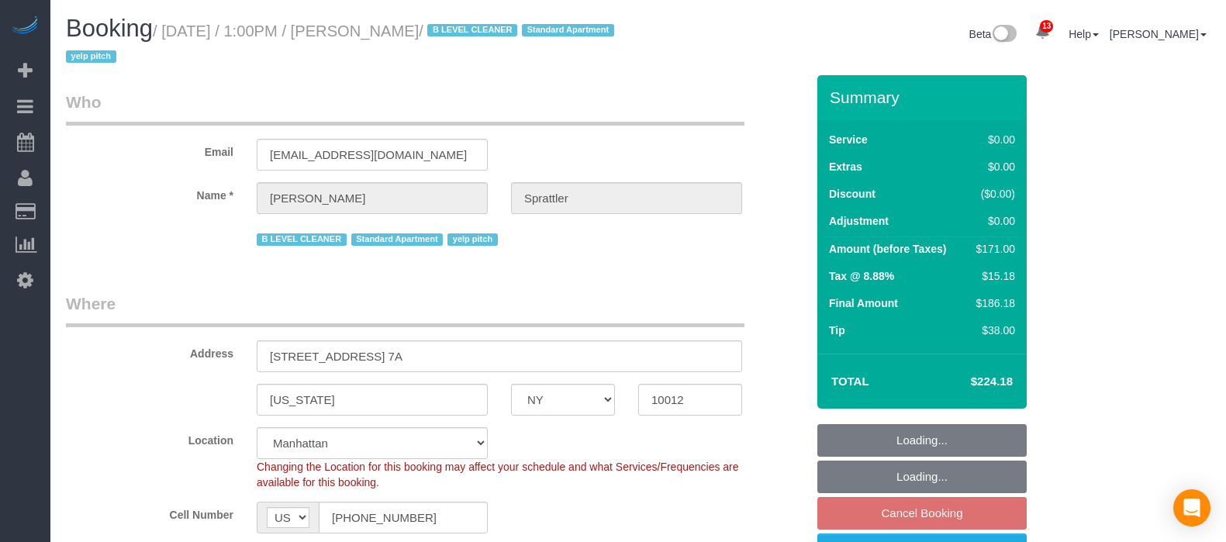
select select "NY"
select select "2"
select select "spot60"
select select "number:58"
select select "number:77"
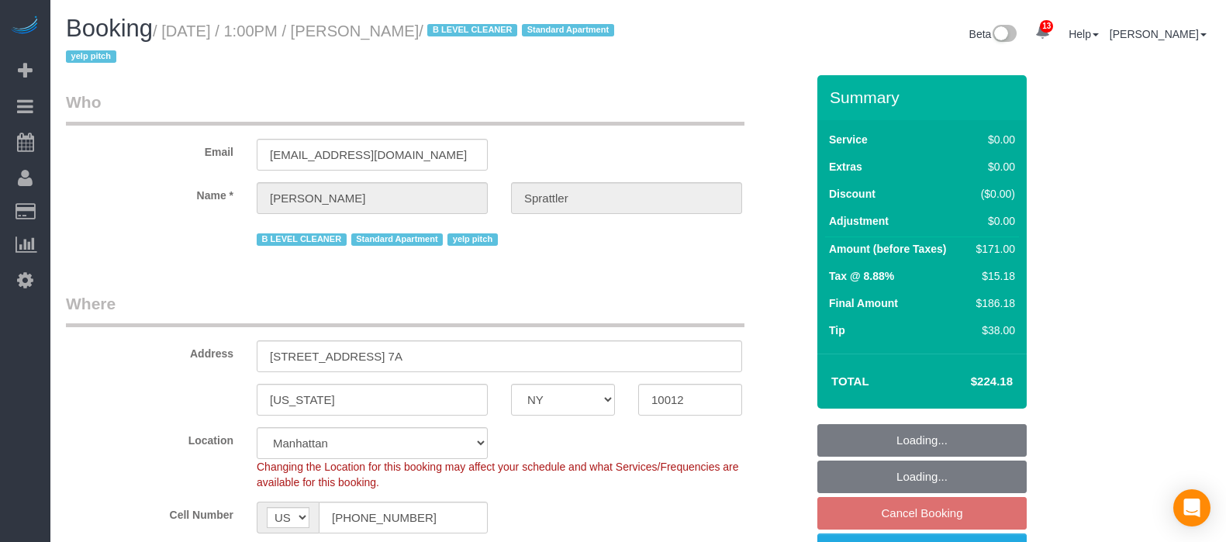
select select "number:15"
select select "number:5"
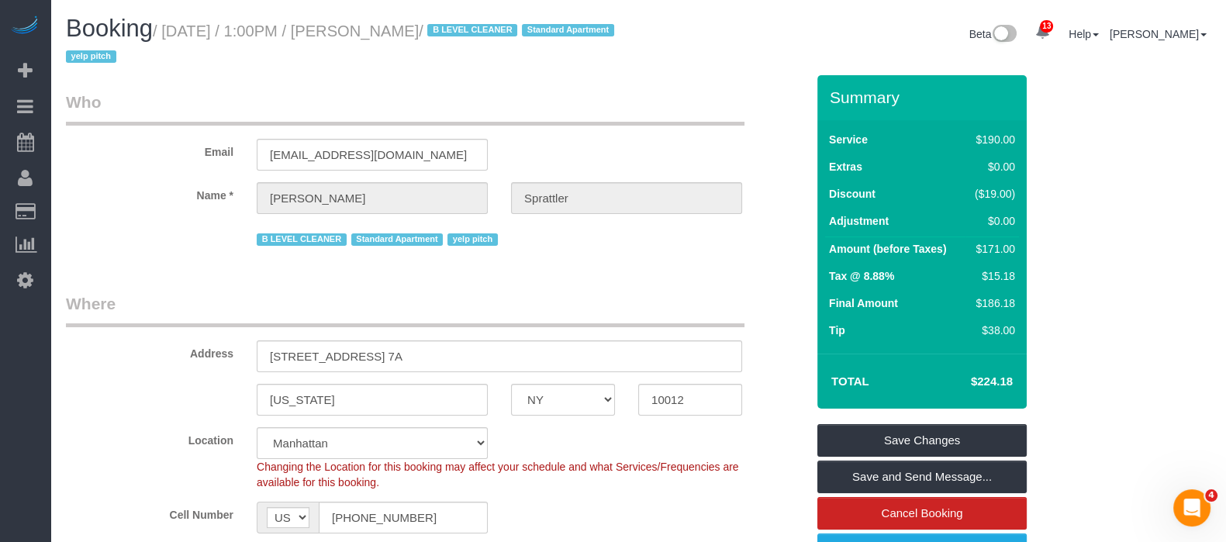
drag, startPoint x: 164, startPoint y: 28, endPoint x: 500, endPoint y: 25, distance: 336.6
click at [500, 25] on small "/ September 08, 2025 / 1:00PM / Claire Sprattler / B LEVEL CLEANER Standard Apa…" at bounding box center [342, 43] width 553 height 43
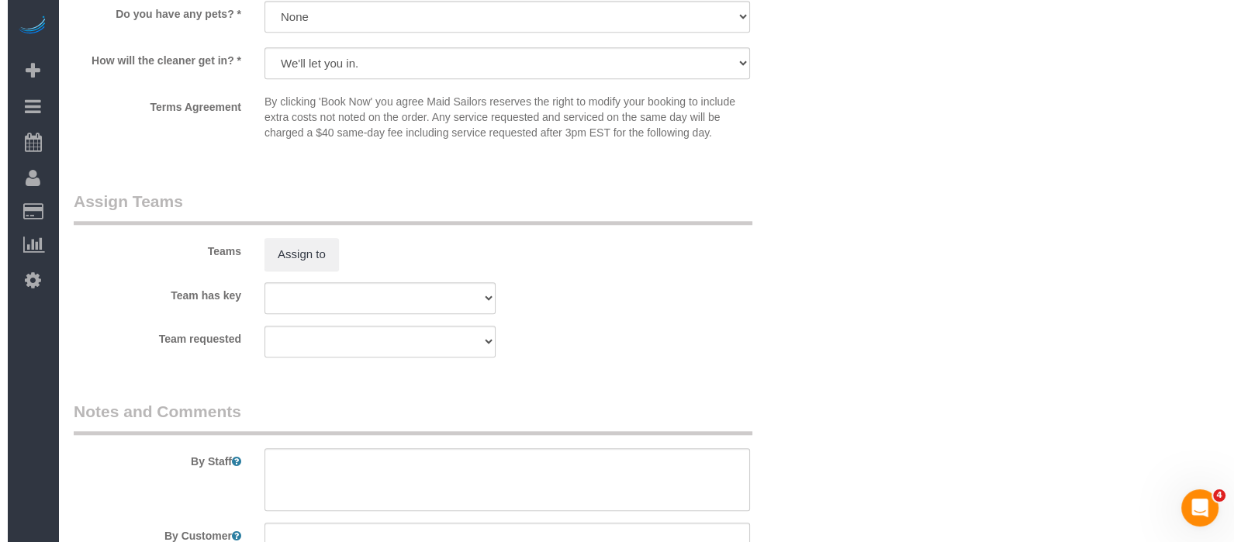
scroll to position [1830, 0]
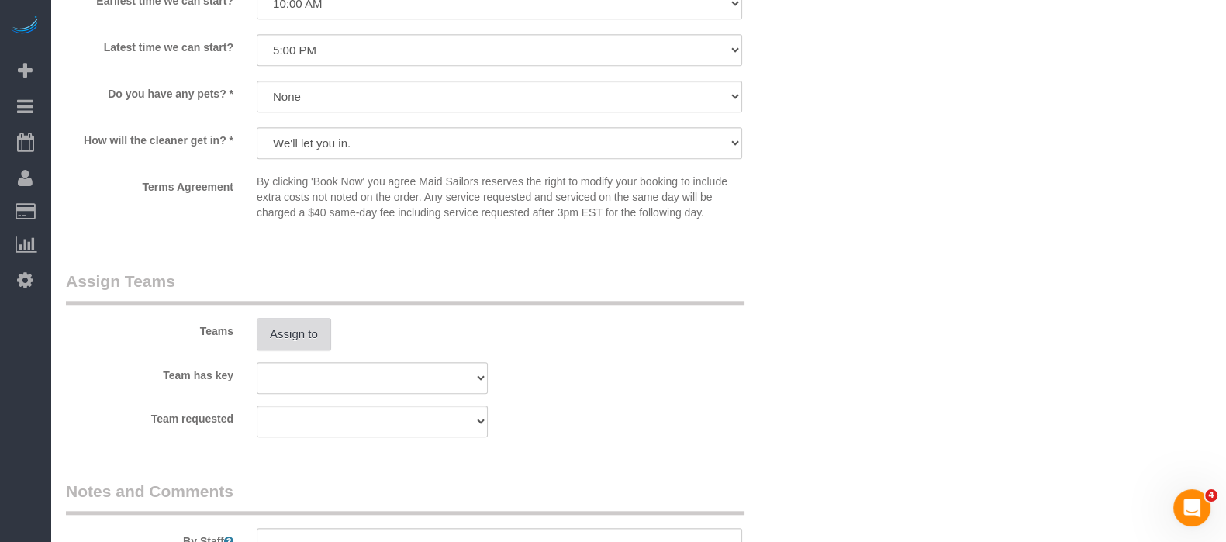
click at [302, 340] on button "Assign to" at bounding box center [294, 334] width 74 height 33
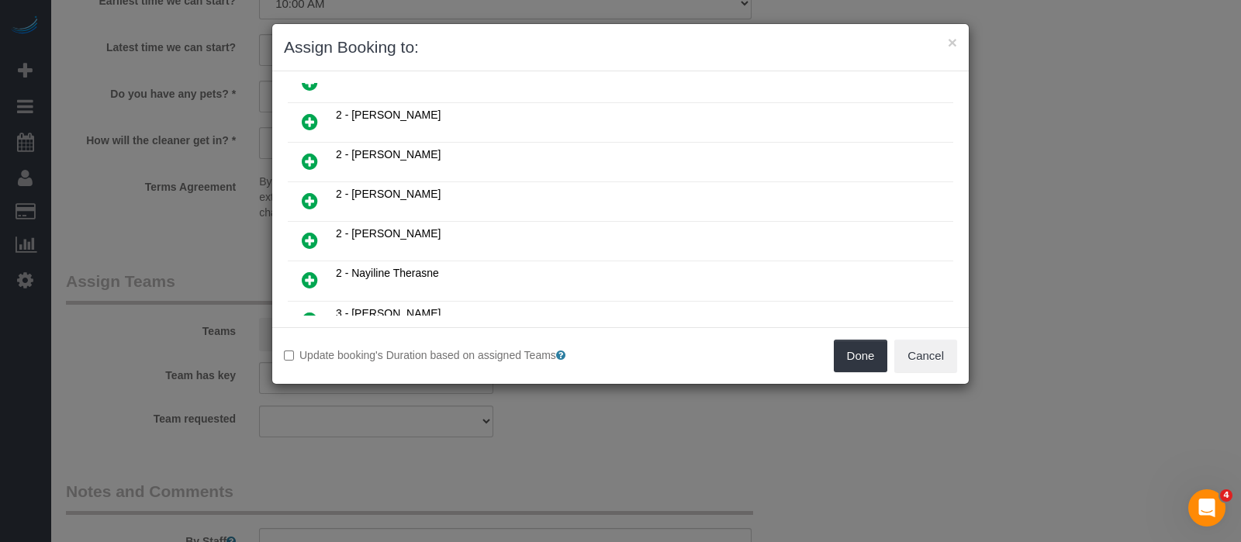
scroll to position [678, 0]
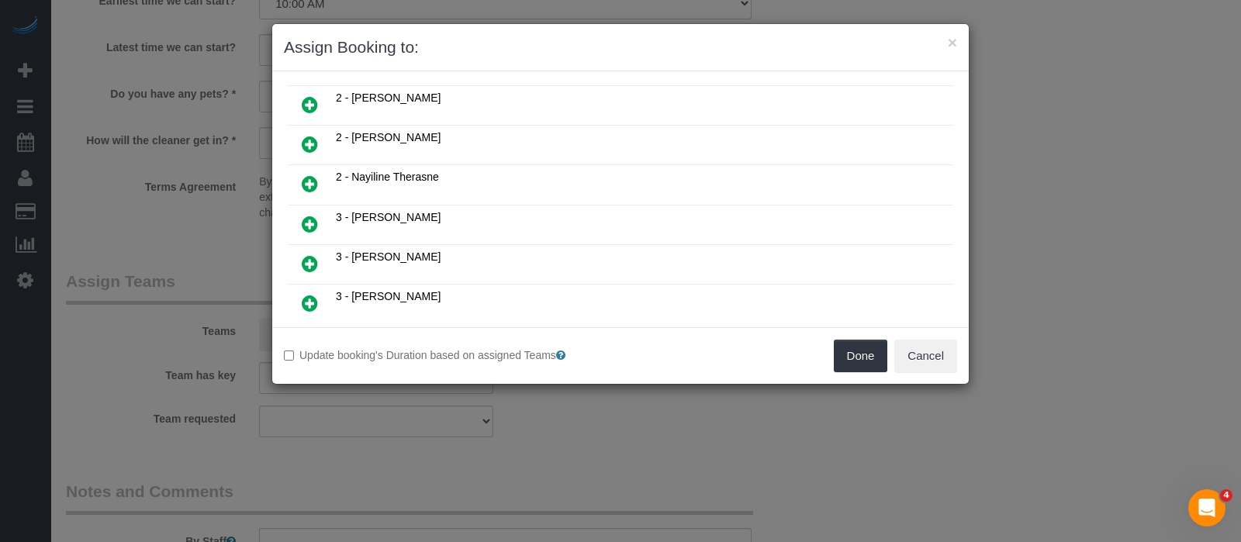
drag, startPoint x: 309, startPoint y: 225, endPoint x: 478, endPoint y: 254, distance: 170.7
click at [309, 254] on icon at bounding box center [310, 263] width 16 height 19
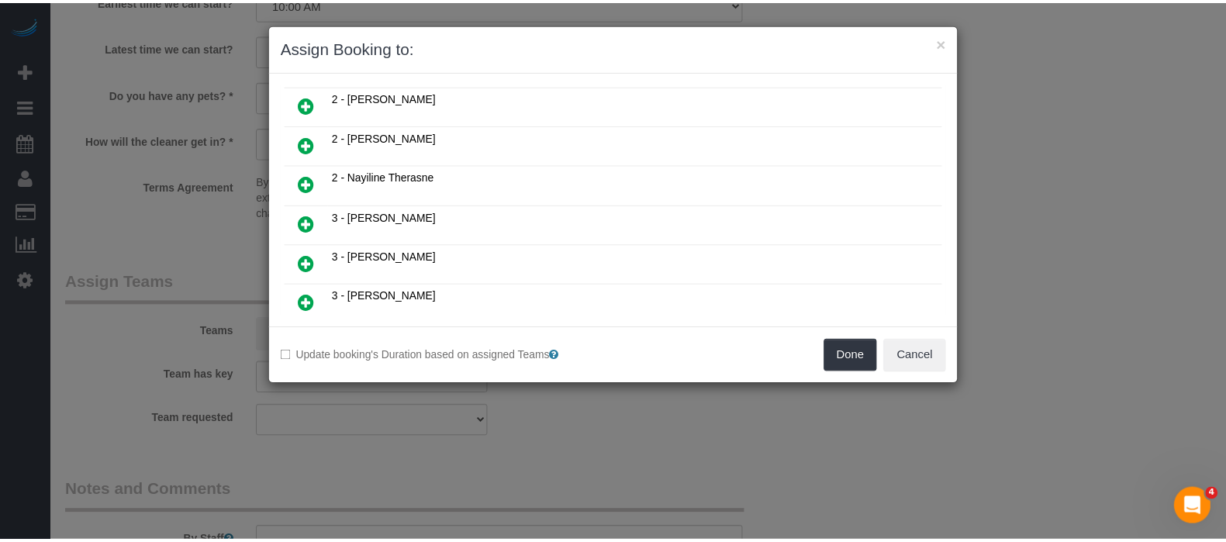
scroll to position [714, 0]
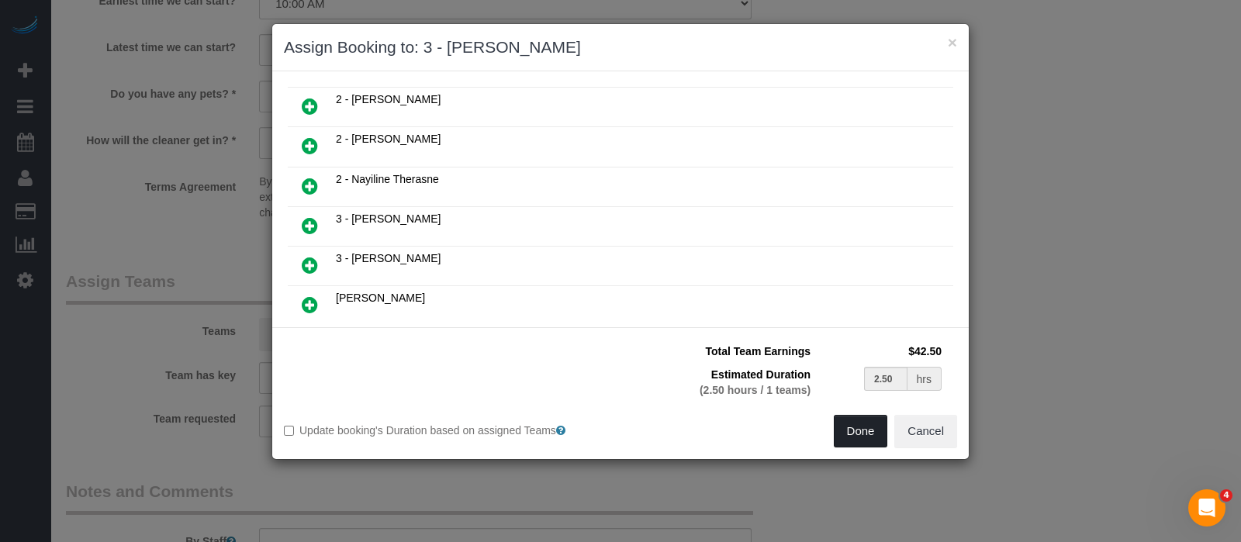
click at [857, 415] on button "Done" at bounding box center [861, 431] width 54 height 33
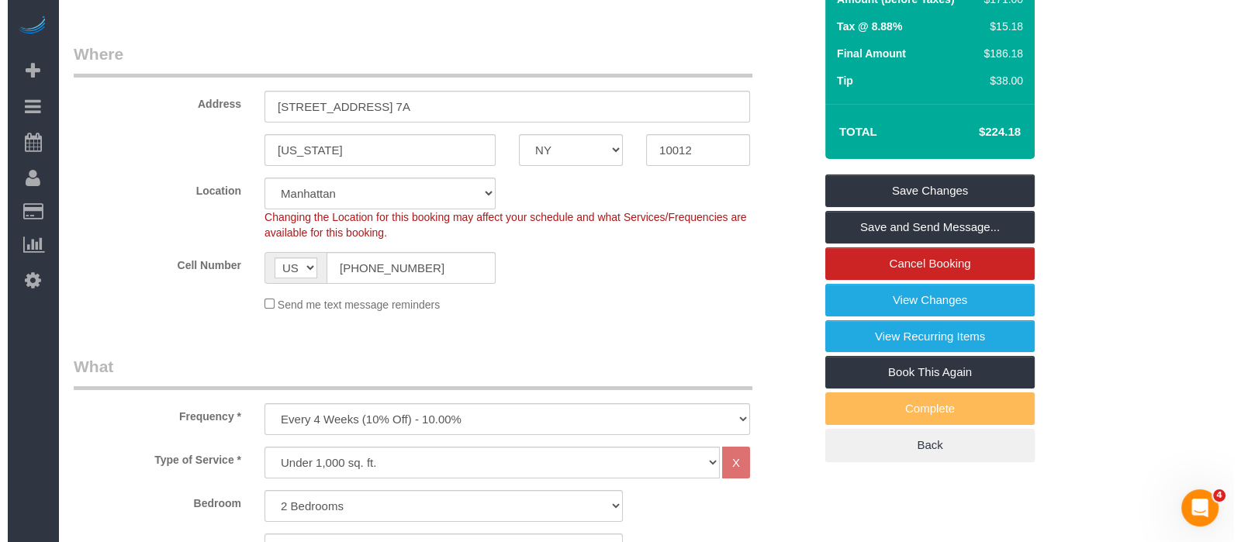
scroll to position [0, 0]
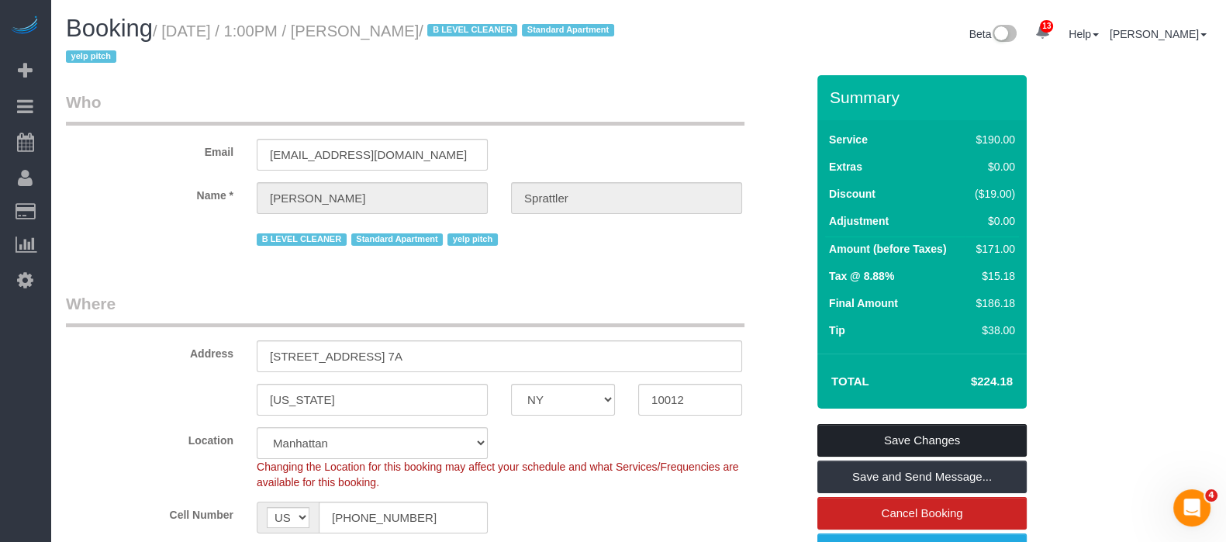
drag, startPoint x: 958, startPoint y: 431, endPoint x: 861, endPoint y: 339, distance: 133.9
click at [958, 430] on link "Save Changes" at bounding box center [921, 440] width 209 height 33
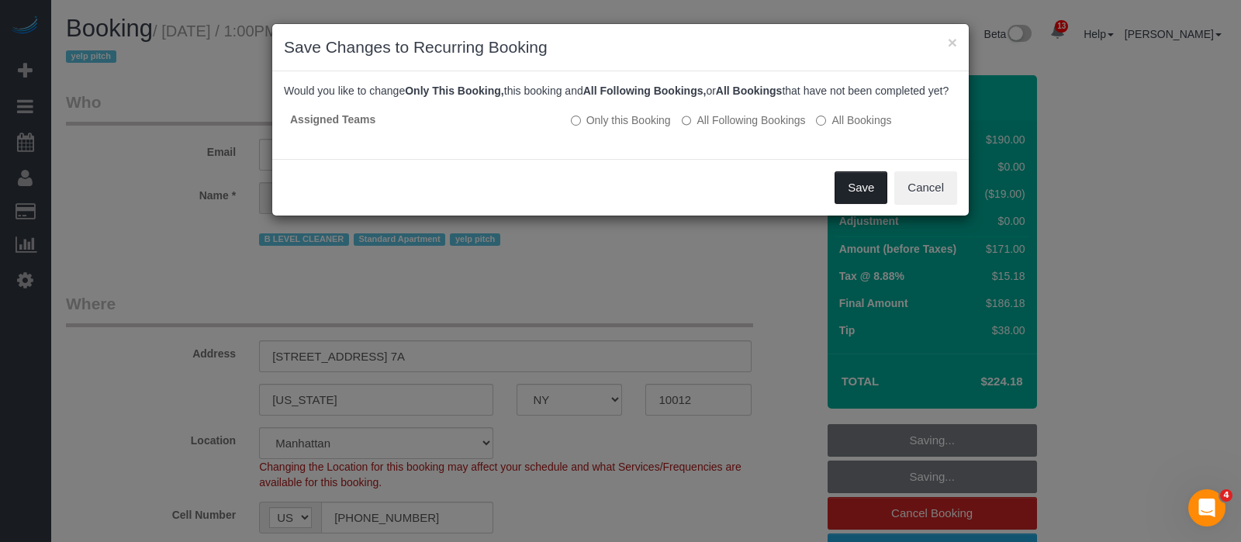
drag, startPoint x: 852, startPoint y: 200, endPoint x: 690, endPoint y: 168, distance: 164.6
click at [849, 201] on button "Save" at bounding box center [861, 187] width 53 height 33
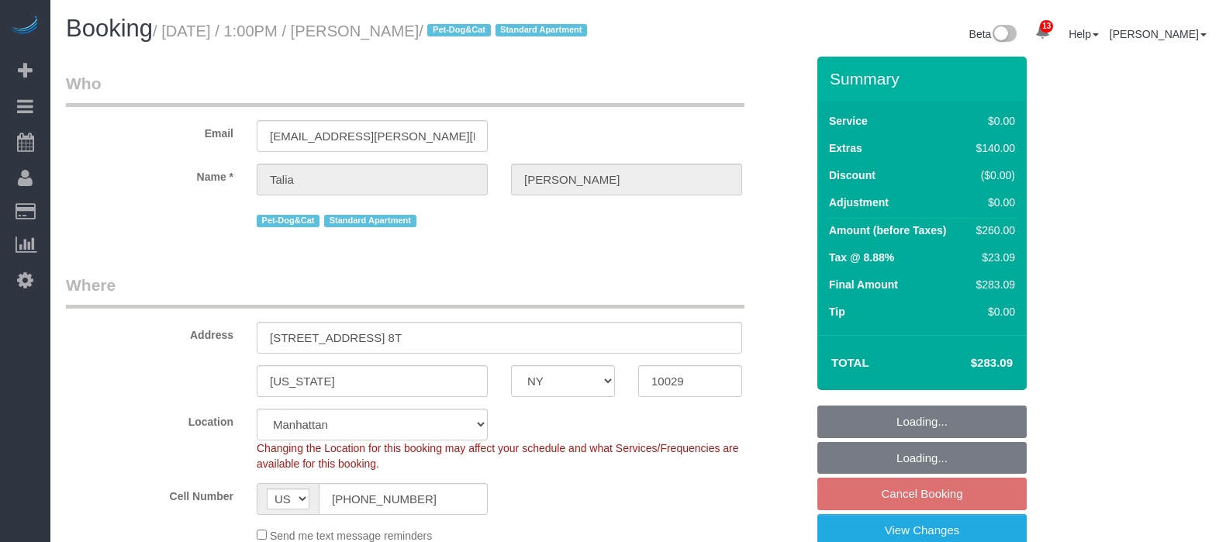
select select "NY"
select select "string:stripe-pm_1S3gNz4VGloSiKo7UkXR3Wav"
select select "spot3"
select select "number:60"
select select "number:73"
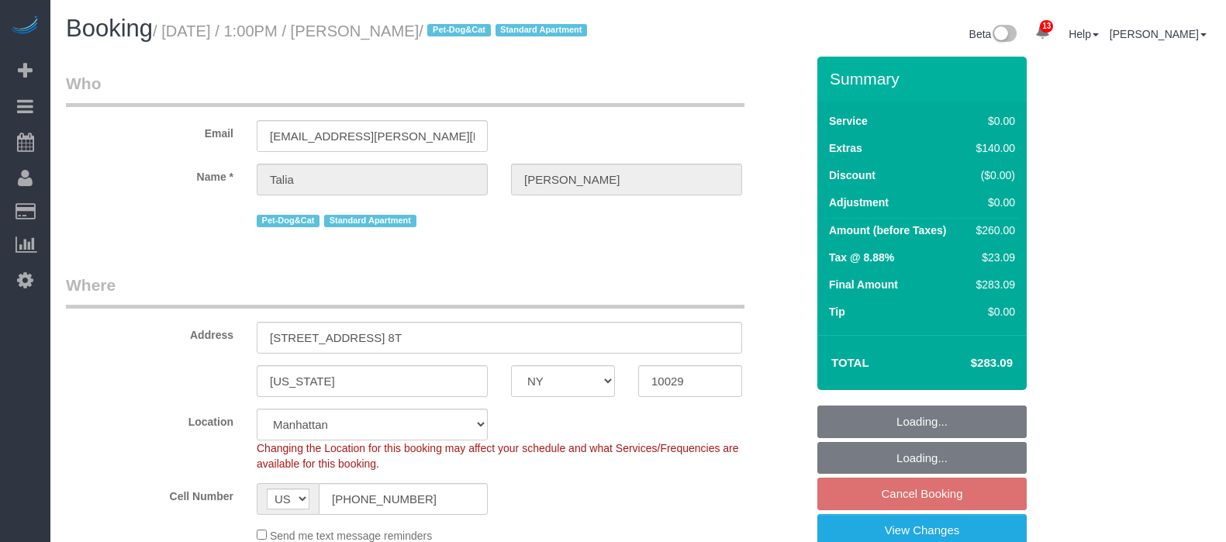
select select "number:15"
select select "number:6"
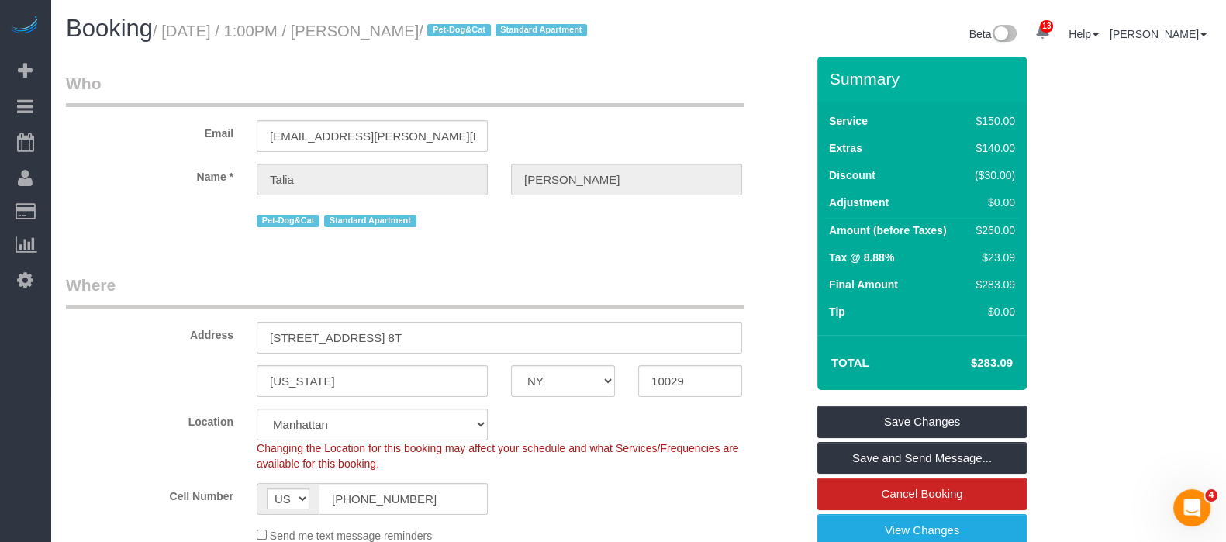
drag, startPoint x: 168, startPoint y: 27, endPoint x: 464, endPoint y: 24, distance: 296.3
click at [464, 24] on small "/ September 08, 2025 / 1:00PM / Talia Scott / Pet-Dog&Cat Standard Apartment" at bounding box center [372, 30] width 439 height 17
copy small "September 08, 2025 / 1:00PM / Talia Scott"
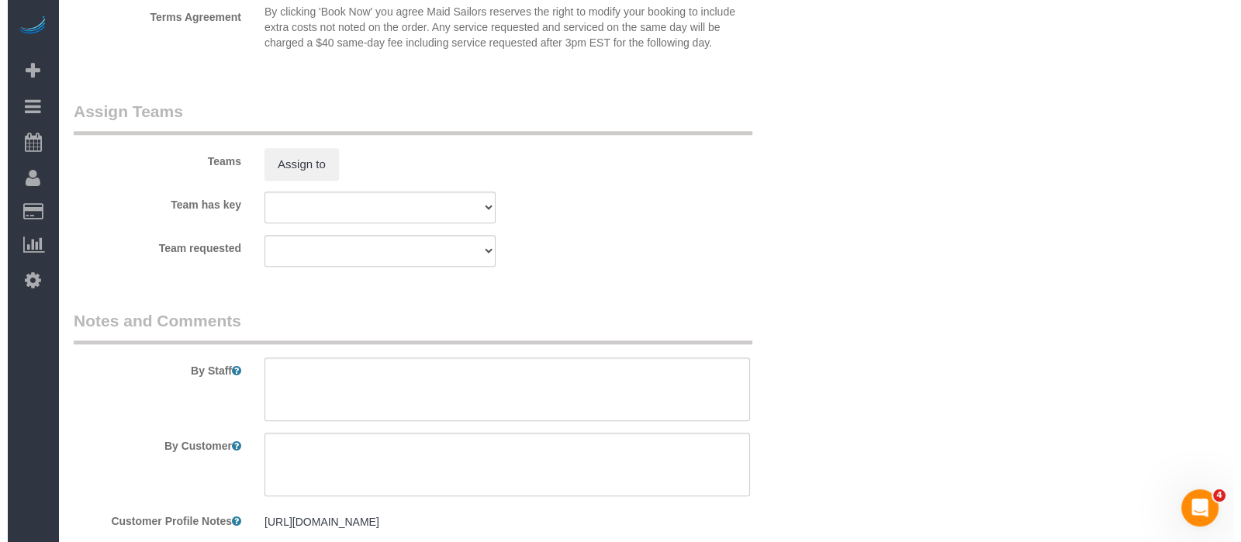
scroll to position [2036, 0]
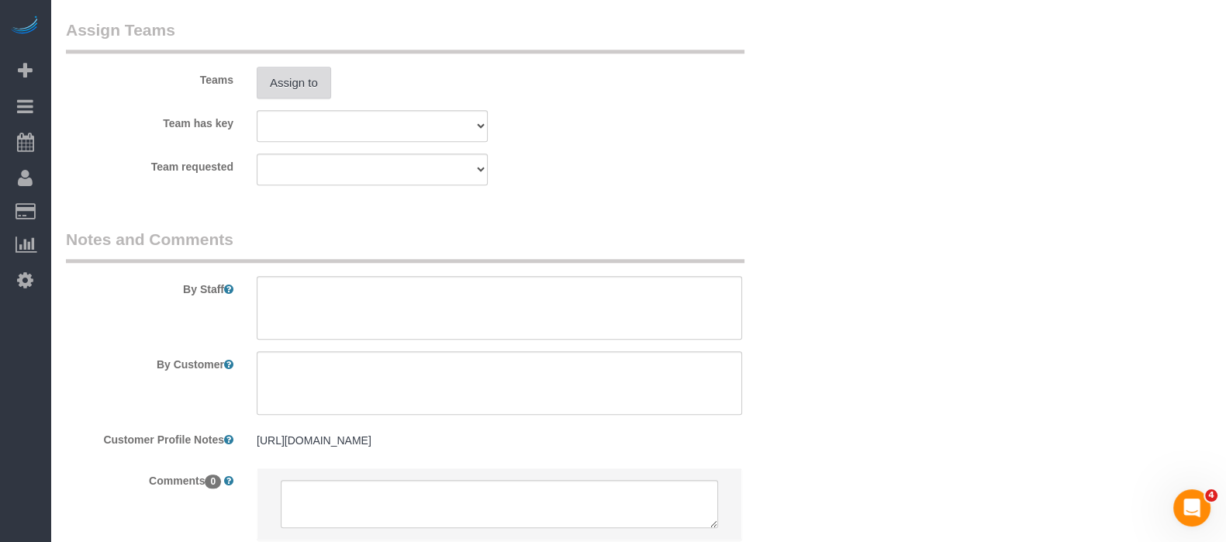
click at [309, 99] on button "Assign to" at bounding box center [294, 83] width 74 height 33
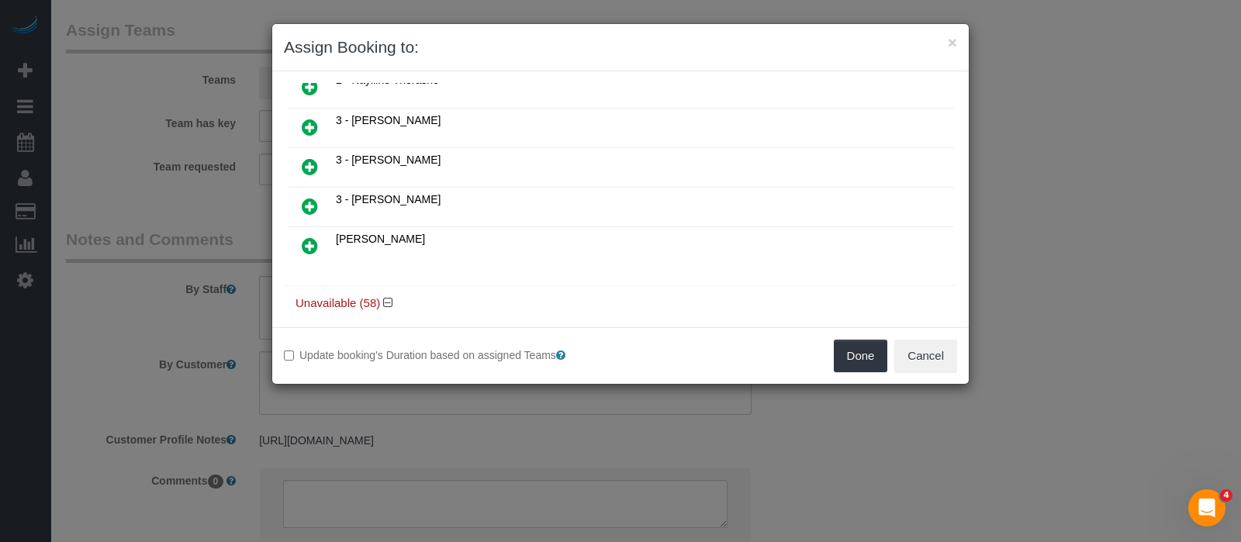
scroll to position [678, 0]
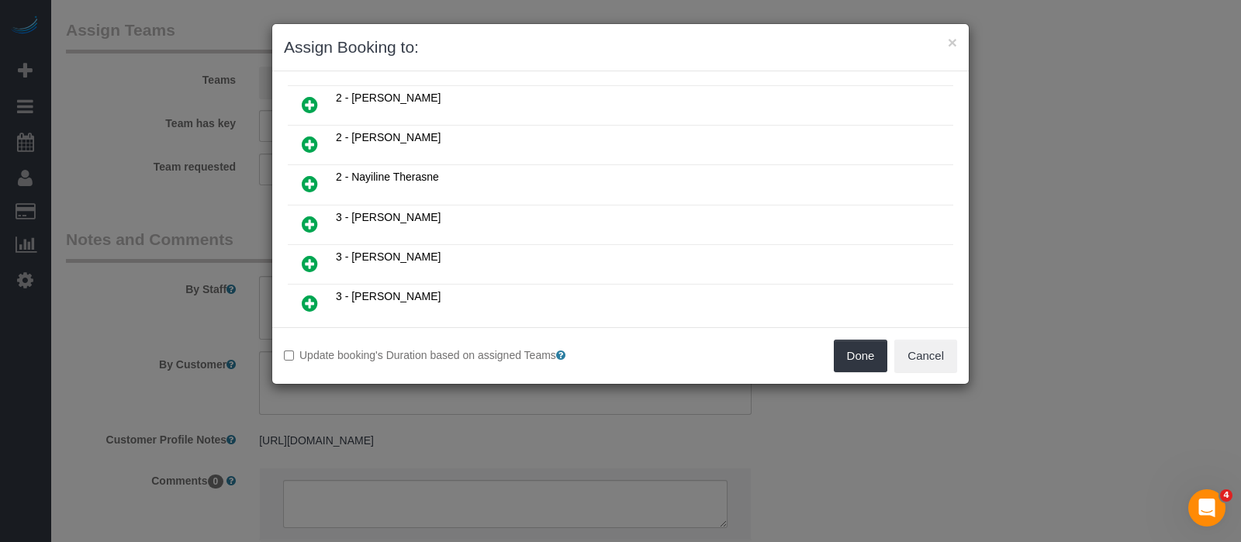
drag, startPoint x: 302, startPoint y: 193, endPoint x: 363, endPoint y: 199, distance: 60.8
click at [303, 215] on icon at bounding box center [310, 224] width 16 height 19
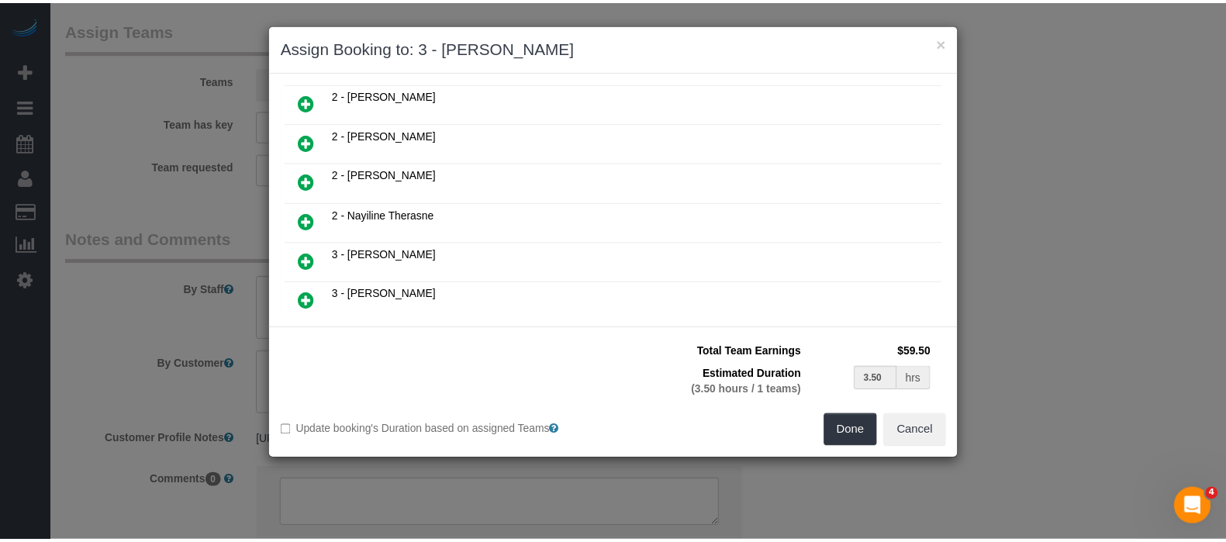
scroll to position [714, 0]
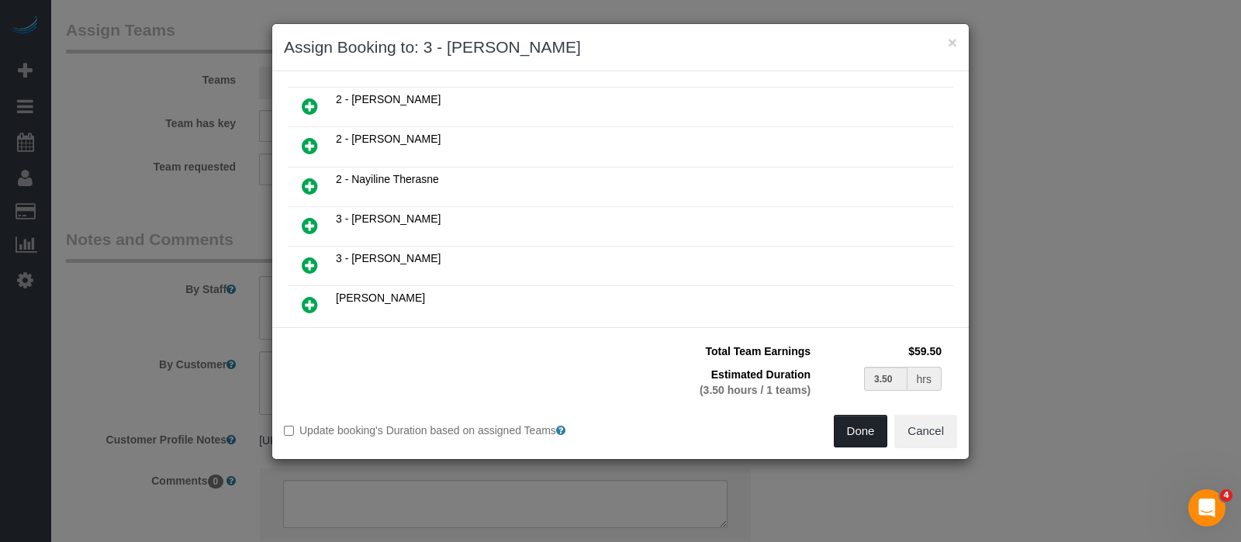
click at [854, 426] on button "Done" at bounding box center [861, 431] width 54 height 33
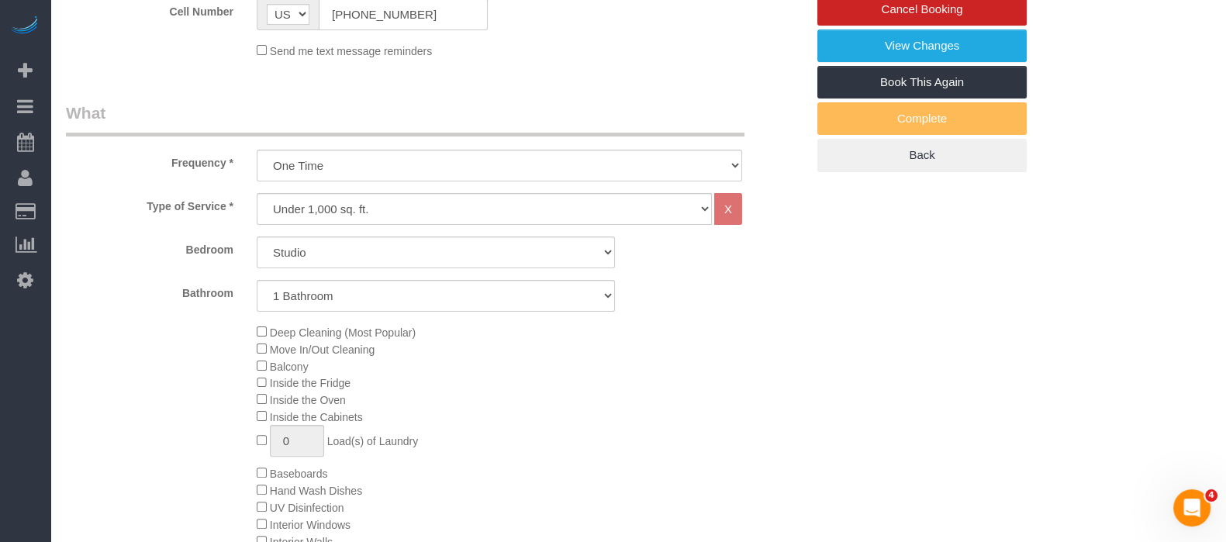
scroll to position [193, 0]
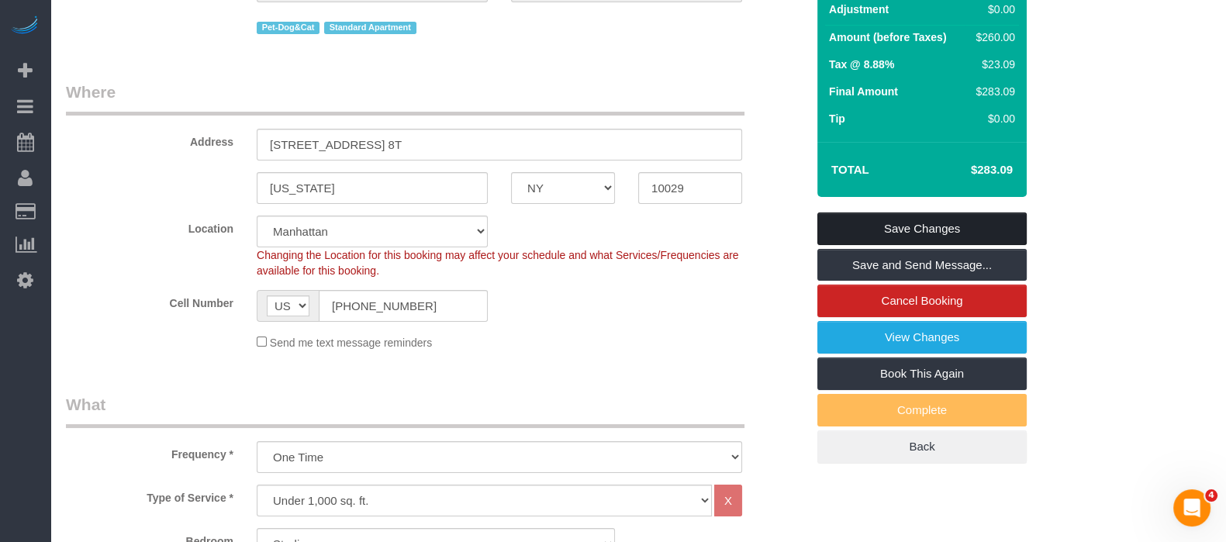
click at [950, 244] on link "Save Changes" at bounding box center [921, 229] width 209 height 33
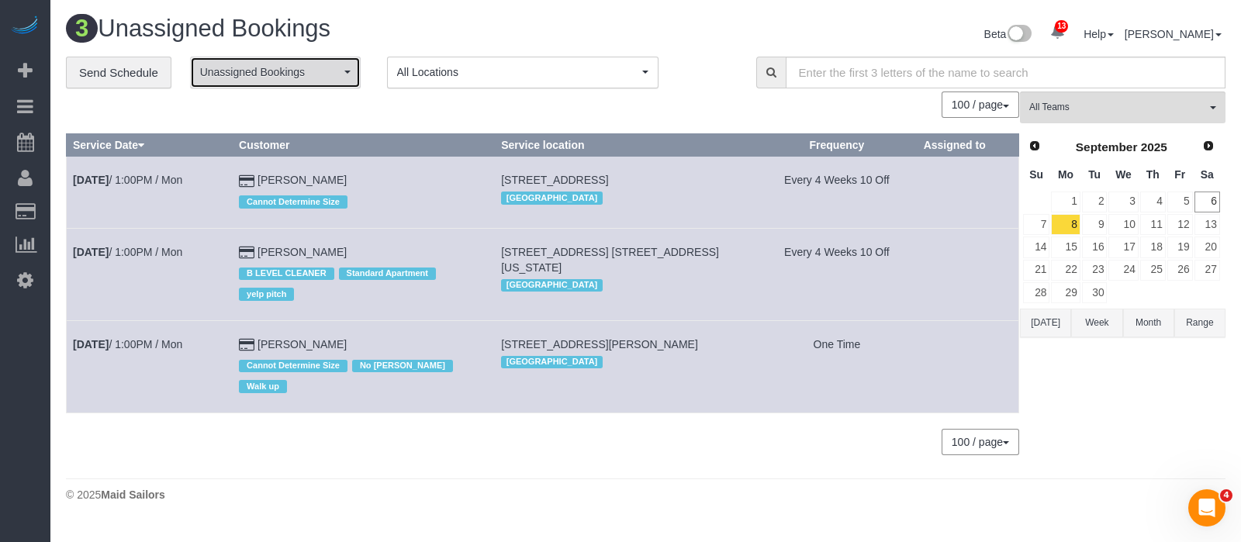
click at [339, 63] on button "Unassigned Bookings" at bounding box center [275, 73] width 171 height 32
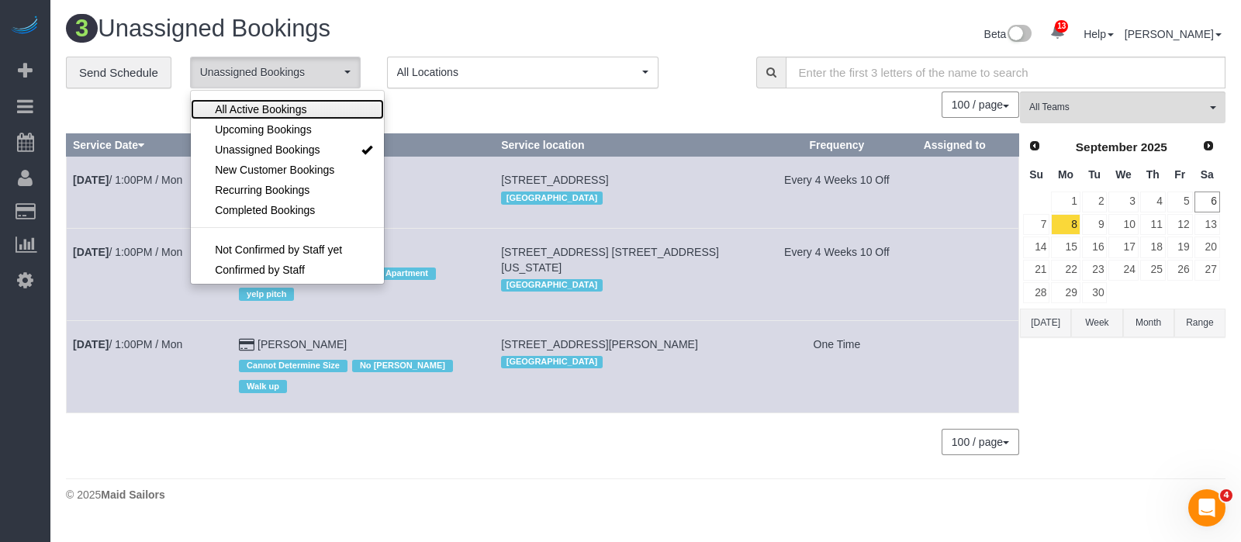
click at [310, 109] on link "All Active Bookings" at bounding box center [287, 109] width 193 height 20
select select "***"
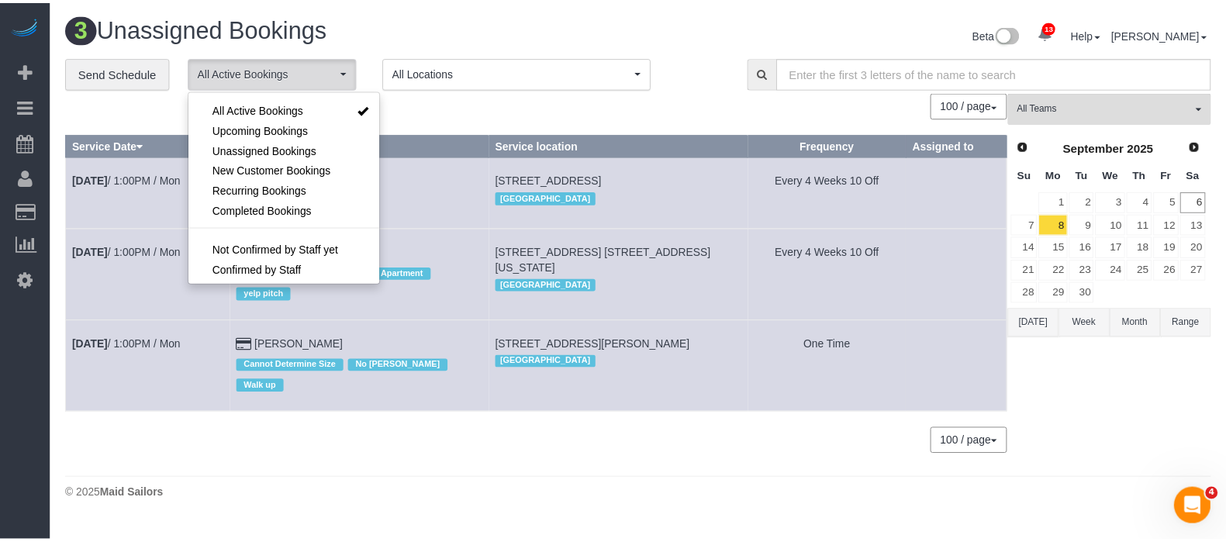
scroll to position [22, 0]
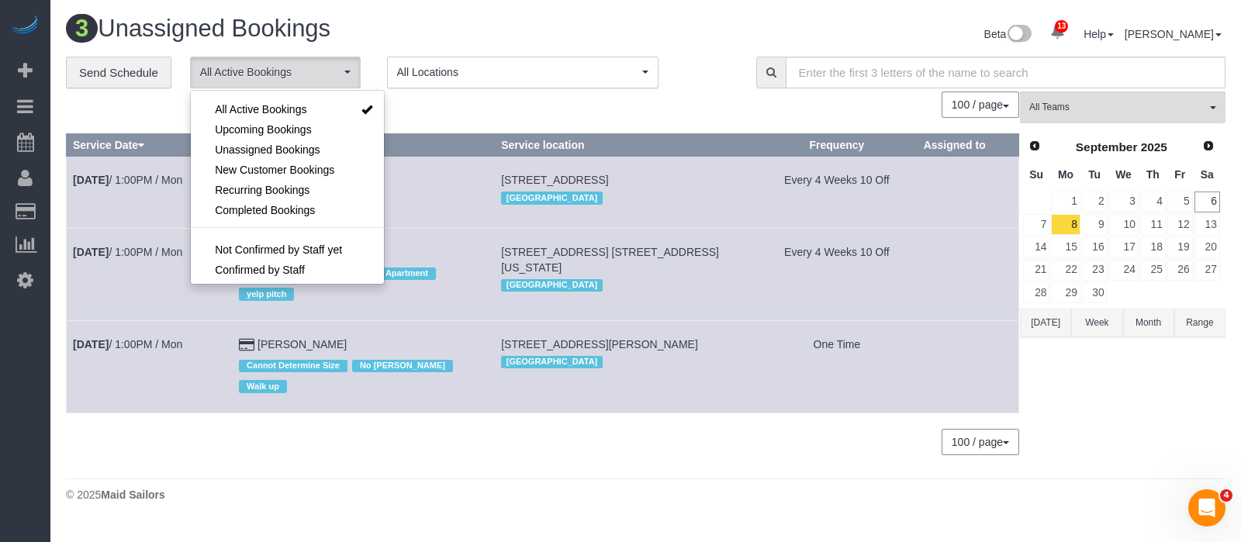
click at [434, 92] on div "100 / page 10 / page 20 / page 30 / page 40 / page 50 / page 100 / page" at bounding box center [542, 105] width 953 height 26
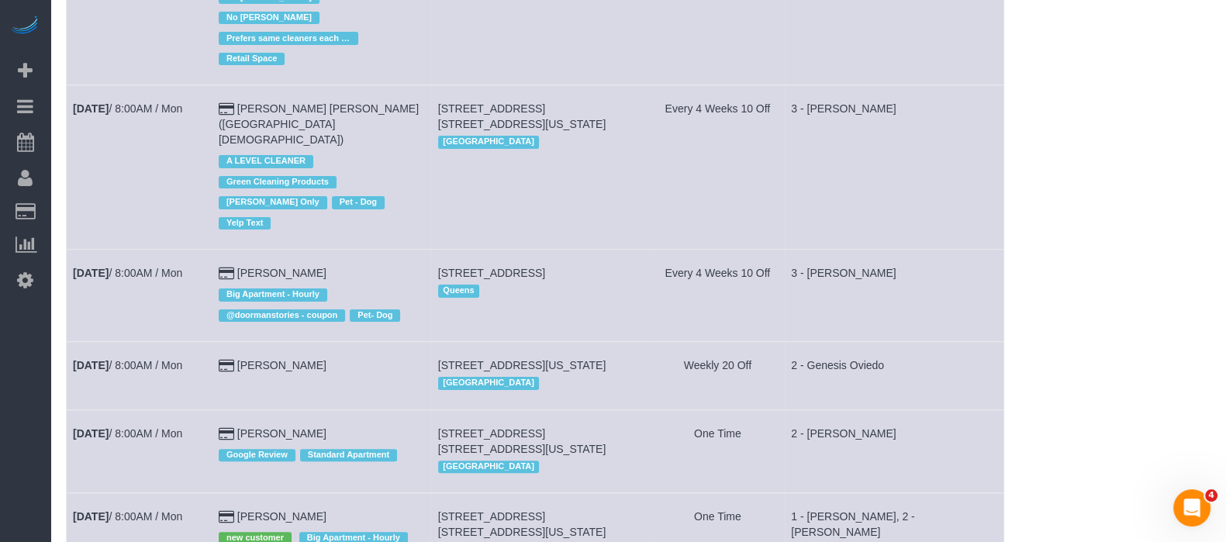
scroll to position [485, 0]
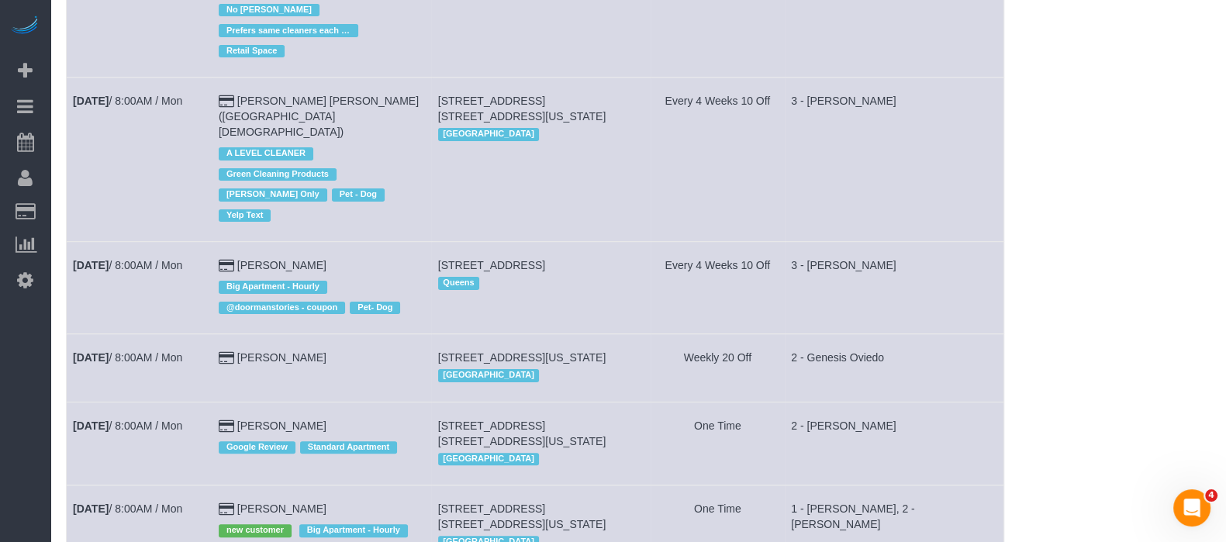
drag, startPoint x: 442, startPoint y: 207, endPoint x: 528, endPoint y: 207, distance: 86.1
click at [528, 242] on td "30-19 37th Street, Astoria, NY 11103 Queens" at bounding box center [540, 288] width 219 height 92
copy span "30-19 37th Street,"
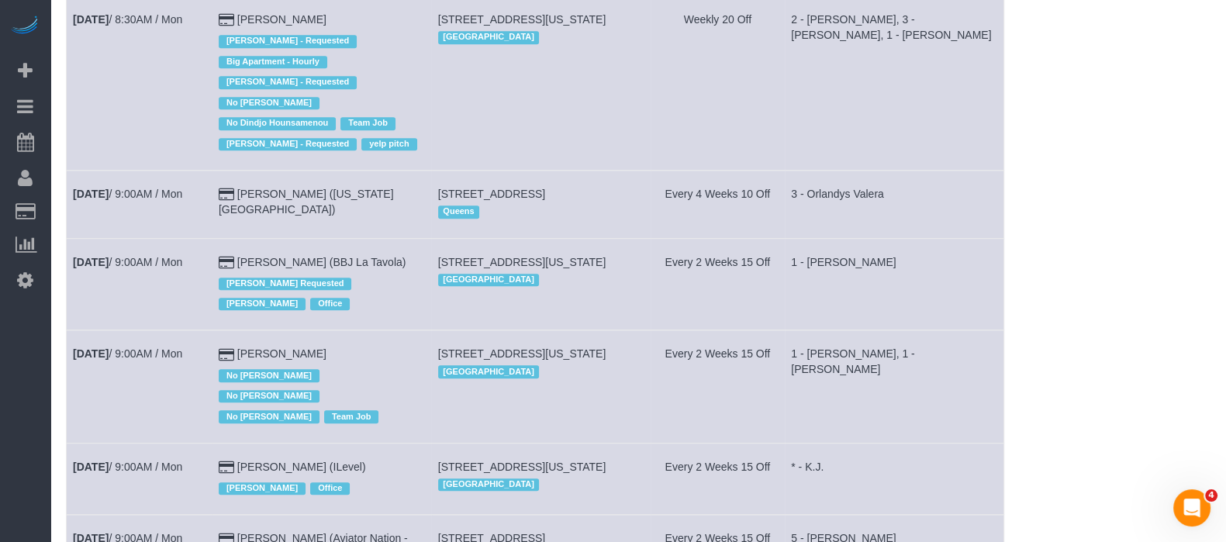
scroll to position [2125, 0]
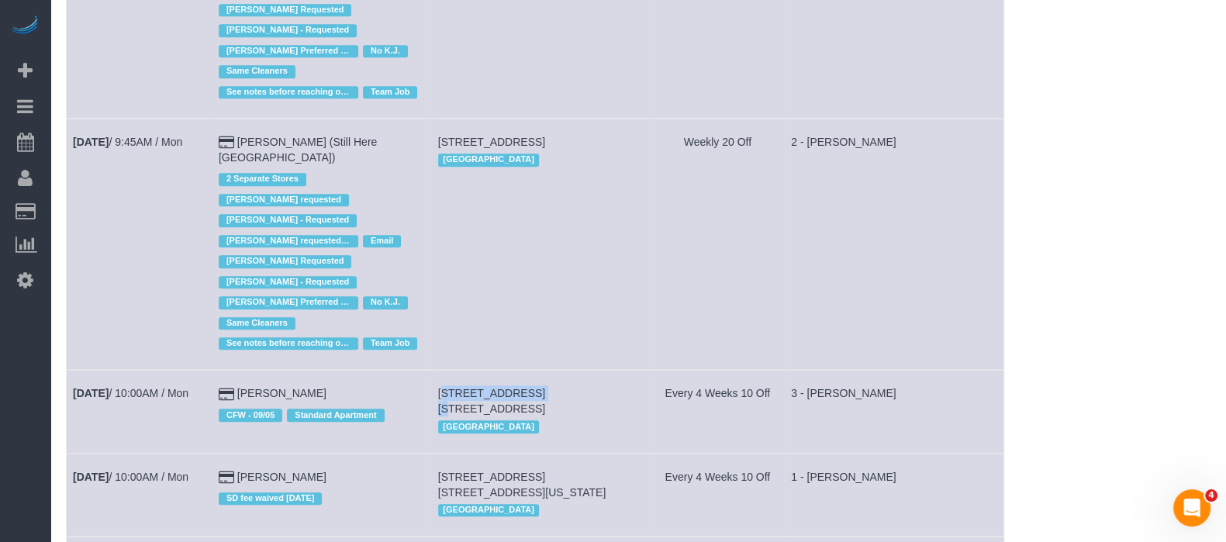
drag, startPoint x: 441, startPoint y: 269, endPoint x: 532, endPoint y: 269, distance: 90.7
click at [532, 370] on td "390 Bergen Street, Apt. 2r, Brooklyn, NY 11217 Brooklyn" at bounding box center [540, 411] width 219 height 83
copy span "390 Bergen Street,"
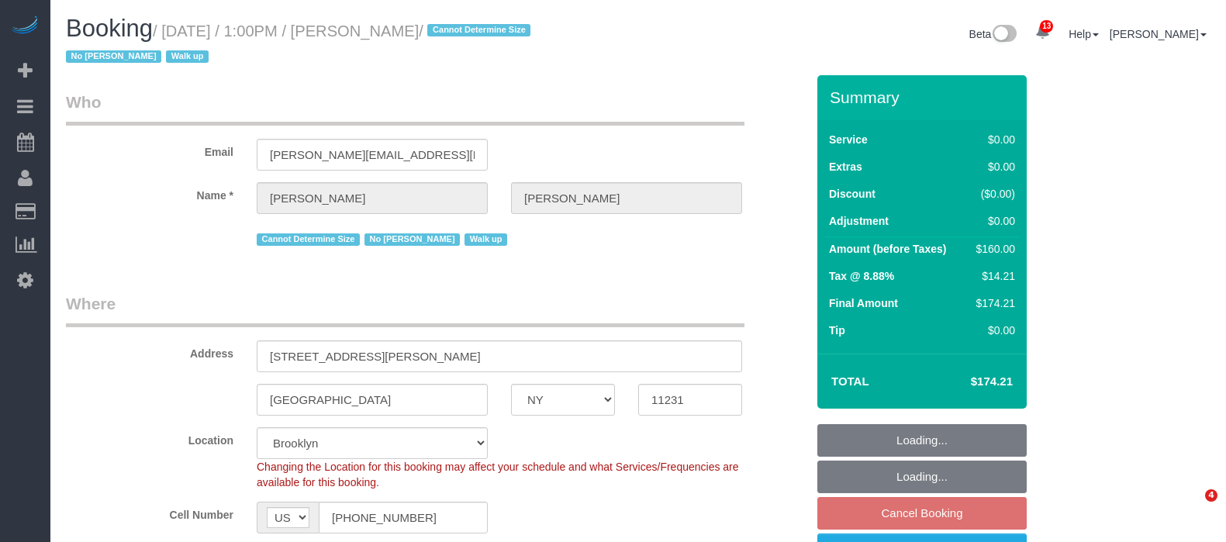
select select "NY"
select select "1"
select select "string:stripe-pm_1RxrJX4VGloSiKo7lIHdfY0u"
select select "spot6"
select select "number:61"
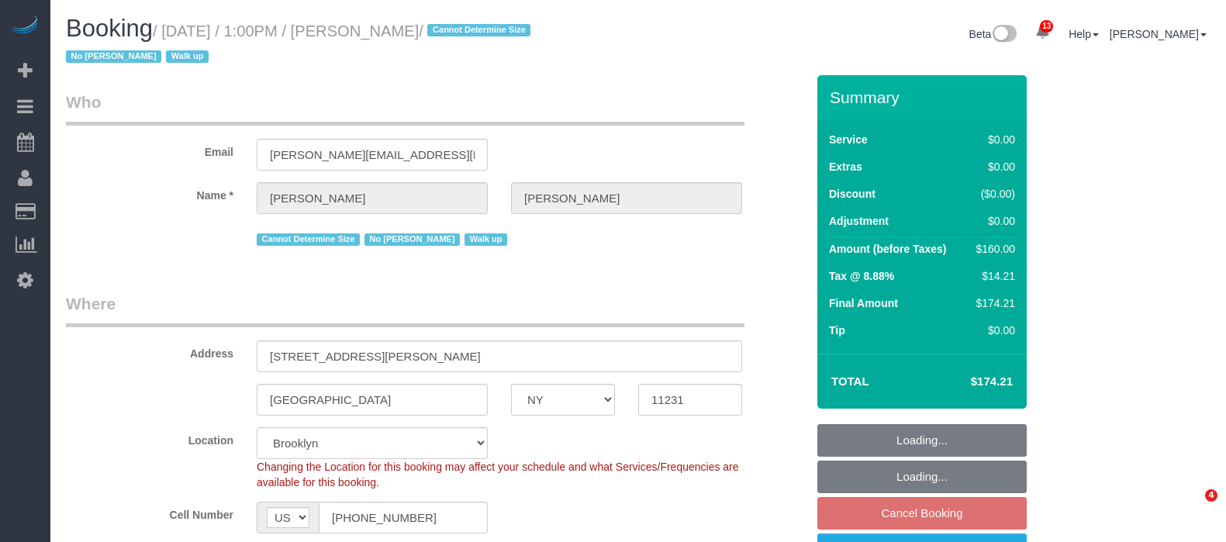
select select "number:74"
select select "number:15"
select select "number:5"
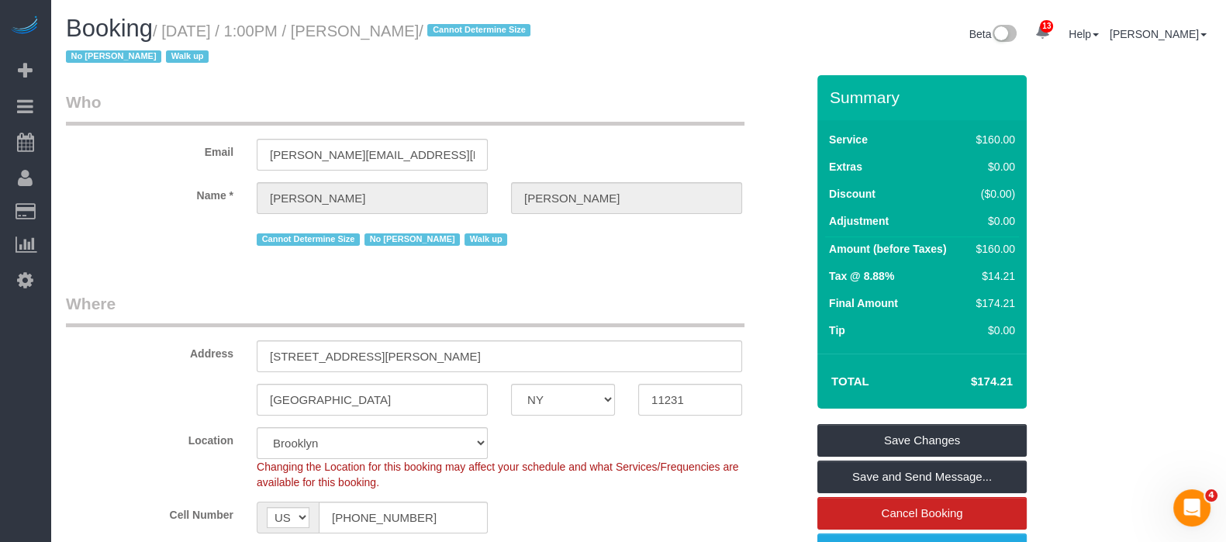
drag, startPoint x: 164, startPoint y: 29, endPoint x: 519, endPoint y: 27, distance: 354.5
click at [519, 27] on small "/ September 08, 2025 / 1:00PM / Madeline DiNapoli / Cannot Determine Size No Ro…" at bounding box center [300, 43] width 469 height 43
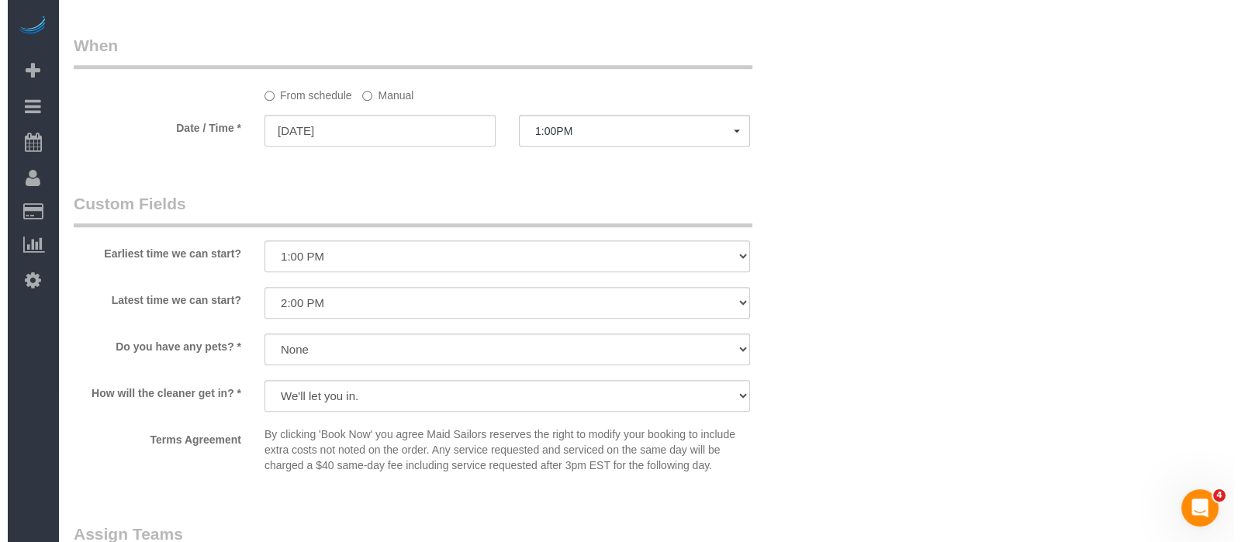
scroll to position [1745, 0]
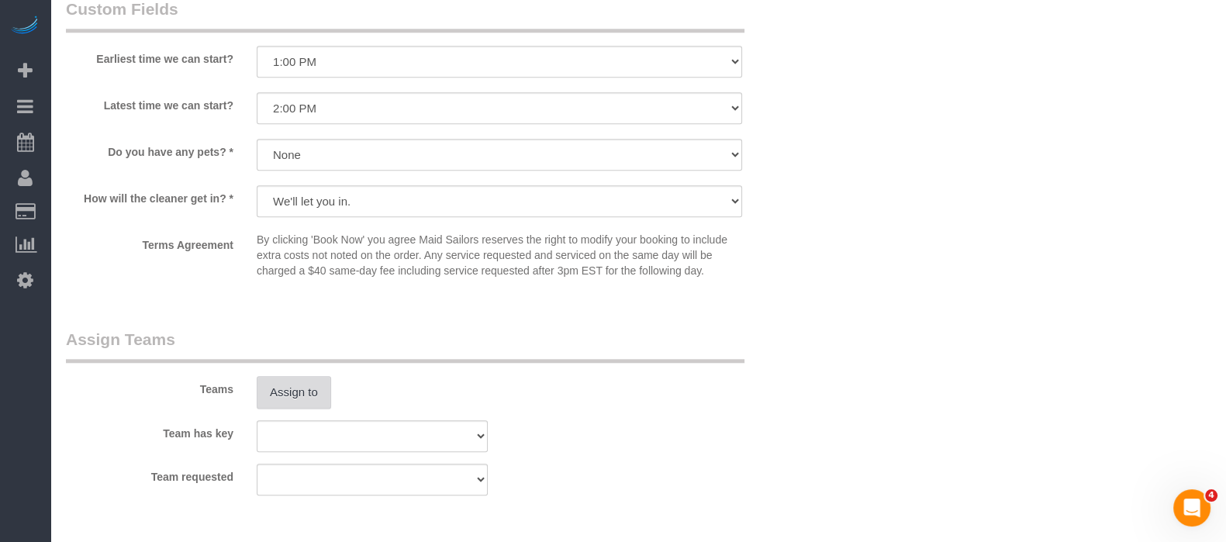
click at [296, 400] on button "Assign to" at bounding box center [294, 392] width 74 height 33
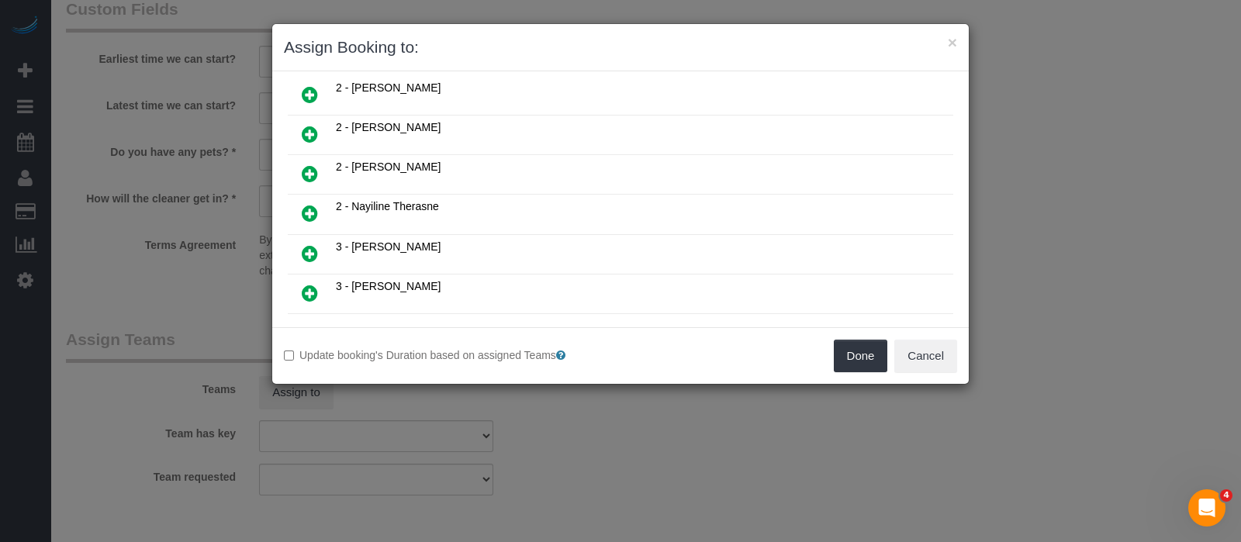
scroll to position [678, 0]
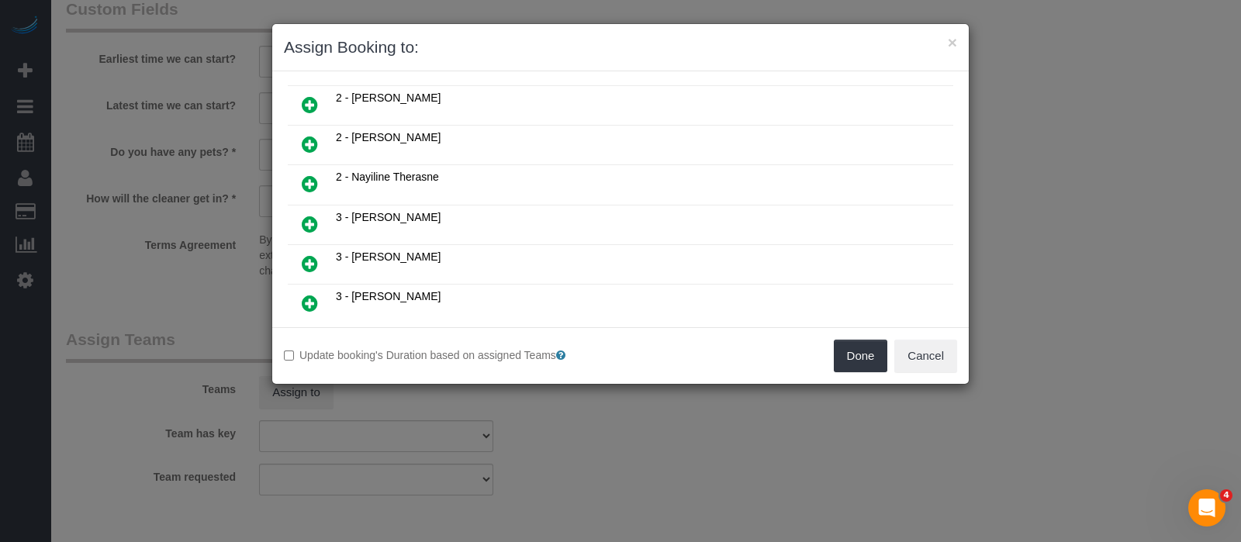
drag, startPoint x: 307, startPoint y: 271, endPoint x: 681, endPoint y: 314, distance: 376.3
click at [309, 294] on icon at bounding box center [310, 303] width 16 height 19
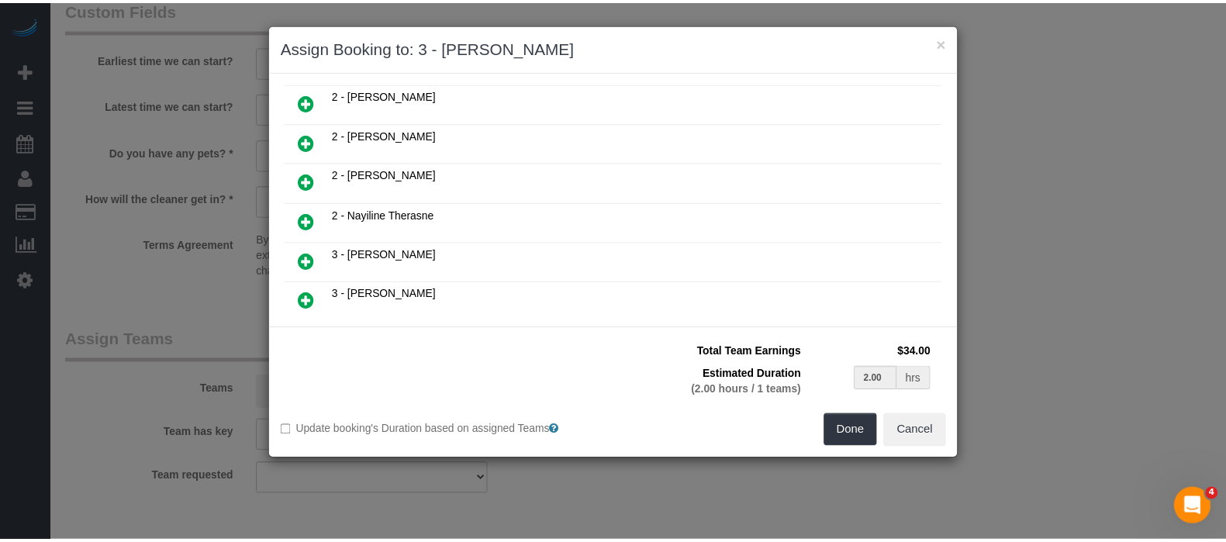
scroll to position [714, 0]
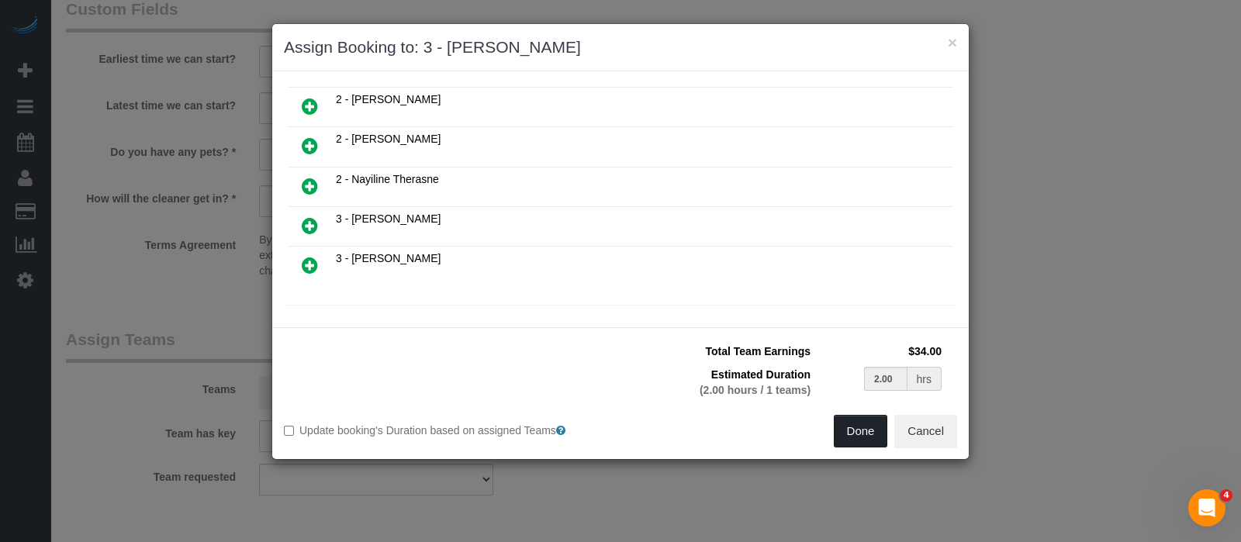
click at [856, 421] on button "Done" at bounding box center [861, 431] width 54 height 33
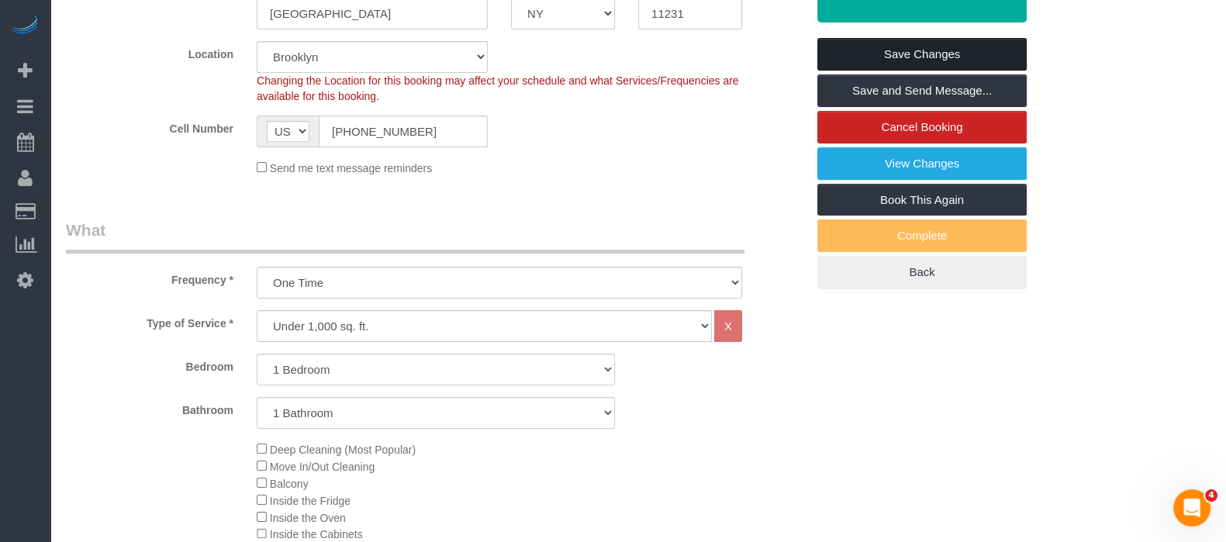
scroll to position [96, 0]
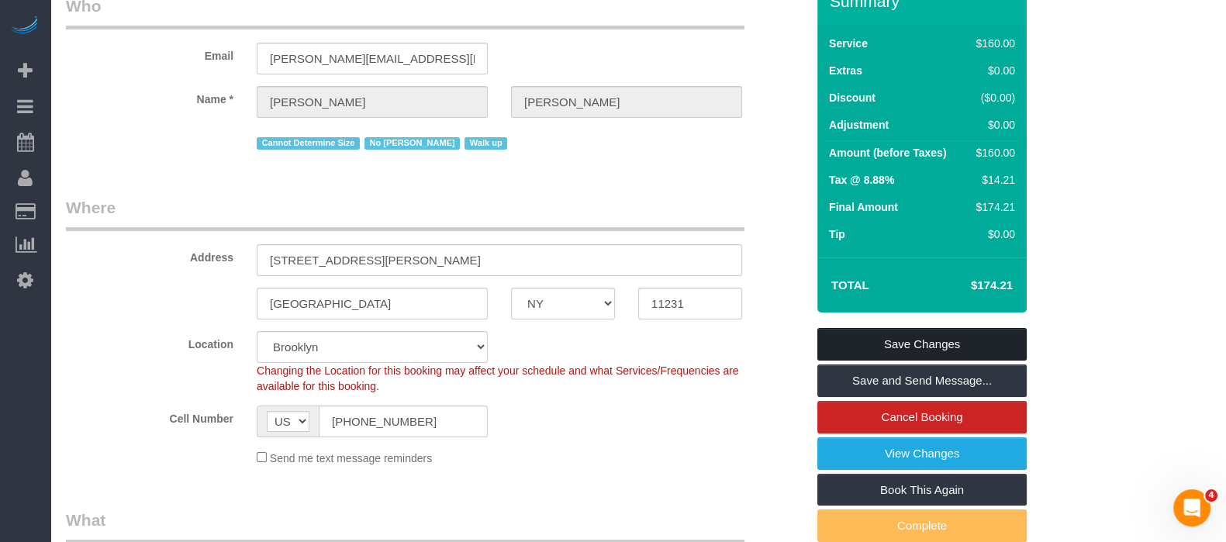
click at [980, 333] on link "Save Changes" at bounding box center [921, 344] width 209 height 33
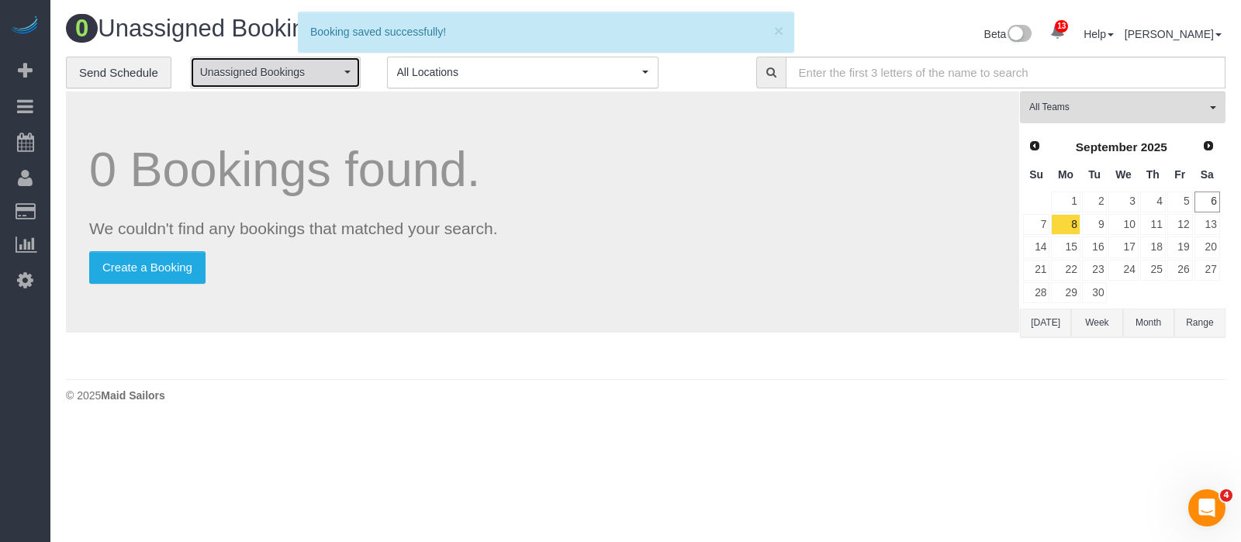
click at [316, 74] on span "Unassigned Bookings" at bounding box center [270, 72] width 140 height 16
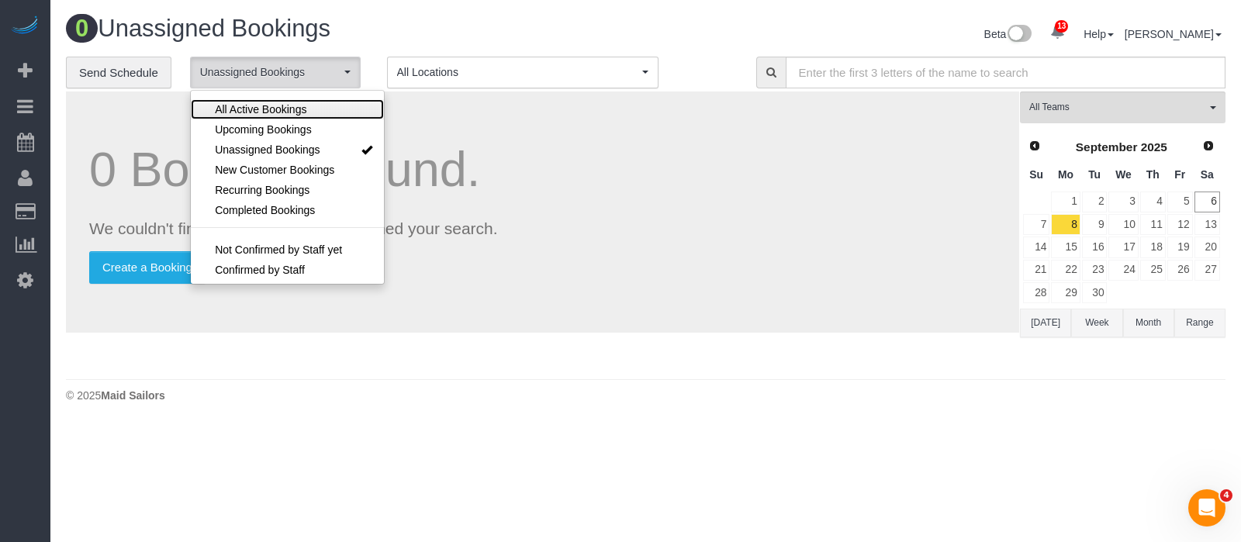
drag, startPoint x: 252, startPoint y: 102, endPoint x: 399, endPoint y: 84, distance: 147.8
click at [253, 102] on span "All Active Bookings" at bounding box center [261, 110] width 92 height 16
select select "***"
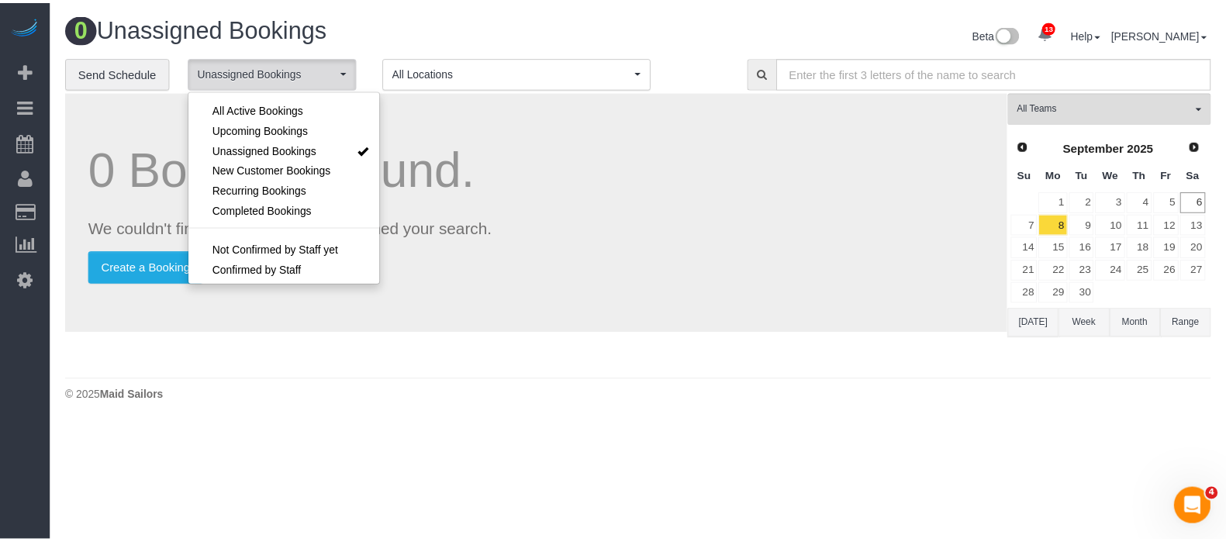
scroll to position [22, 0]
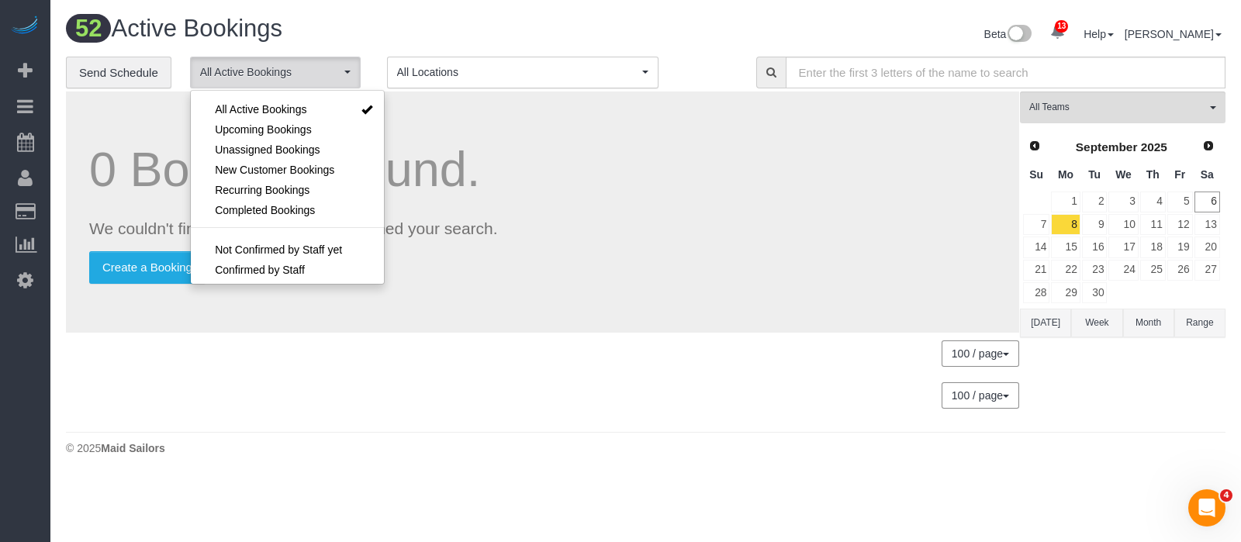
click at [652, 32] on div "Beta 13 Your Notifications You have 0 alerts × You have 4 to charge for 09/05/2…" at bounding box center [942, 36] width 592 height 41
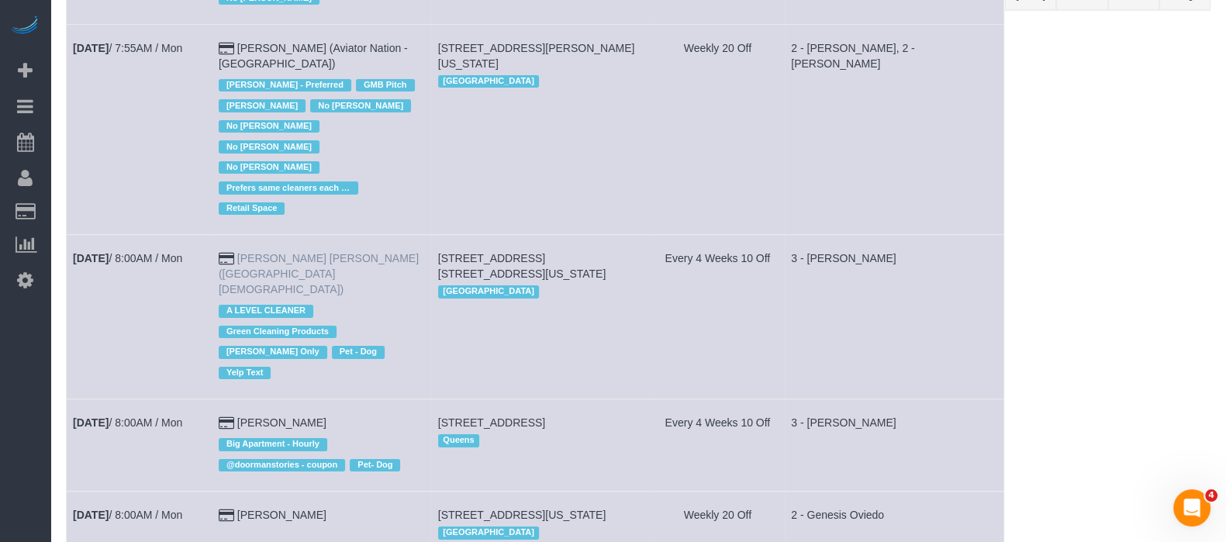
scroll to position [387, 0]
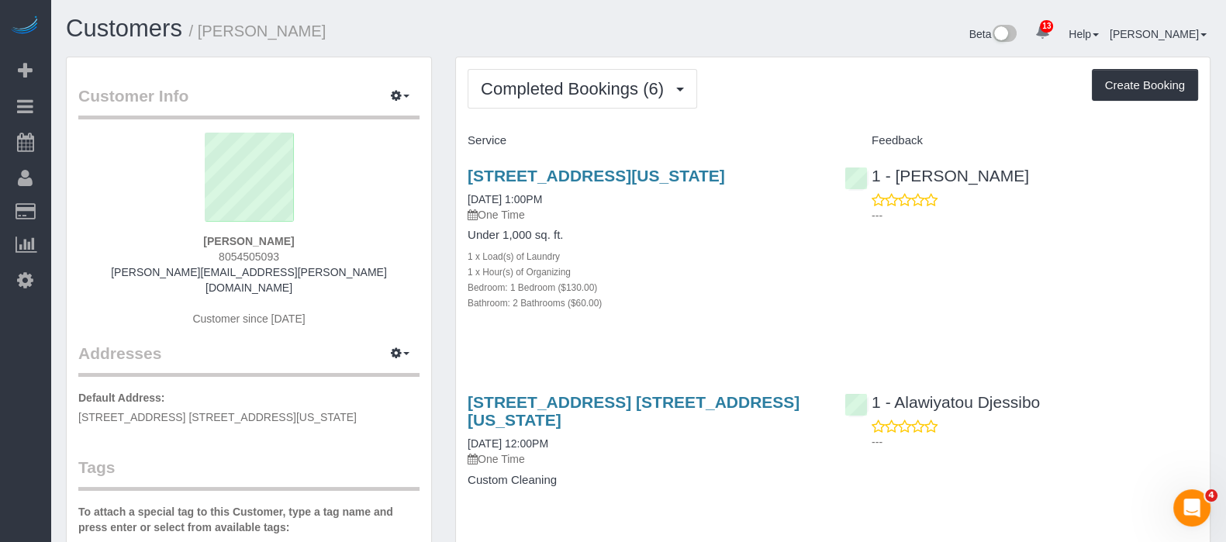
scroll to position [96, 0]
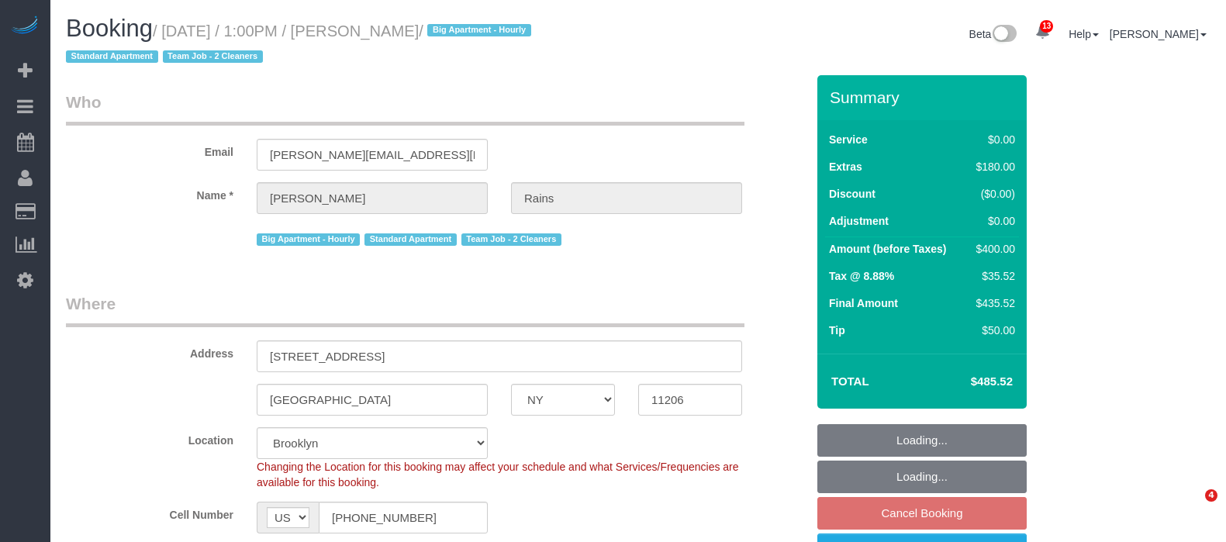
select select "NY"
select select "2"
select select "string:stripe-pm_1S4Q8b4VGloSiKo7y8bTb64Z"
select select "spot6"
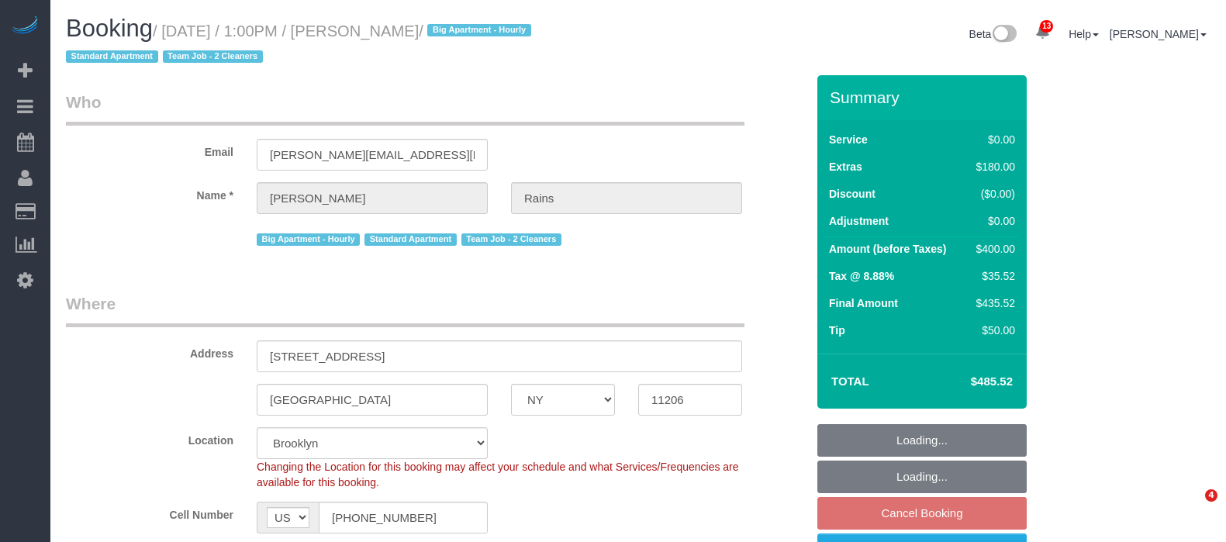
select select "number:89"
select select "number:90"
select select "number:15"
select select "number:5"
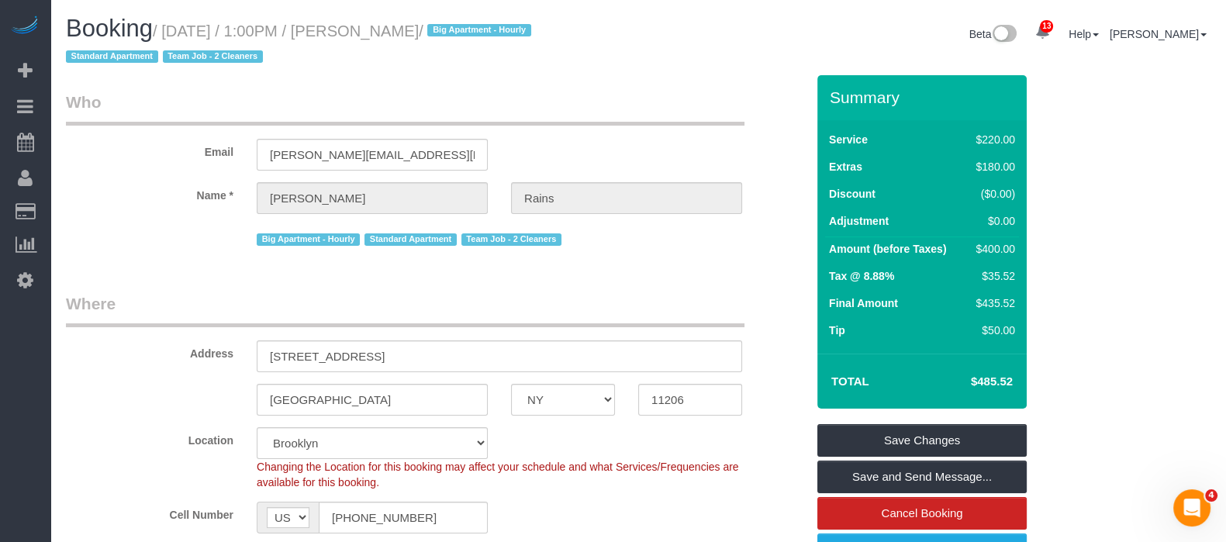
drag, startPoint x: 168, startPoint y: 33, endPoint x: 488, endPoint y: 29, distance: 319.6
click at [488, 29] on small "/ September 08, 2025 / 1:00PM / Jessica Rains / Big Apartment - Hourly Standard…" at bounding box center [301, 43] width 470 height 43
copy small "September 08, 2025 / 1:00PM / Jessica Rains"
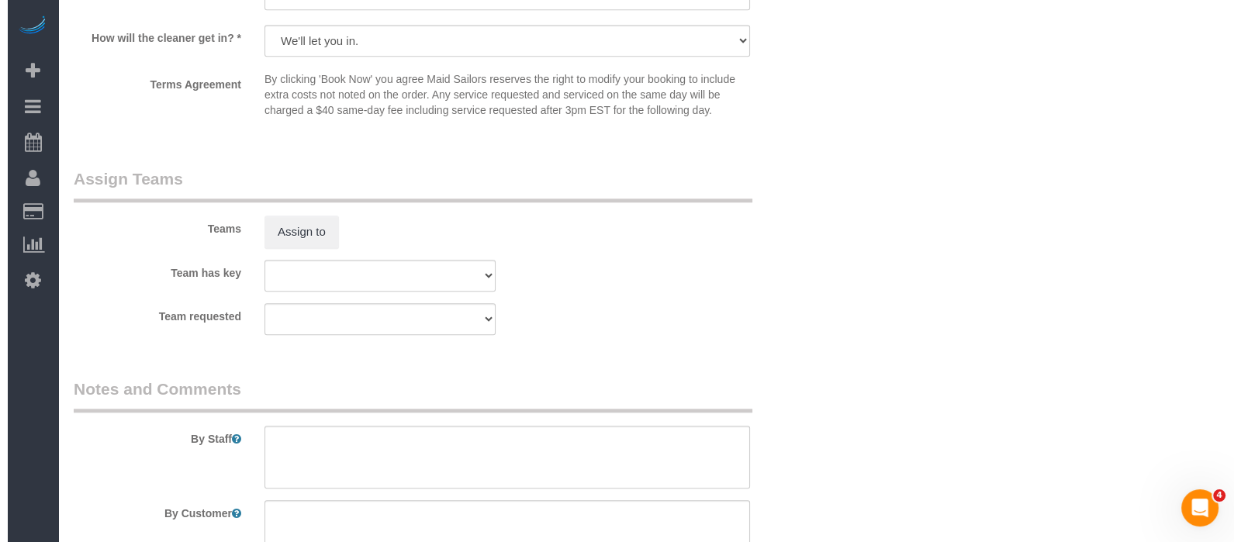
scroll to position [2133, 0]
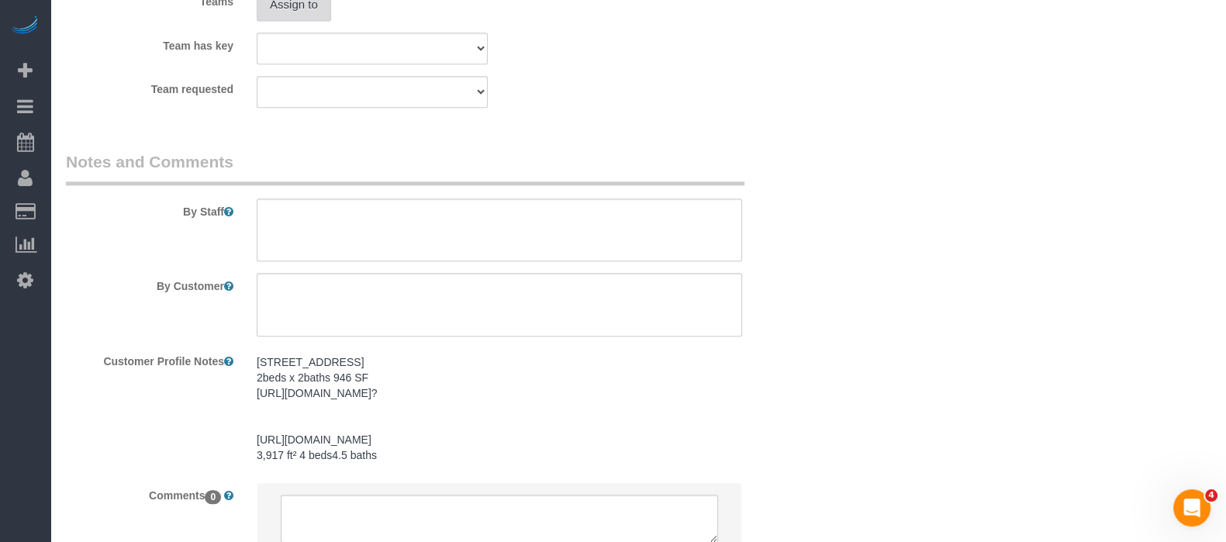
click at [306, 12] on button "Assign to" at bounding box center [294, 4] width 74 height 33
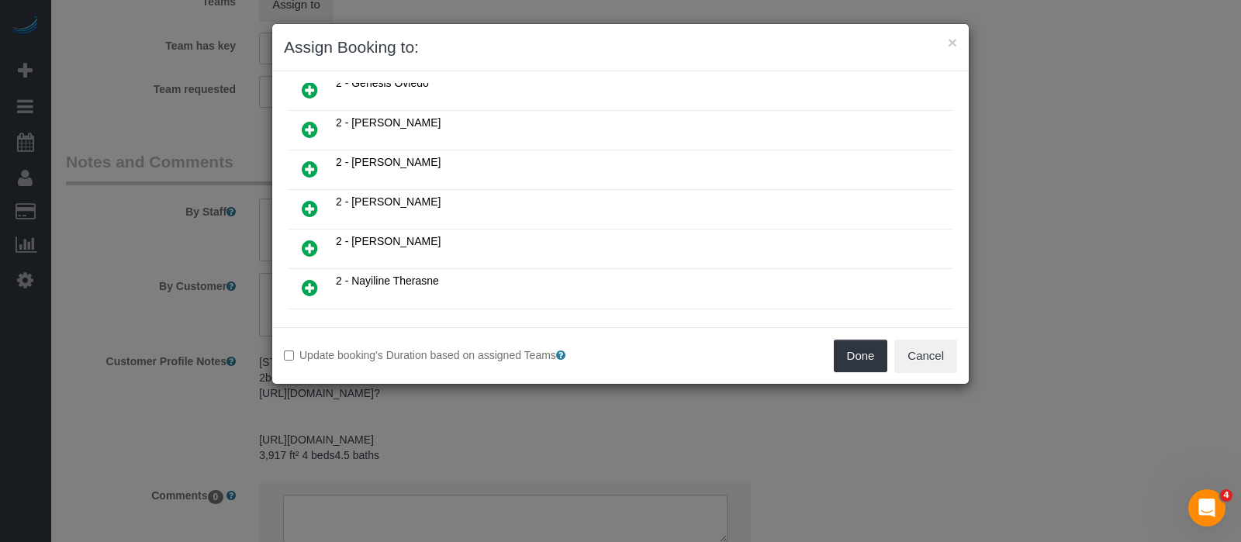
scroll to position [582, 0]
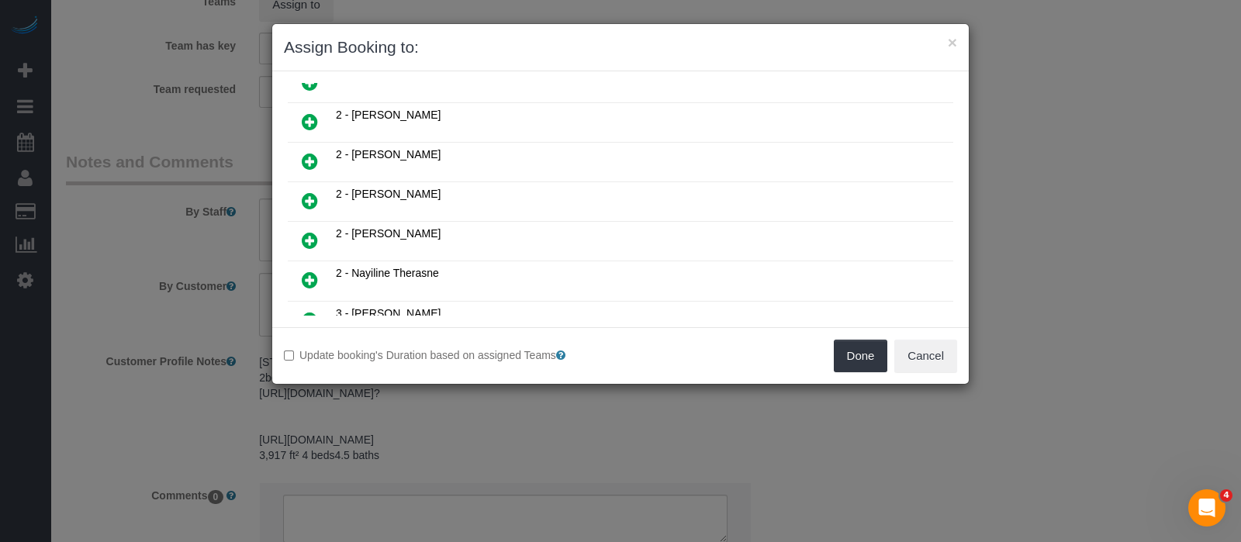
click at [314, 112] on icon at bounding box center [310, 121] width 16 height 19
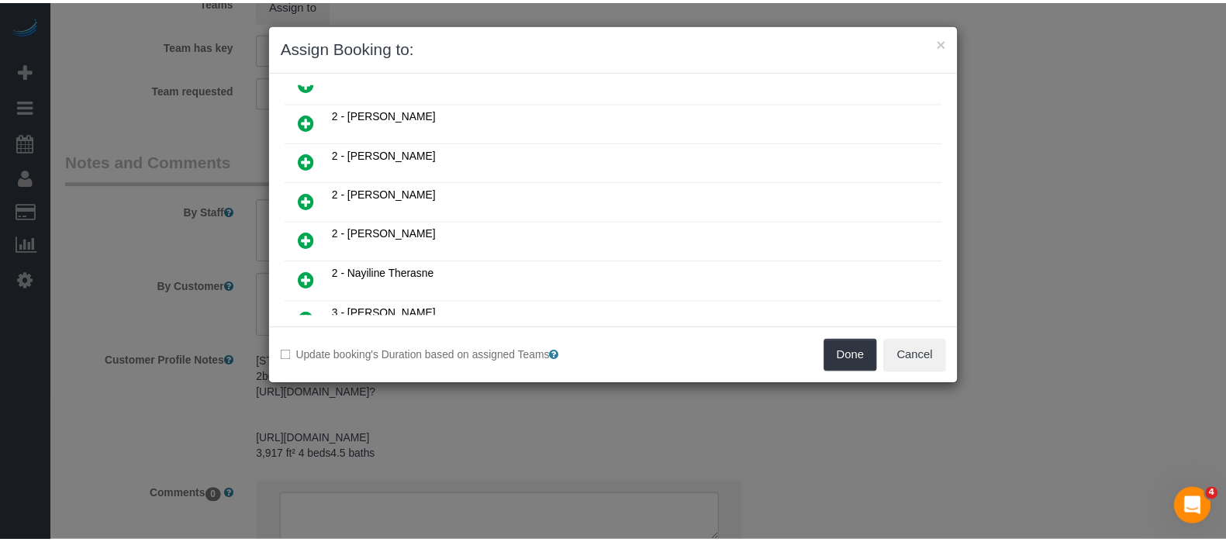
scroll to position [579, 0]
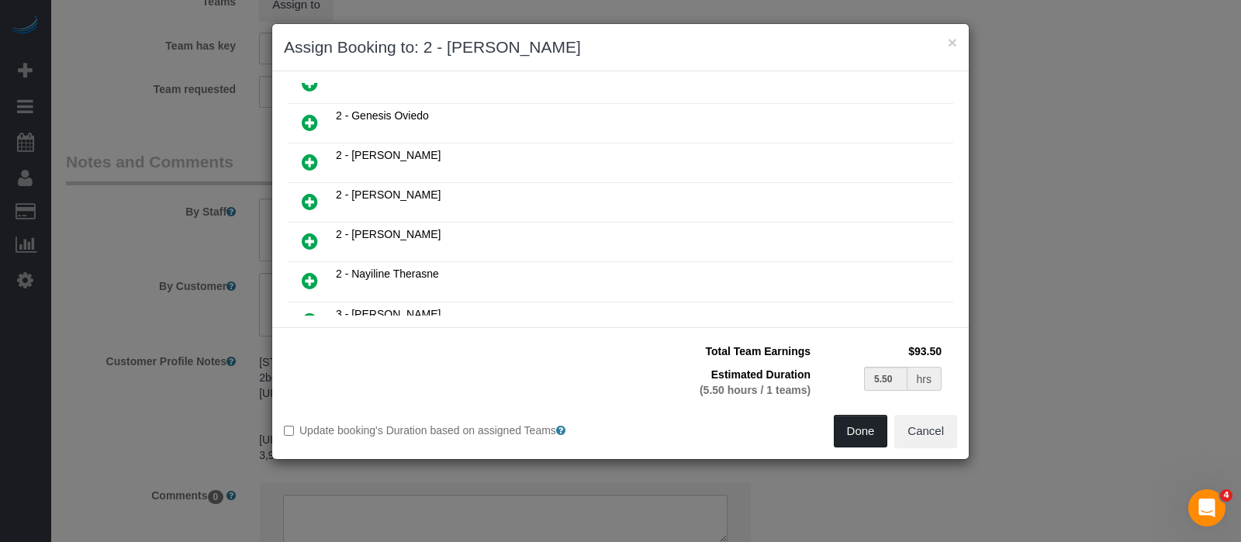
click at [862, 430] on button "Done" at bounding box center [861, 431] width 54 height 33
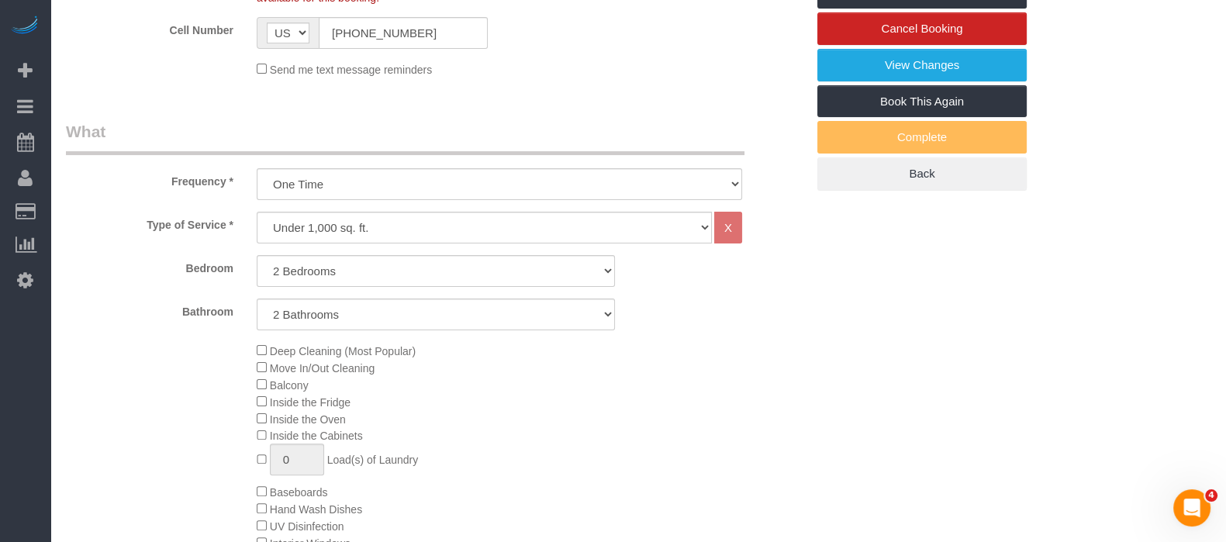
scroll to position [193, 0]
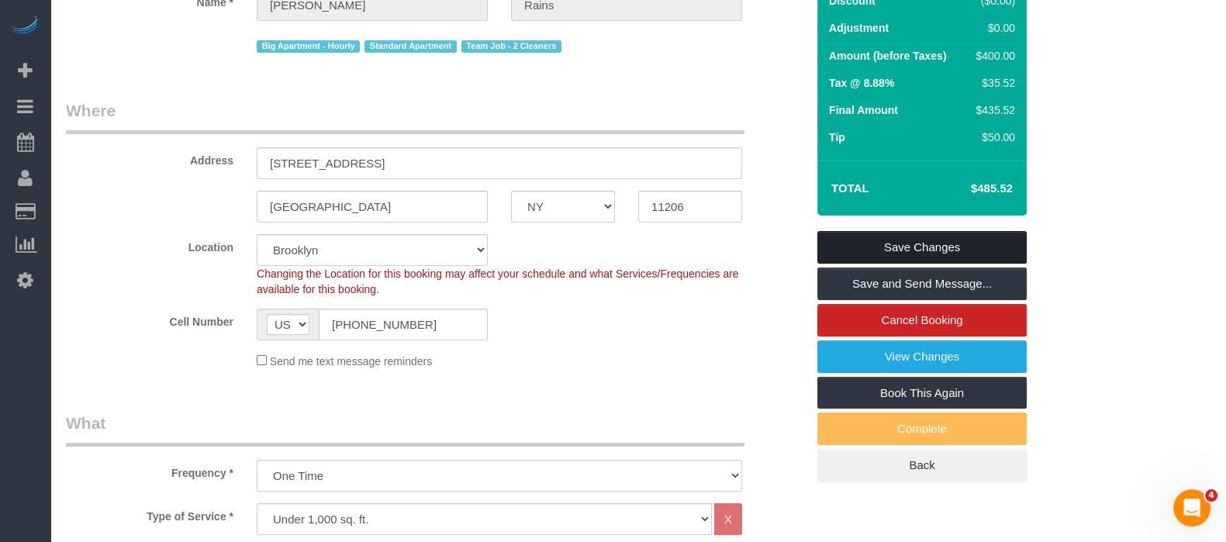
click at [945, 234] on link "Save Changes" at bounding box center [921, 247] width 209 height 33
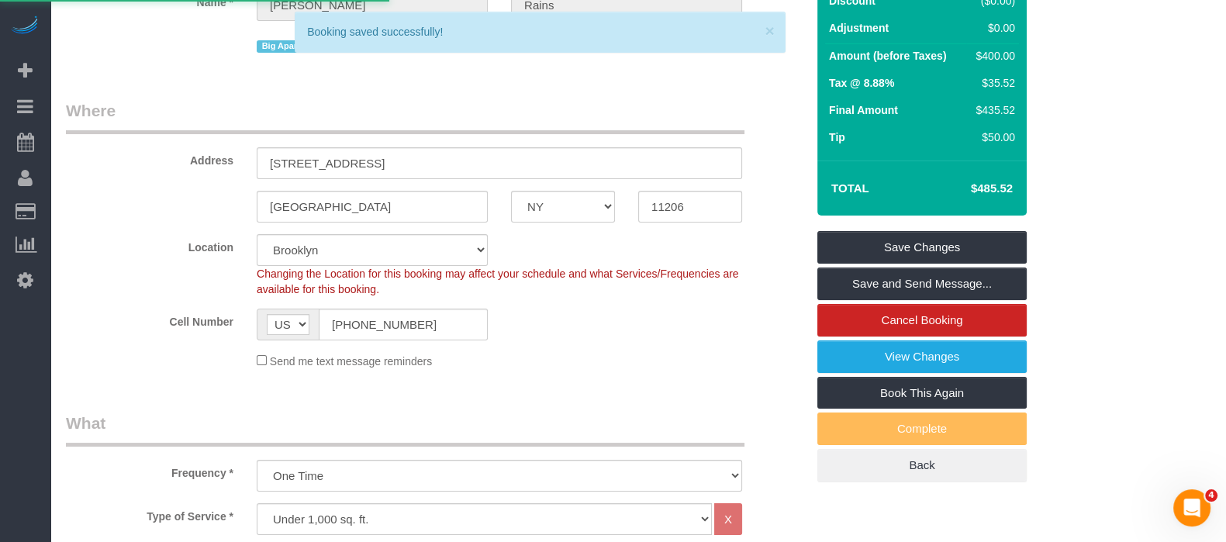
select select "**********"
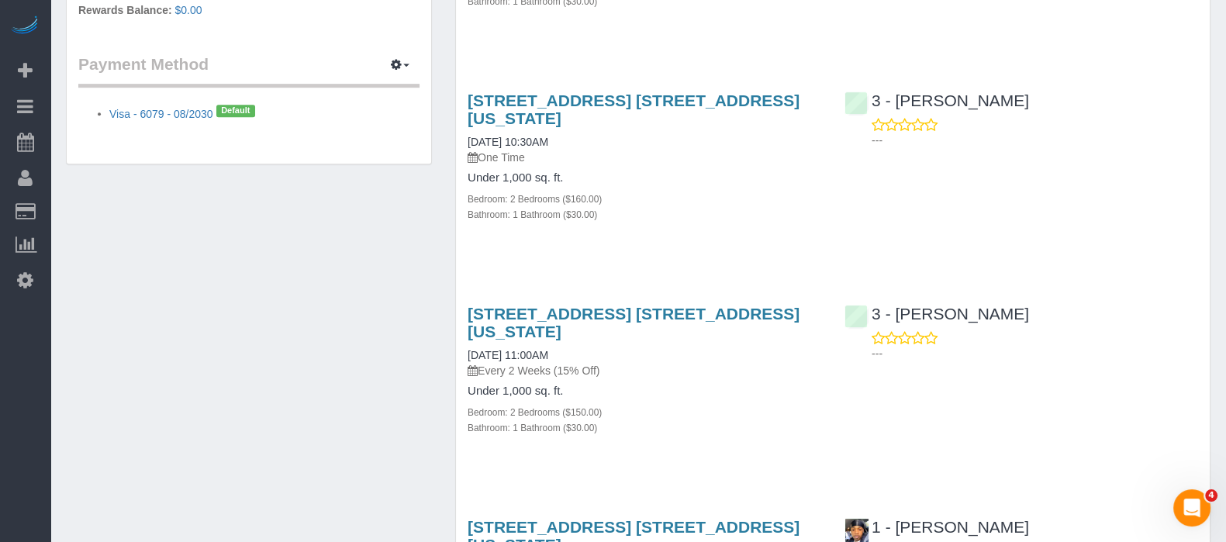
scroll to position [1066, 0]
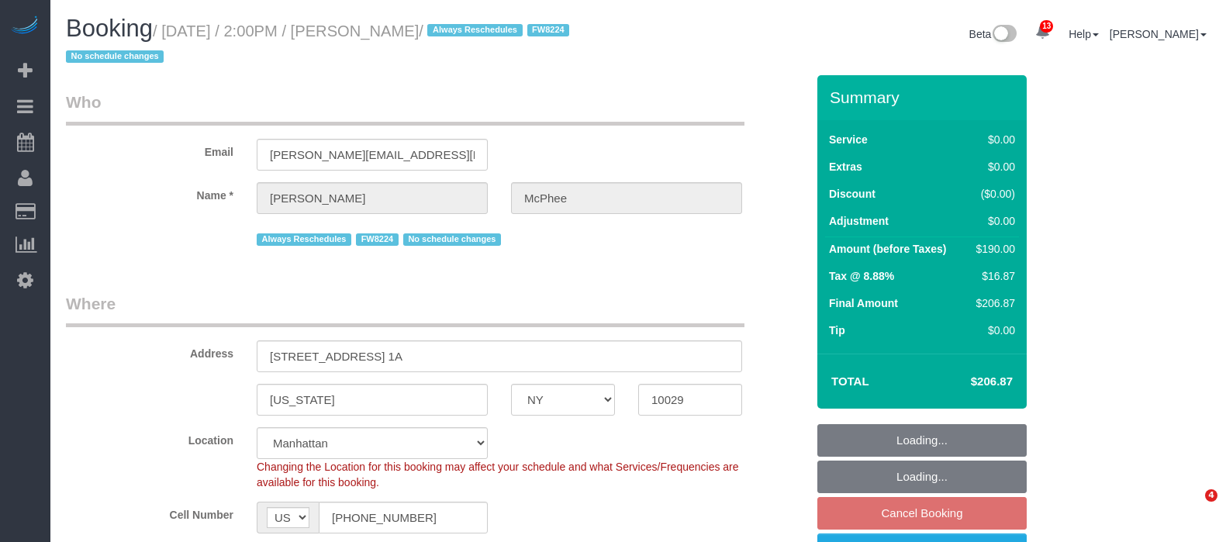
select select "NY"
select select "2"
select select "spot4"
select select "number:60"
select select "number:75"
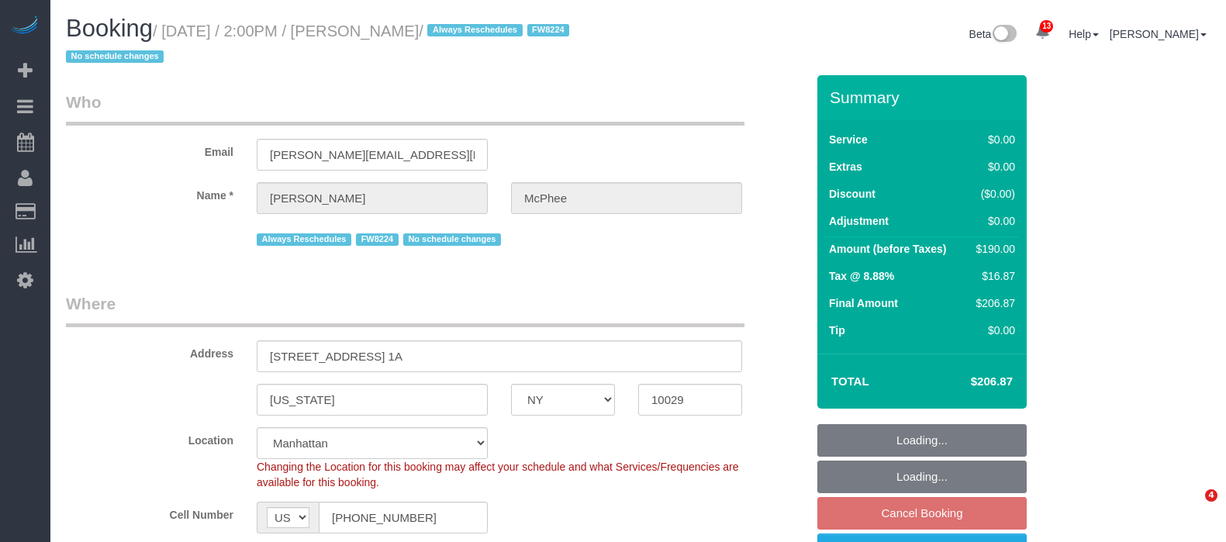
select select "number:15"
select select "number:5"
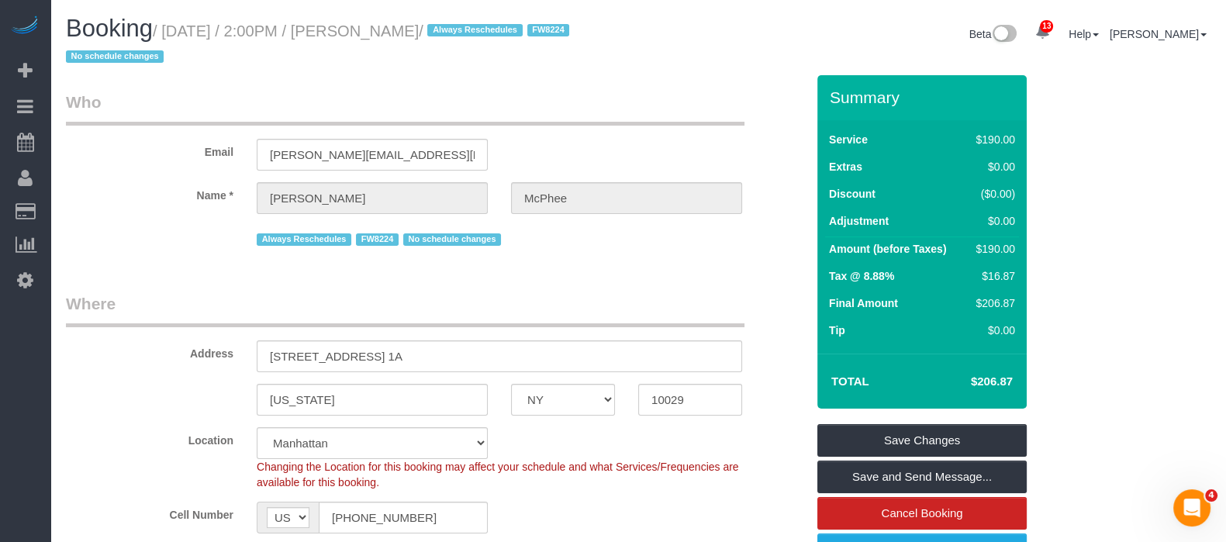
drag, startPoint x: 168, startPoint y: 29, endPoint x: 517, endPoint y: 20, distance: 348.4
click at [517, 20] on h1 "Booking / September 08, 2025 / 2:00PM / Shannon McPhee / Always Reschedules FW8…" at bounding box center [346, 42] width 561 height 53
copy small "September 08, 2025 / 2:00PM / Shannon McPhee"
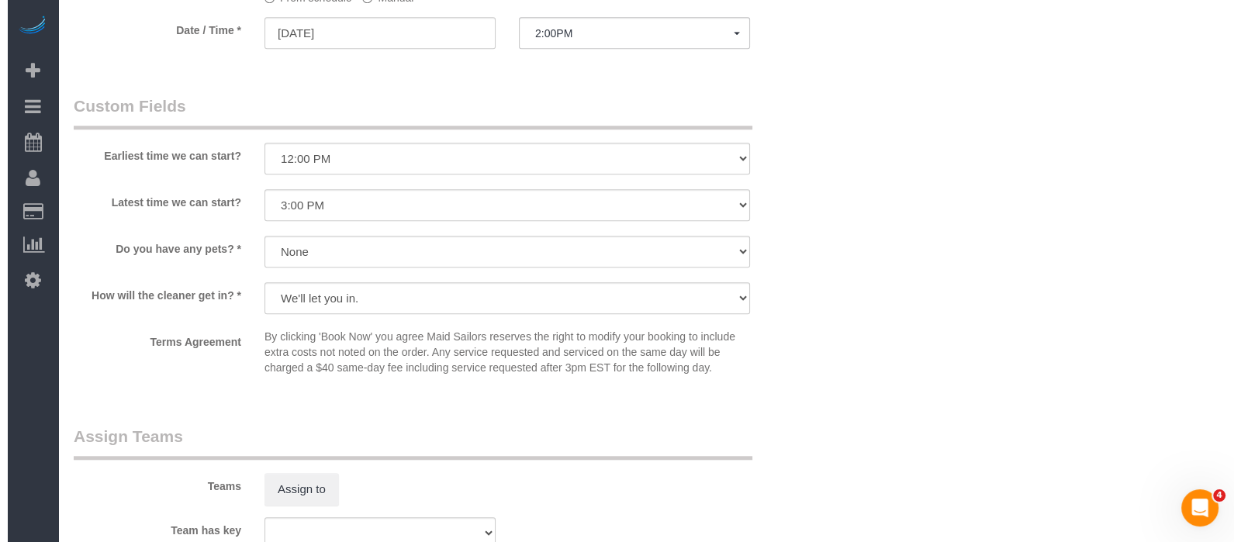
scroll to position [2036, 0]
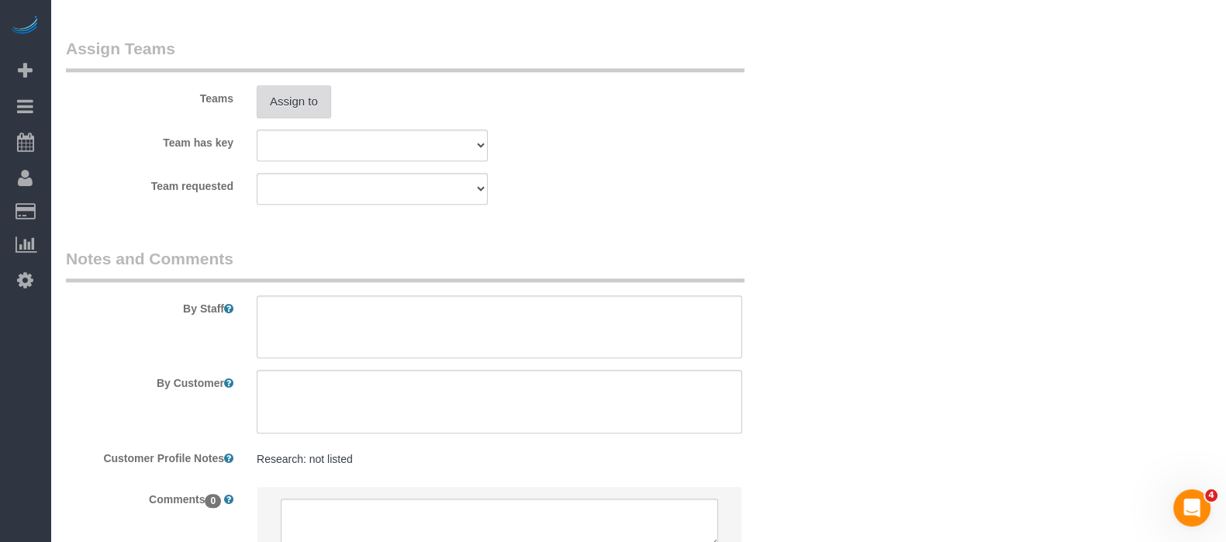
click at [270, 118] on button "Assign to" at bounding box center [294, 101] width 74 height 33
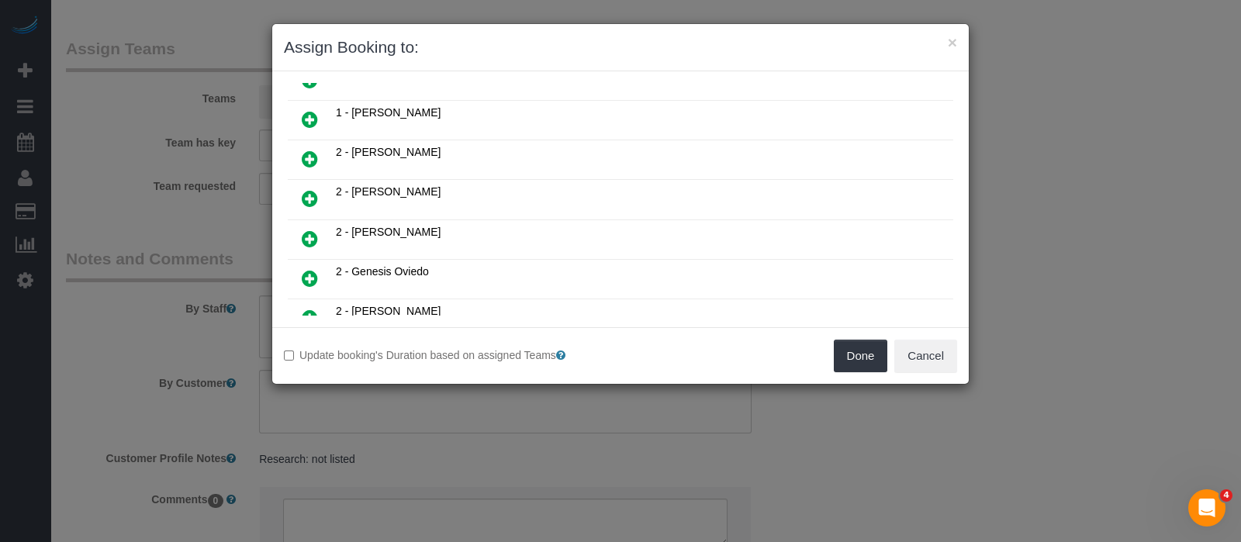
scroll to position [582, 0]
click at [306, 231] on icon at bounding box center [310, 240] width 16 height 19
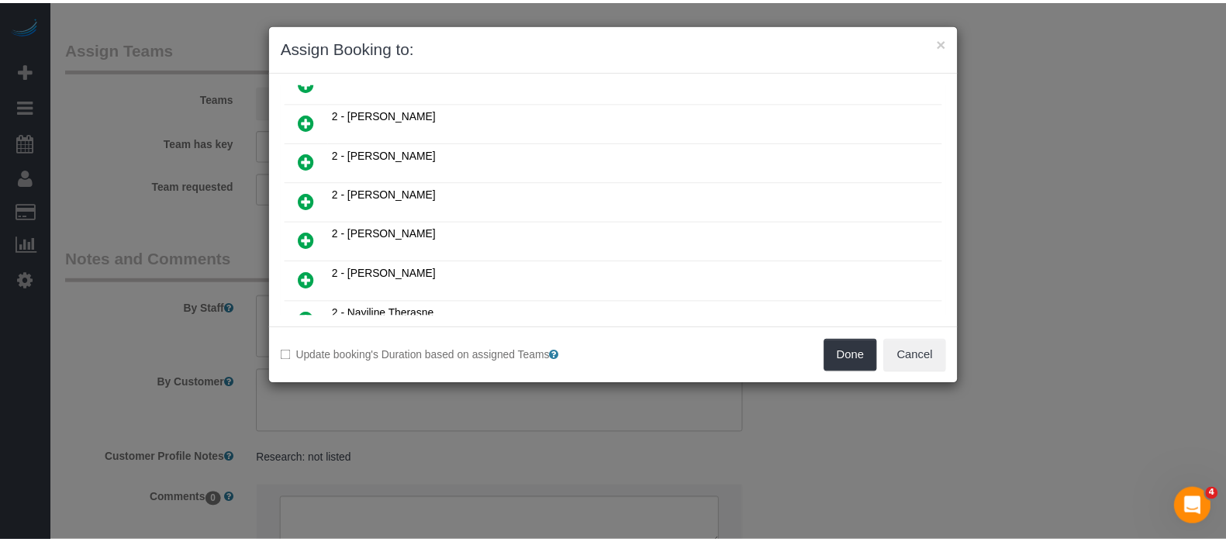
scroll to position [617, 0]
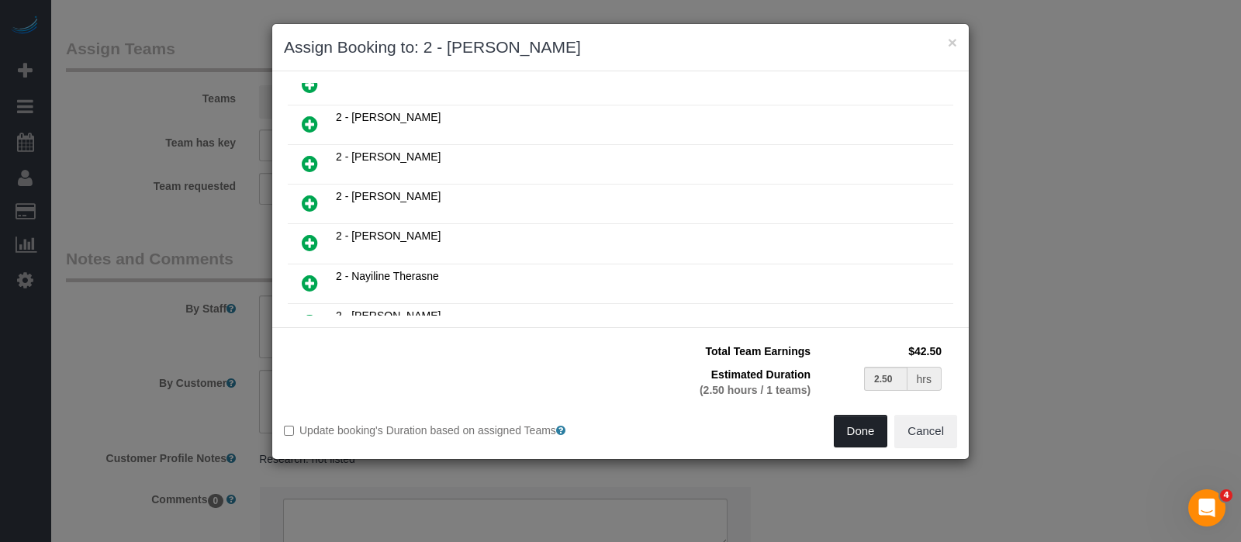
click at [853, 432] on button "Done" at bounding box center [861, 431] width 54 height 33
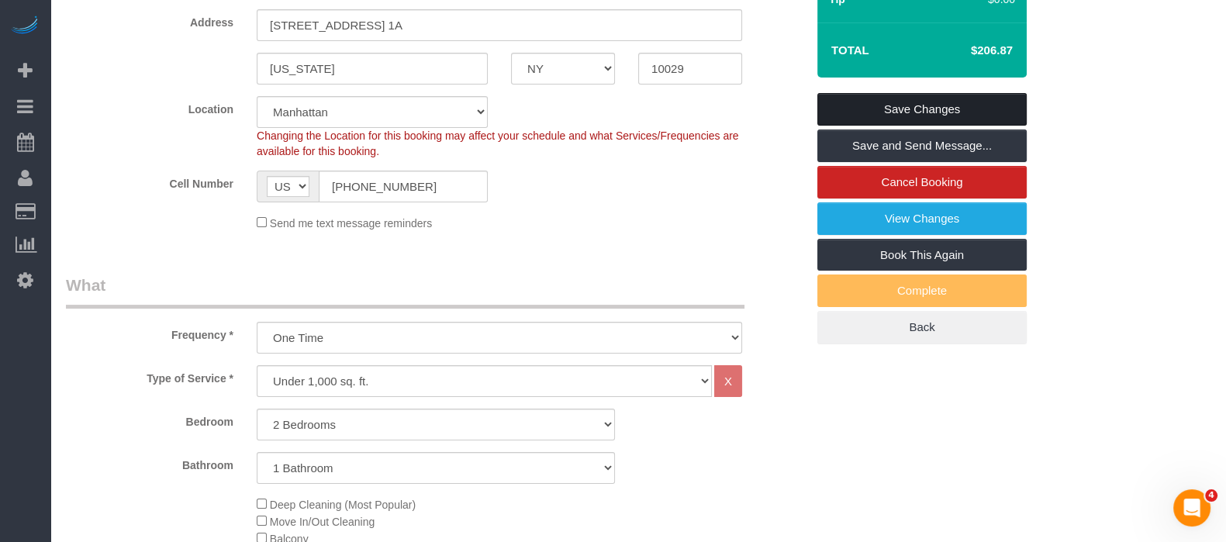
scroll to position [291, 0]
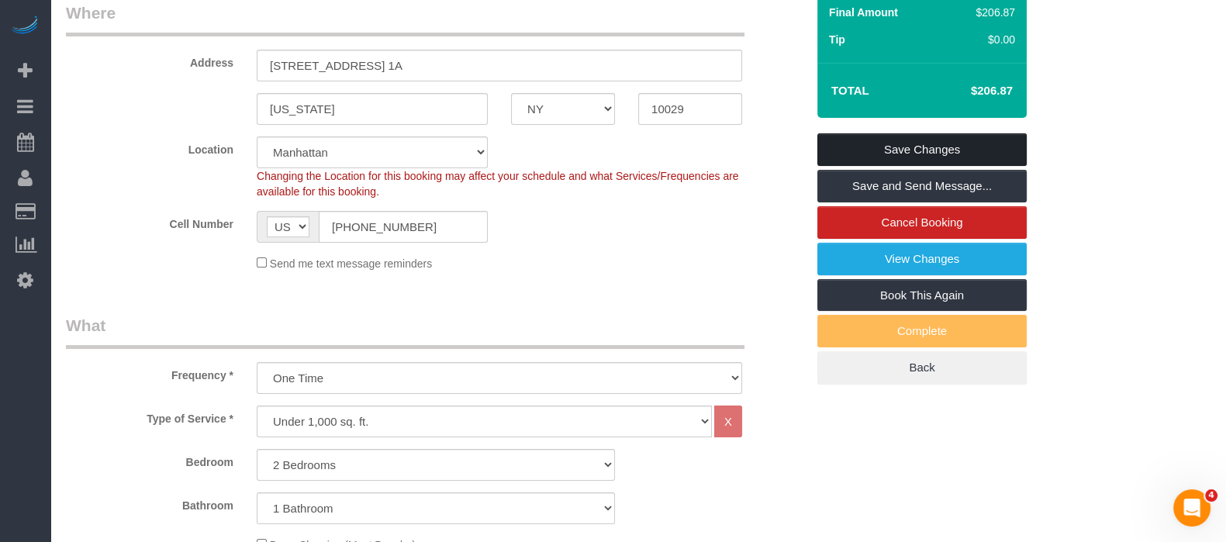
click at [955, 141] on link "Save Changes" at bounding box center [921, 149] width 209 height 33
select select "**********"
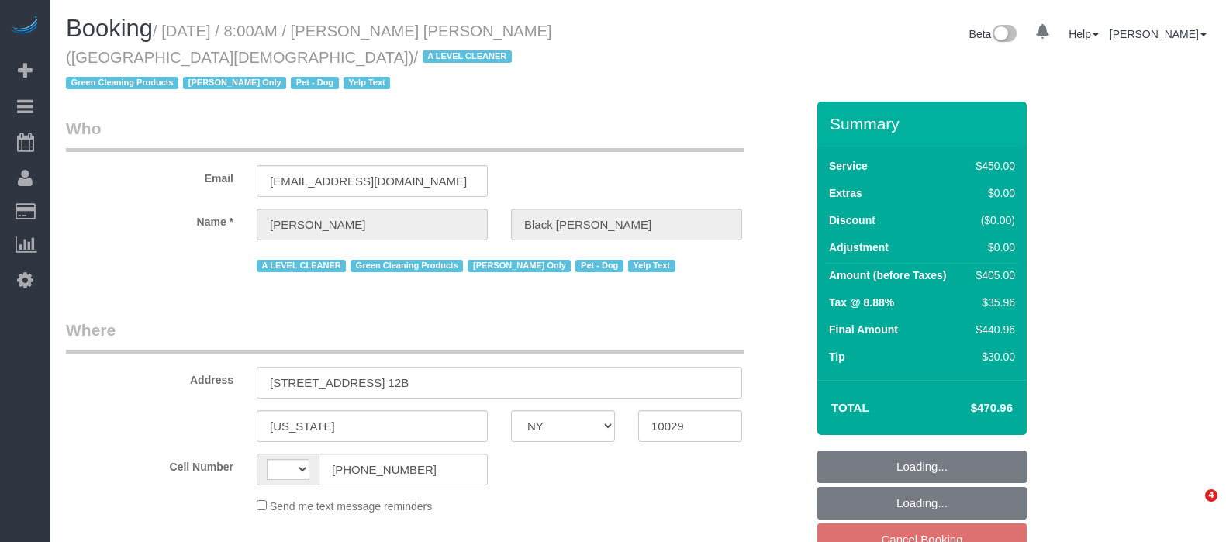
select select "NY"
select select "string:[GEOGRAPHIC_DATA]"
select select "object:755"
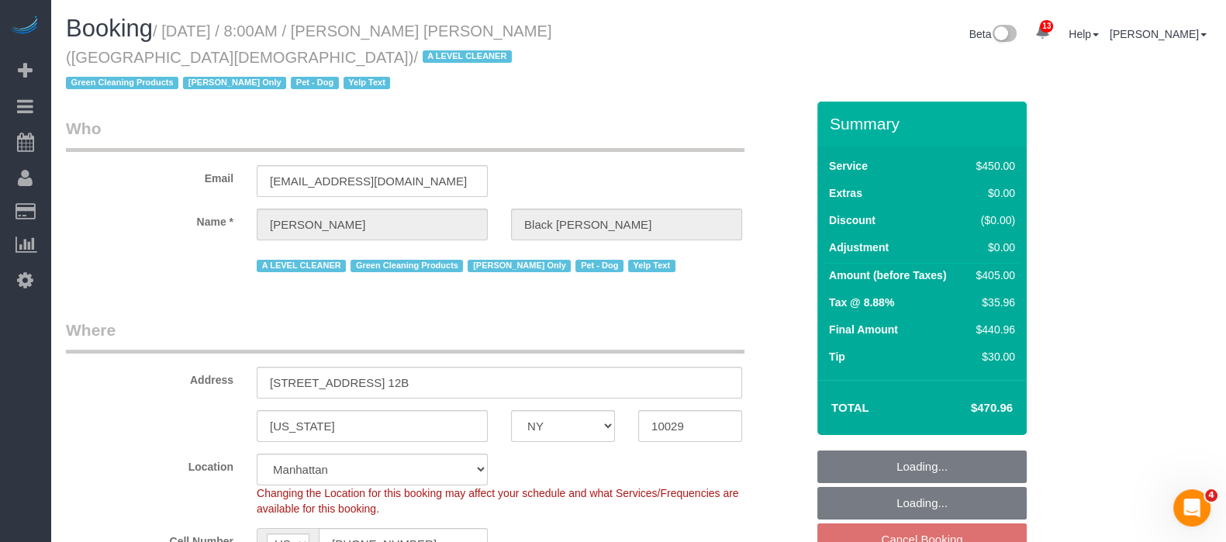
select select "360"
select select "spot1"
select select "number:89"
select select "number:90"
select select "number:13"
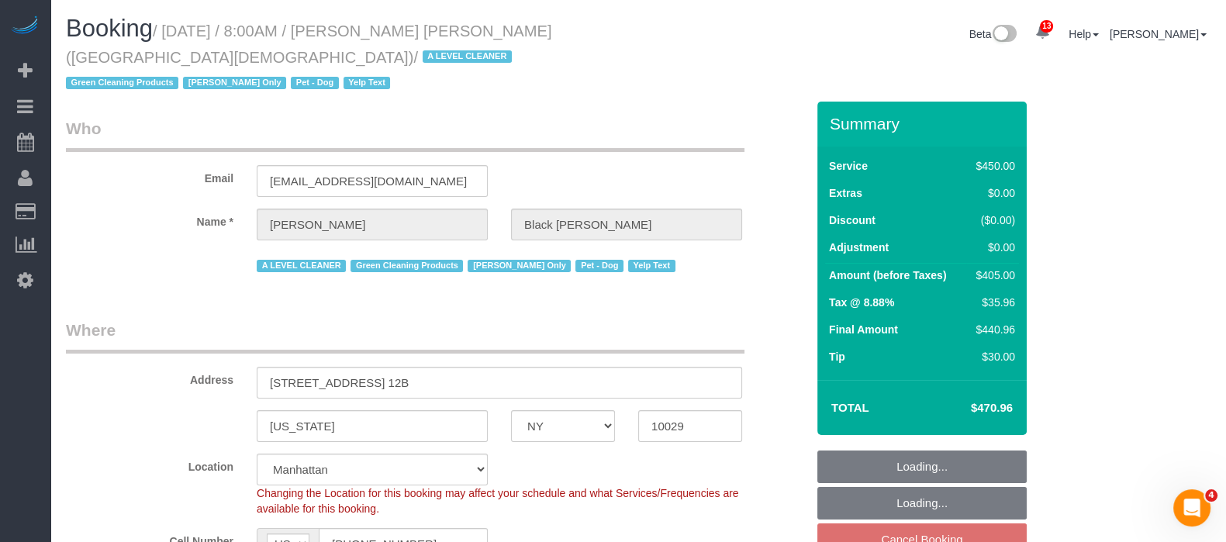
select select "number:5"
select select "number:21"
select select "object:1418"
select select "string:stripe-pm_1M6IuF4VGloSiKo7psK1qtCl"
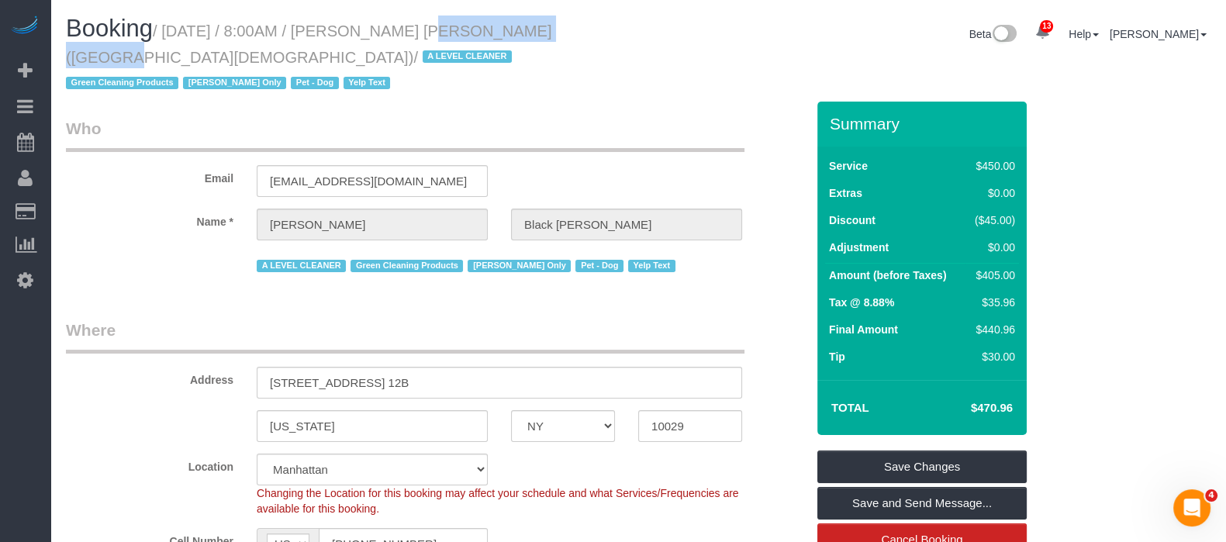
drag, startPoint x: 389, startPoint y: 26, endPoint x: 537, endPoint y: 28, distance: 148.2
click at [537, 28] on small "/ [DATE] / 8:00AM / [PERSON_NAME] [PERSON_NAME] ([GEOGRAPHIC_DATA][DEMOGRAPHIC_…" at bounding box center [309, 57] width 486 height 70
copy small "[PERSON_NAME] [PERSON_NAME]"
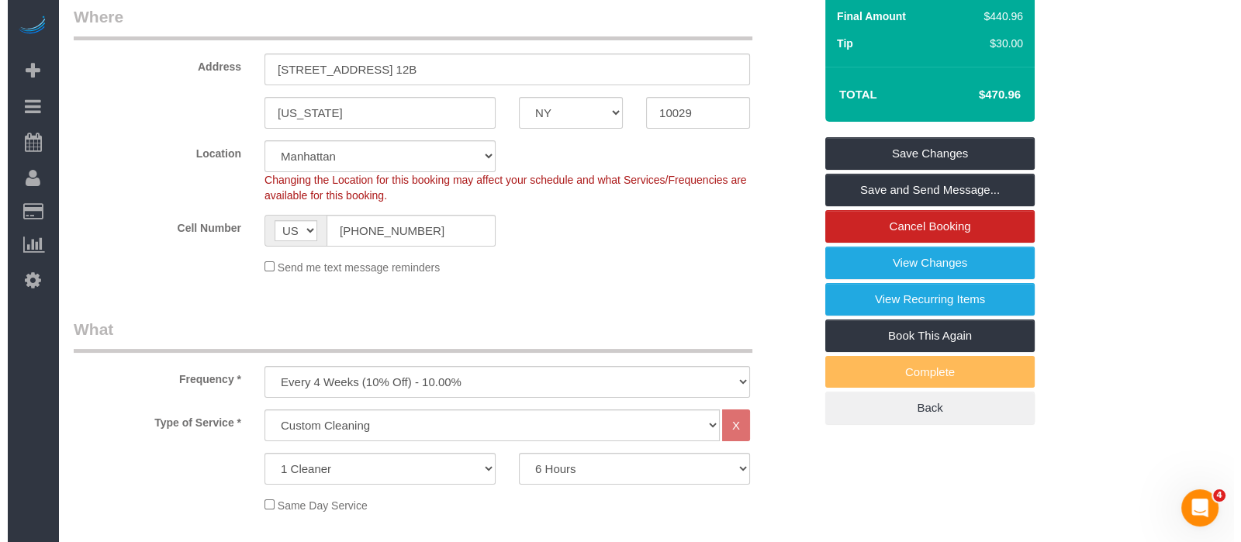
scroll to position [485, 0]
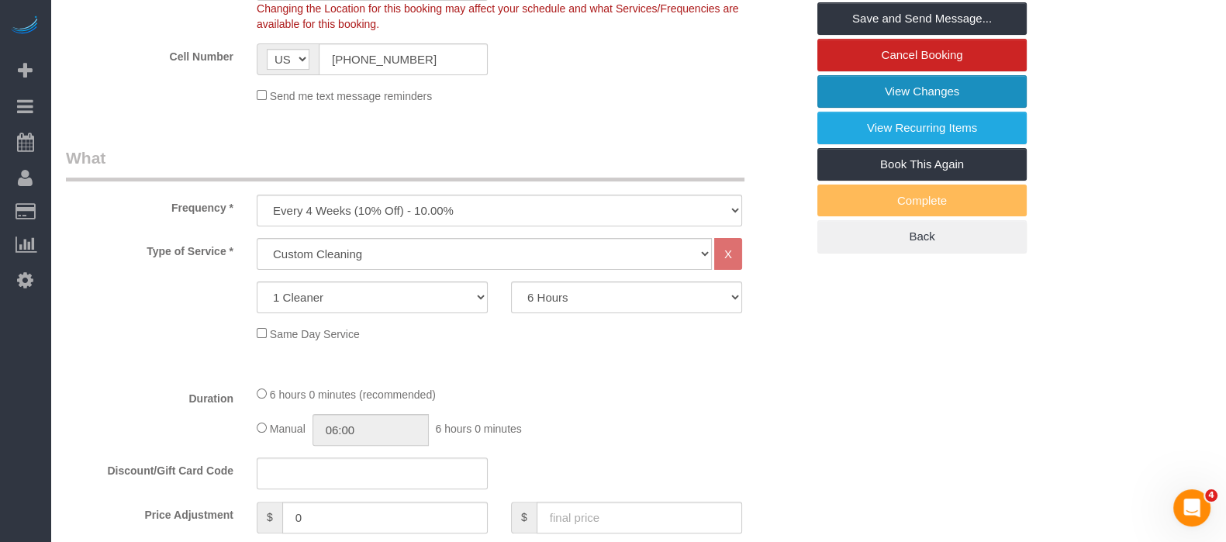
click at [945, 92] on link "View Changes" at bounding box center [921, 91] width 209 height 33
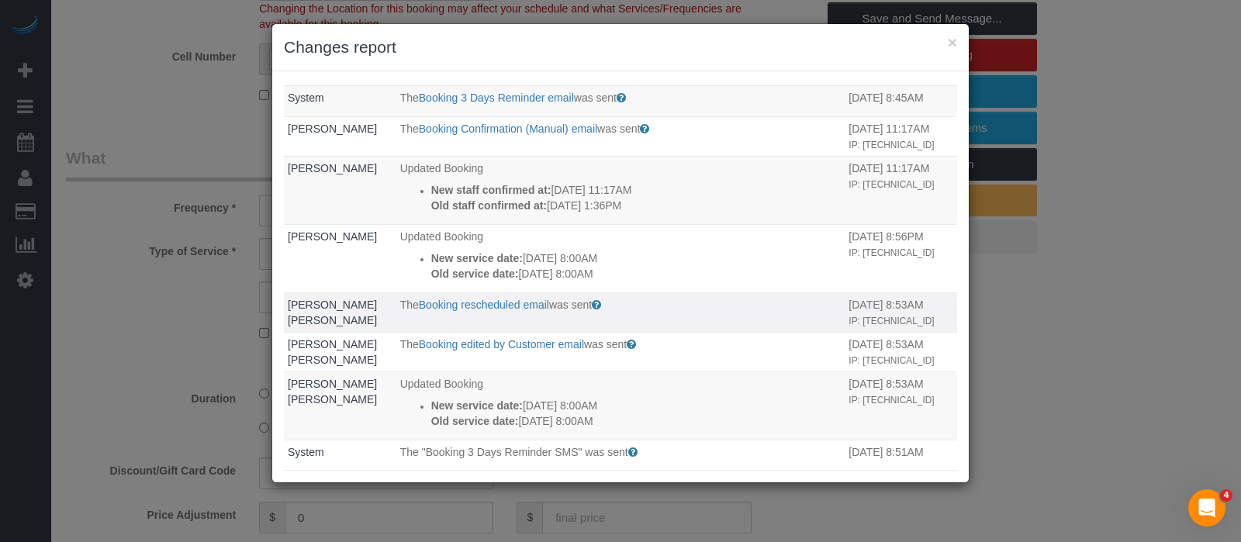
scroll to position [96, 0]
